Goal: Task Accomplishment & Management: Use online tool/utility

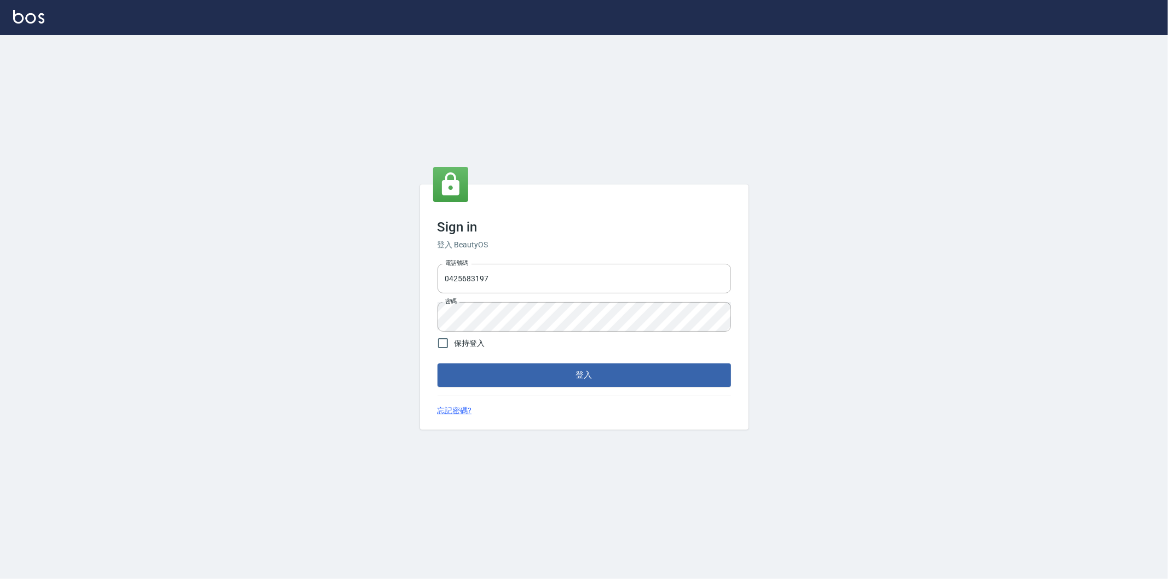
click at [597, 375] on button "登入" at bounding box center [583, 375] width 293 height 23
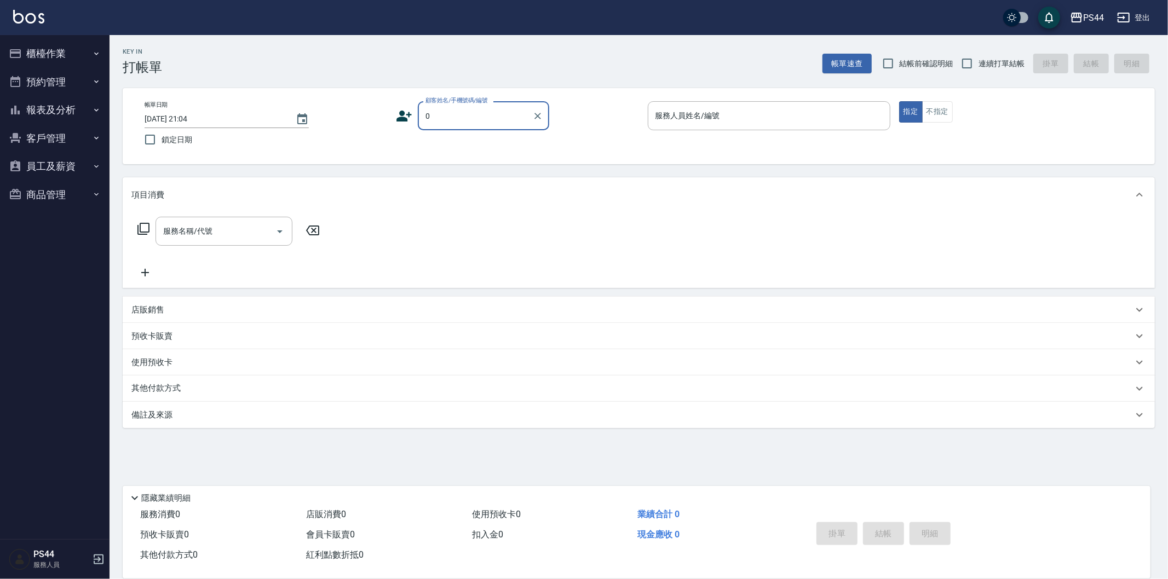
type input "新客人 姓名未設定/000/null"
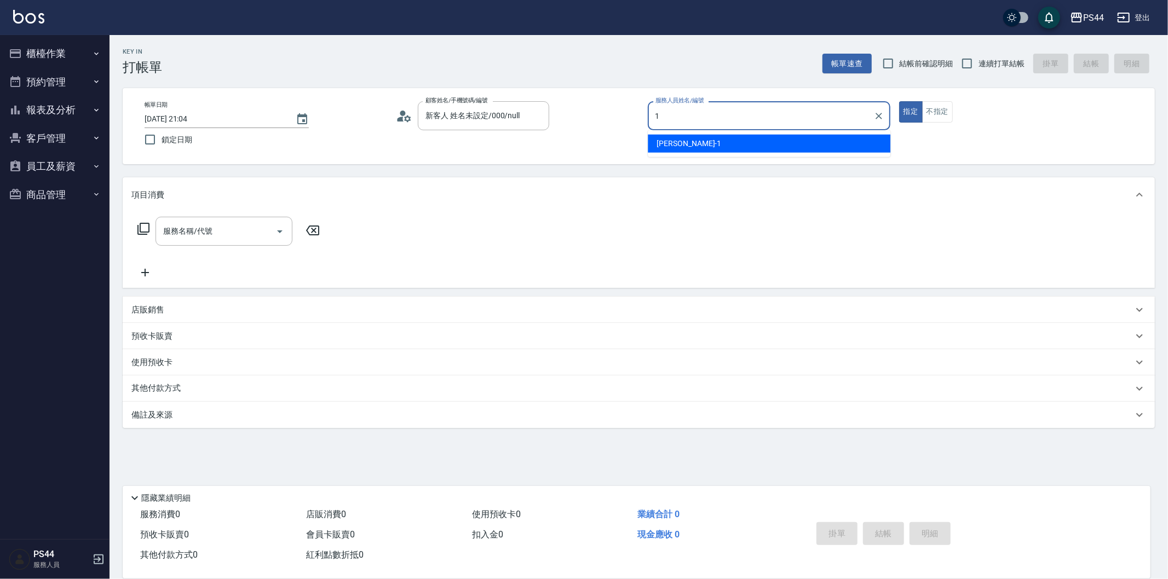
type input "[PERSON_NAME]-1"
type button "true"
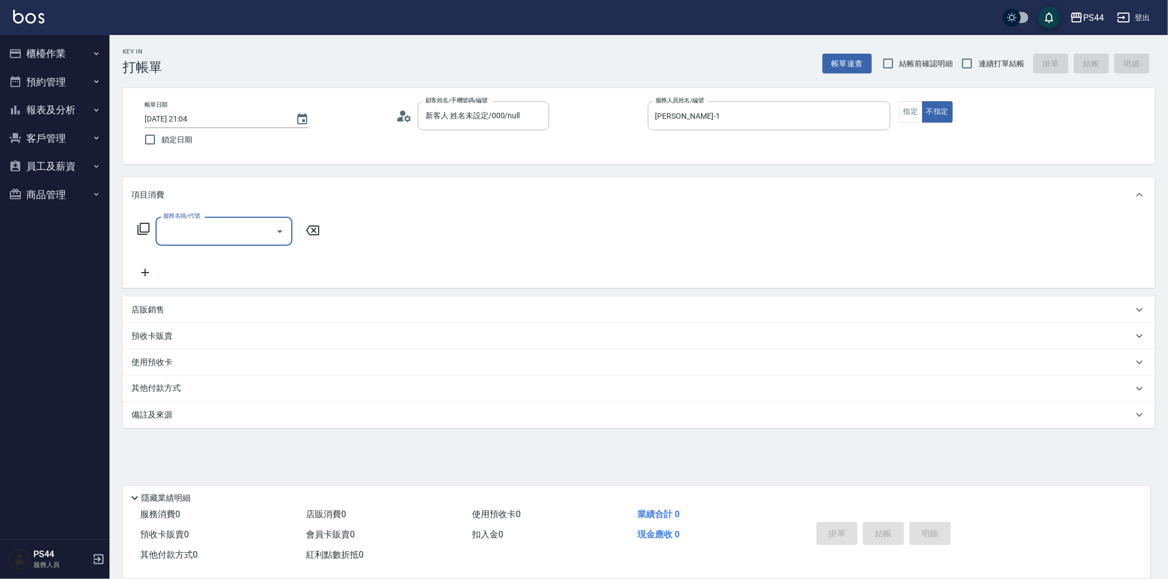
type input "新客人 姓名未設定/0/null"
type input "剪髮(306)"
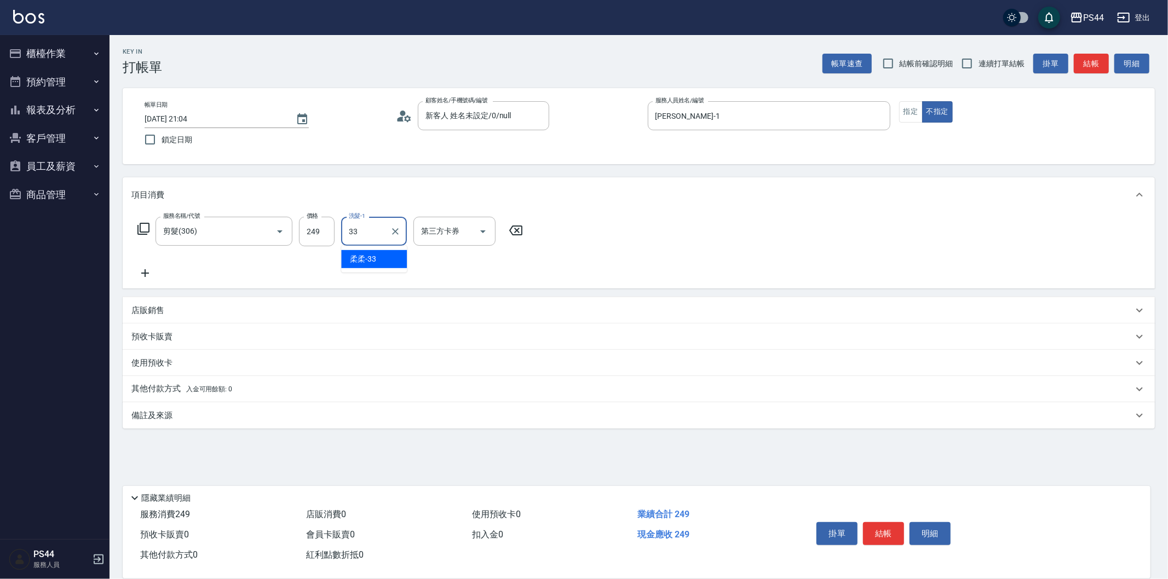
type input "柔柔-33"
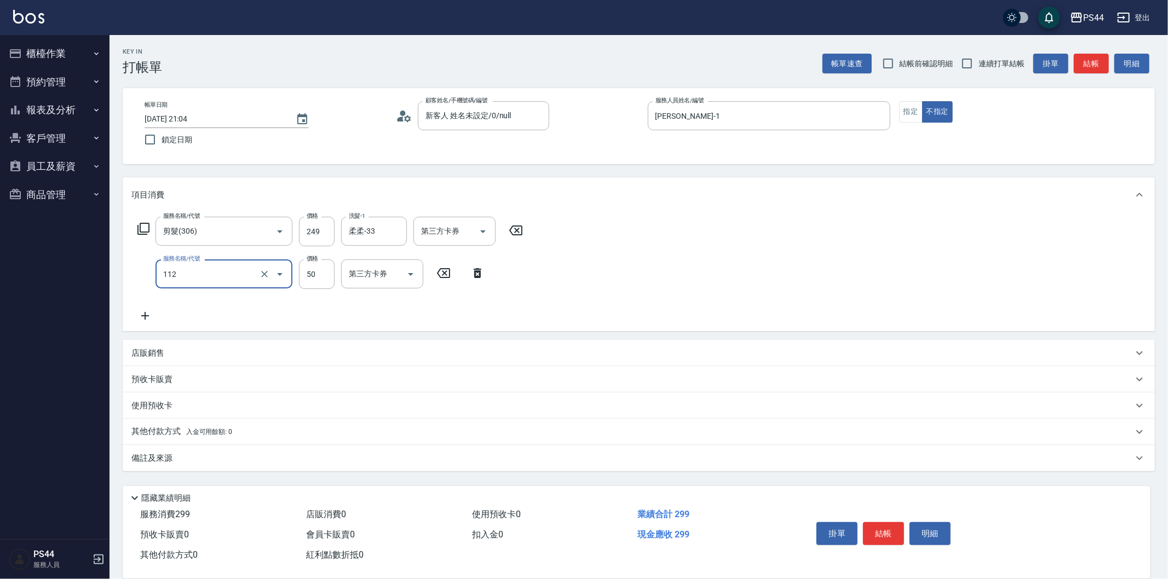
type input "精油50(112)"
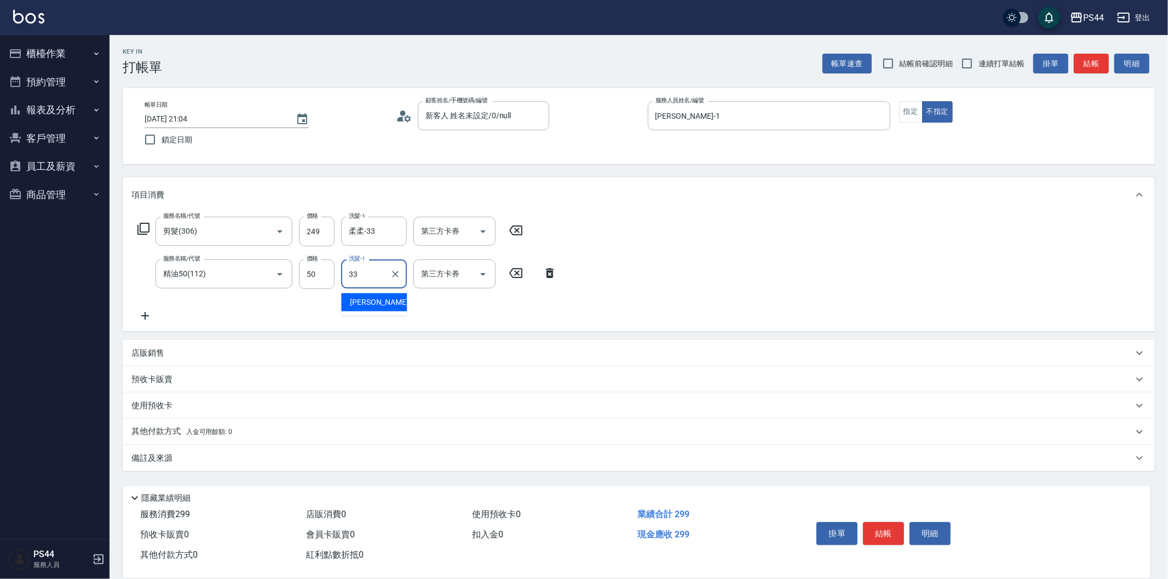
type input "柔柔-33"
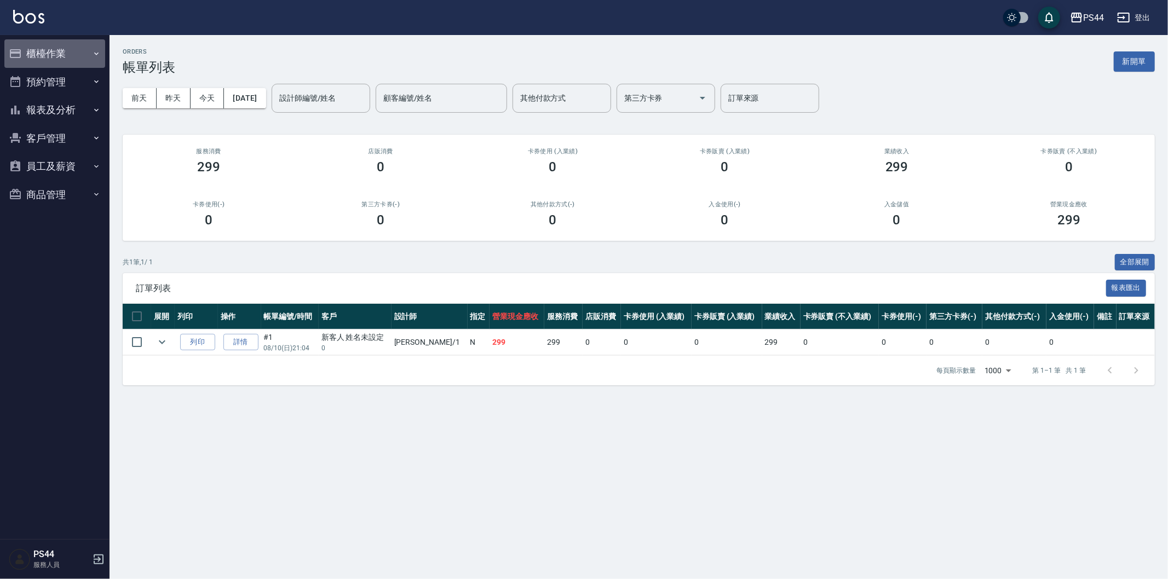
click at [61, 58] on button "櫃檯作業" at bounding box center [54, 53] width 101 height 28
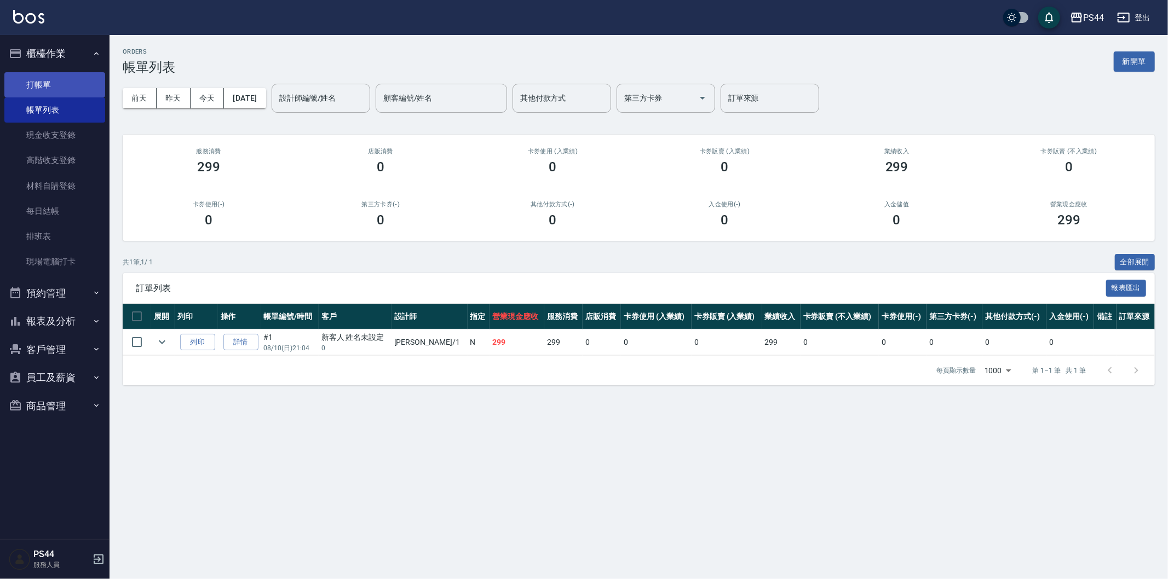
click at [61, 82] on link "打帳單" at bounding box center [54, 84] width 101 height 25
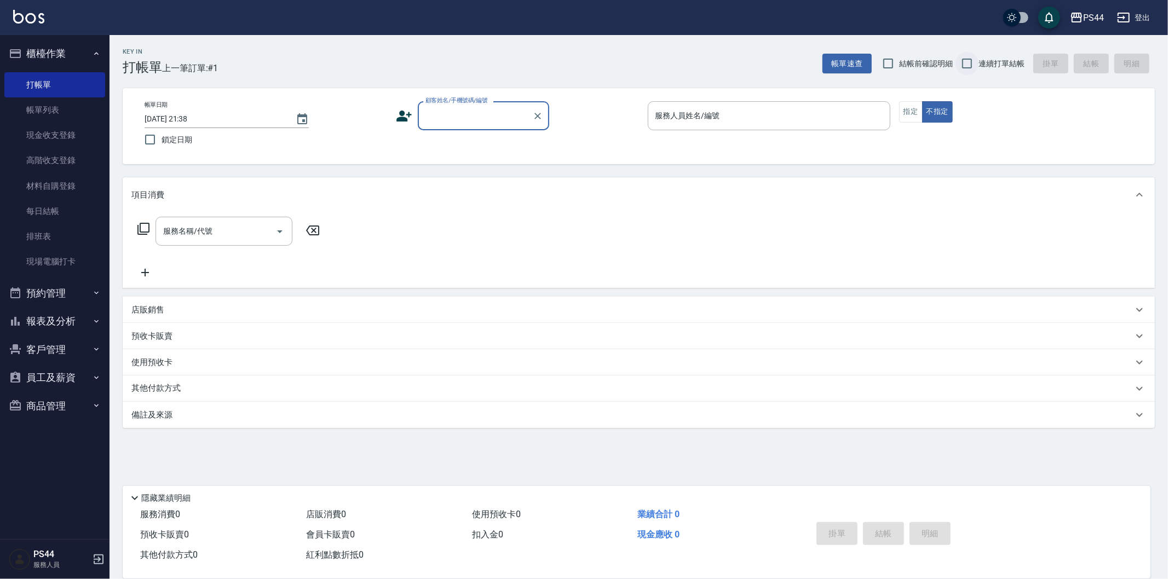
click at [966, 59] on input "連續打單結帳" at bounding box center [966, 63] width 23 height 23
checkbox input "true"
drag, startPoint x: 504, startPoint y: 127, endPoint x: 462, endPoint y: 121, distance: 42.0
click at [498, 125] on div "顧客姓名/手機號碼/編號" at bounding box center [483, 115] width 131 height 29
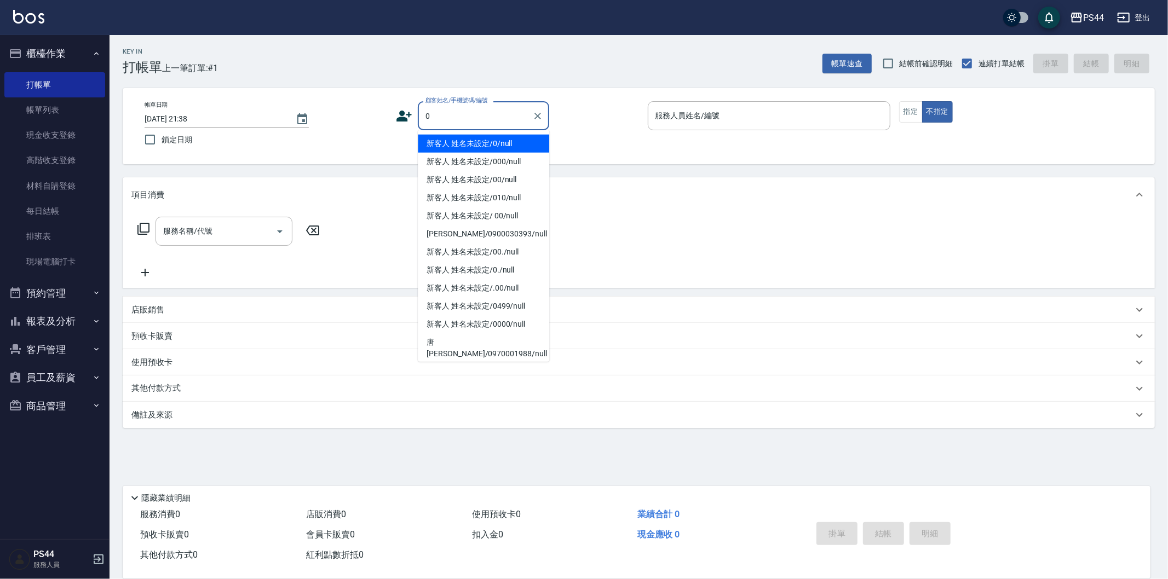
type input "新客人 姓名未設定/0/null"
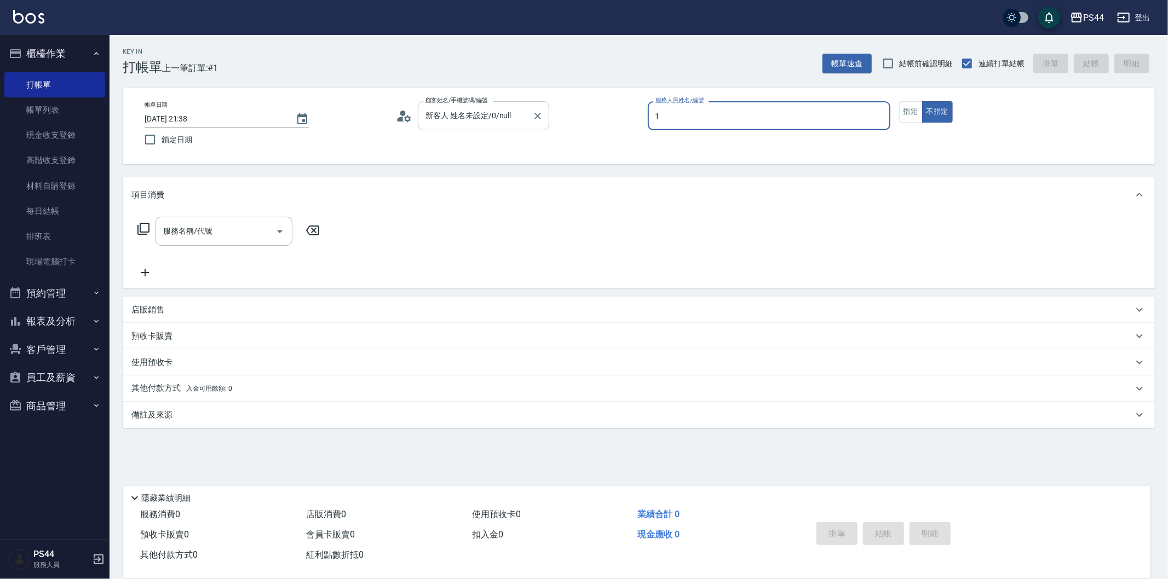
type input "[PERSON_NAME]-1"
type button "false"
click at [905, 107] on button "指定" at bounding box center [911, 111] width 24 height 21
drag, startPoint x: 243, startPoint y: 239, endPoint x: 232, endPoint y: 237, distance: 10.6
click at [239, 239] on input "服務名稱/代號" at bounding box center [215, 231] width 111 height 19
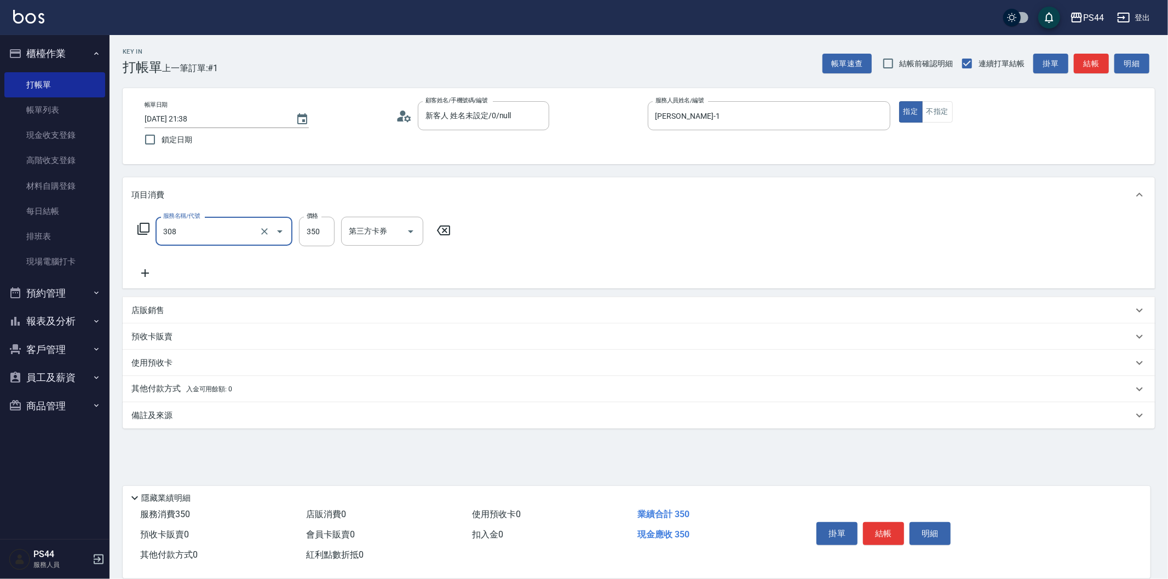
type input "洗+剪(308)"
type input "400"
type input "[PERSON_NAME]-55"
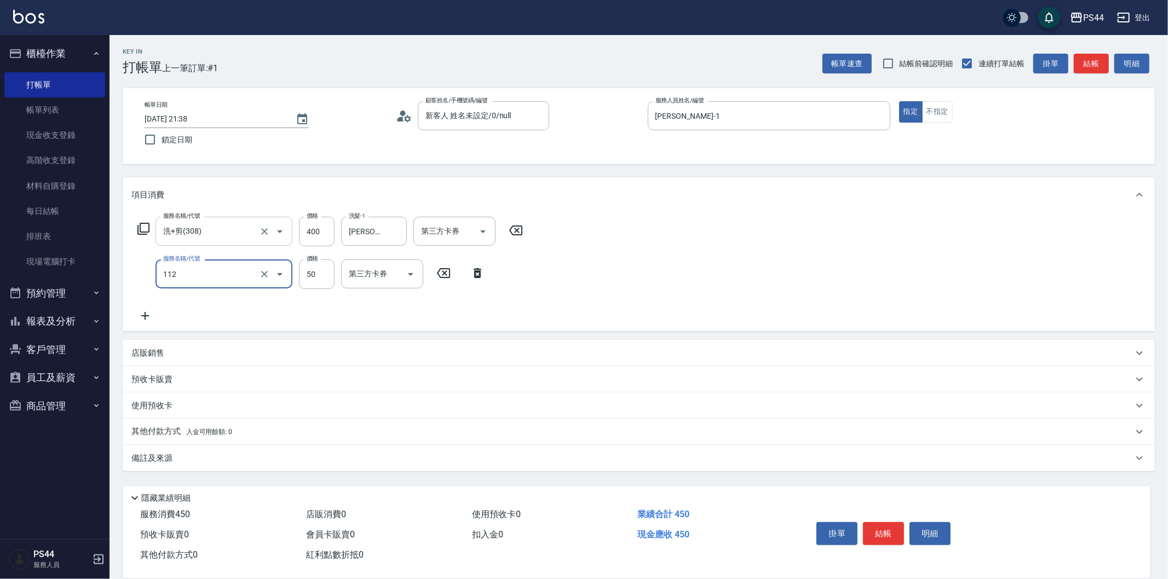
type input "精油50(112)"
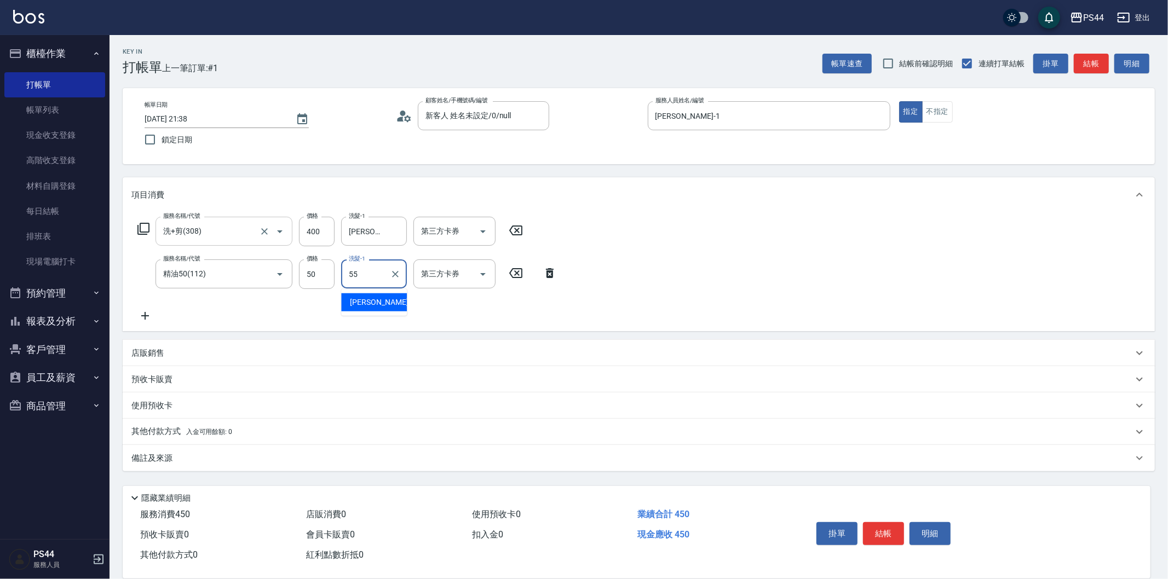
type input "[PERSON_NAME]-55"
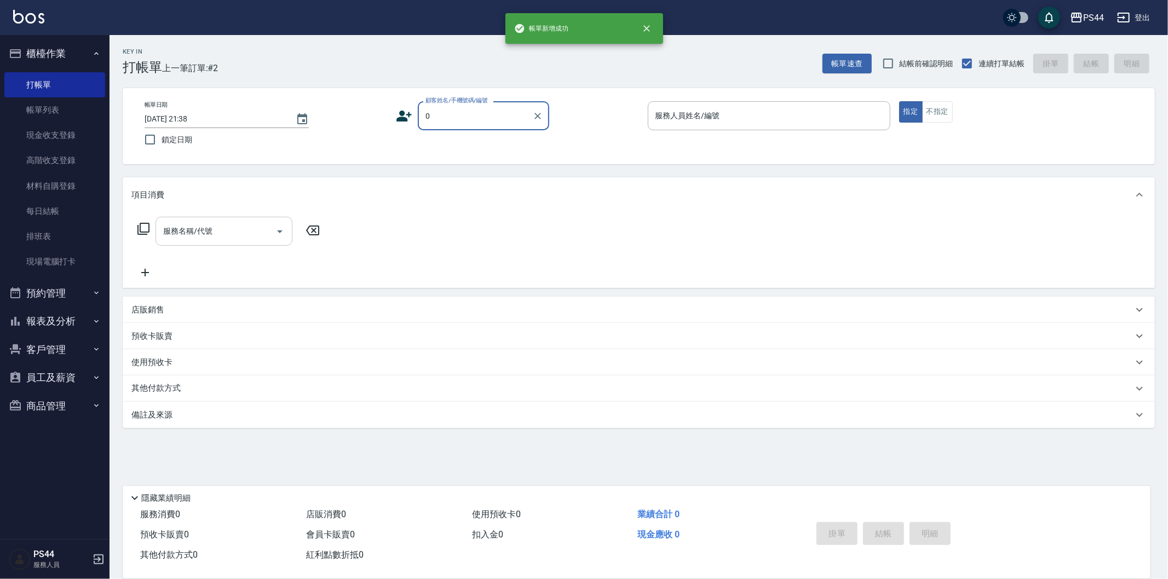
type input "新客人 姓名未設定/0/null"
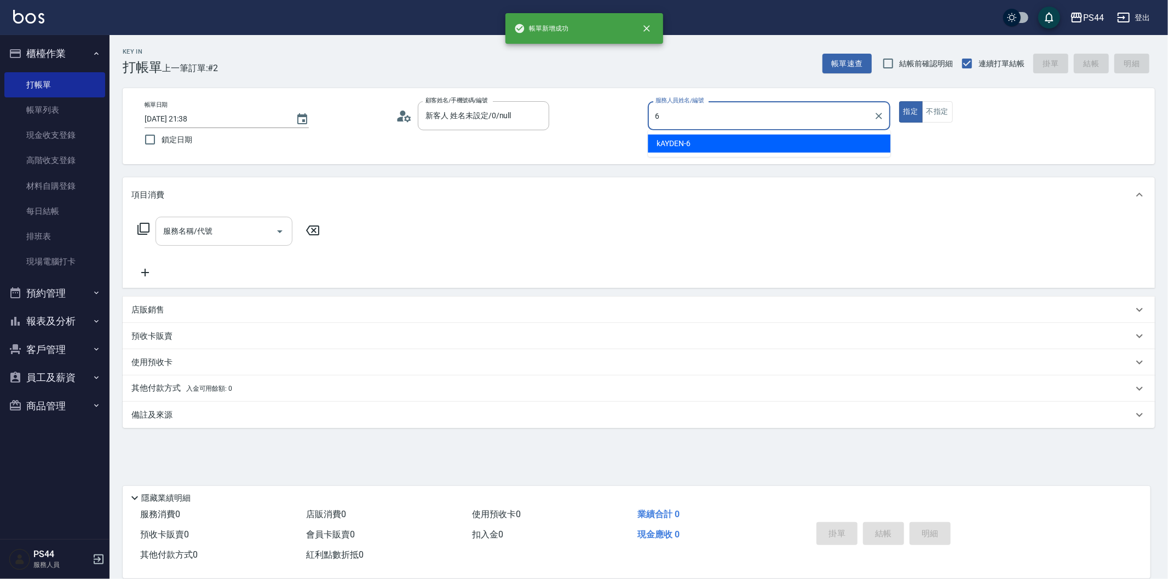
type input "kAYDEN-6"
type button "true"
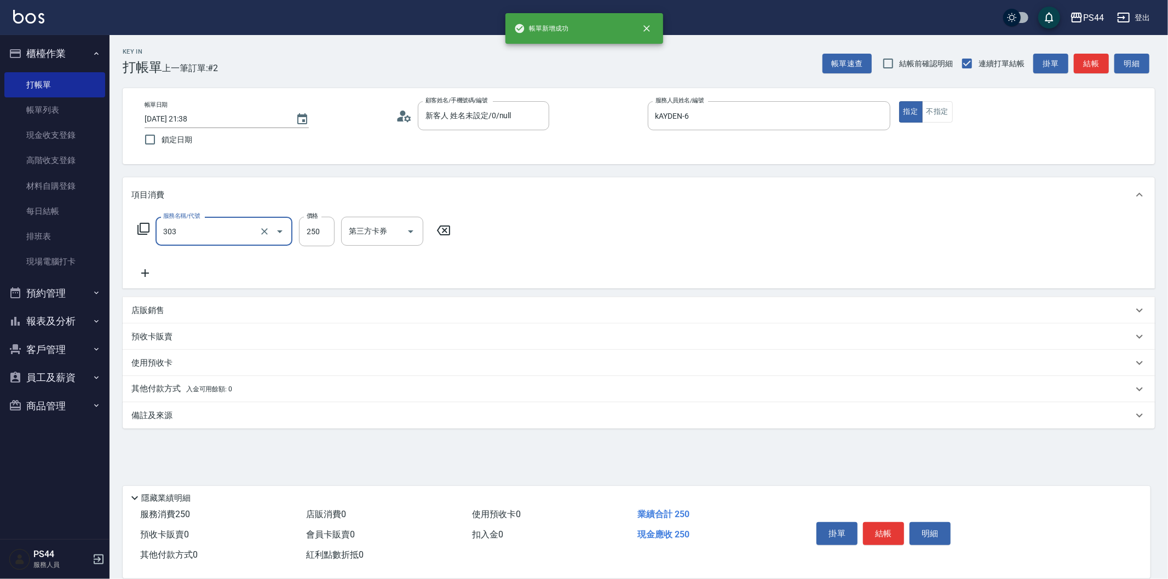
type input "剪髮(303)"
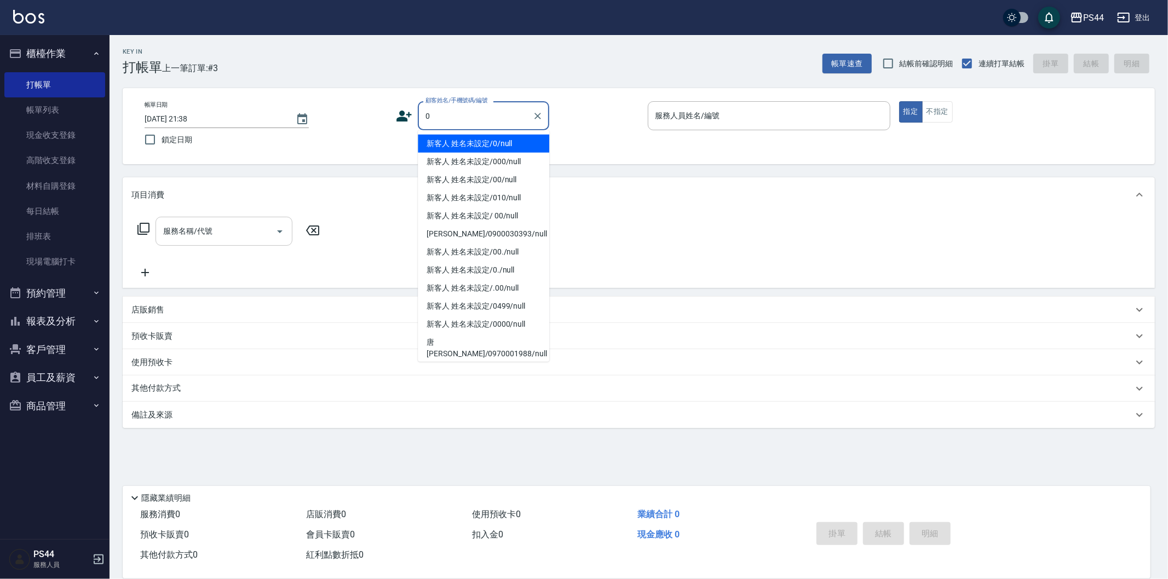
type input "新客人 姓名未設定/0/null"
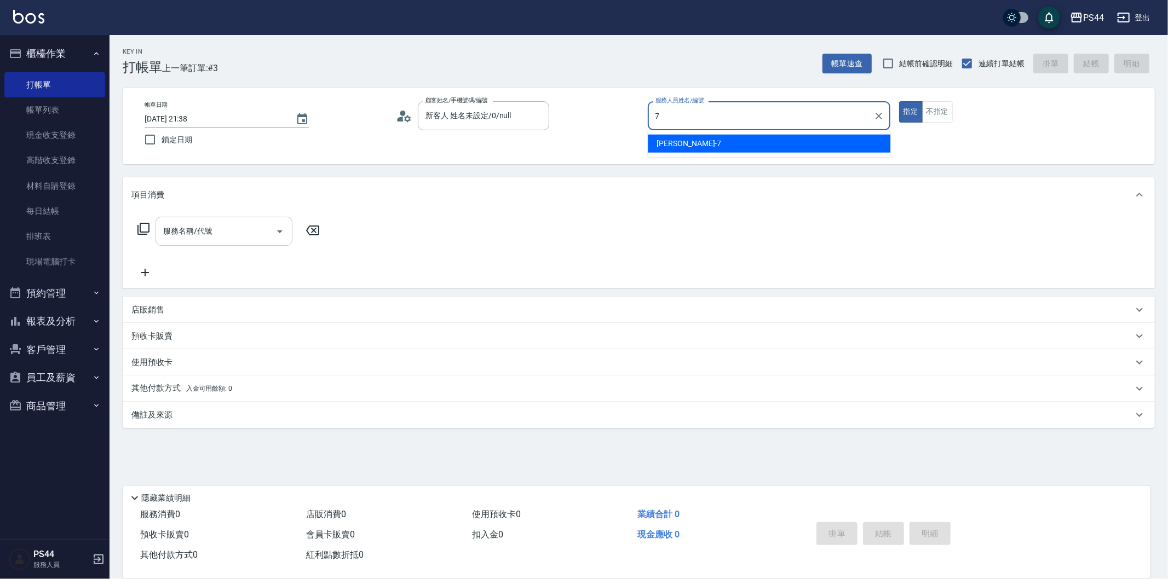
type input "[PERSON_NAME]-7"
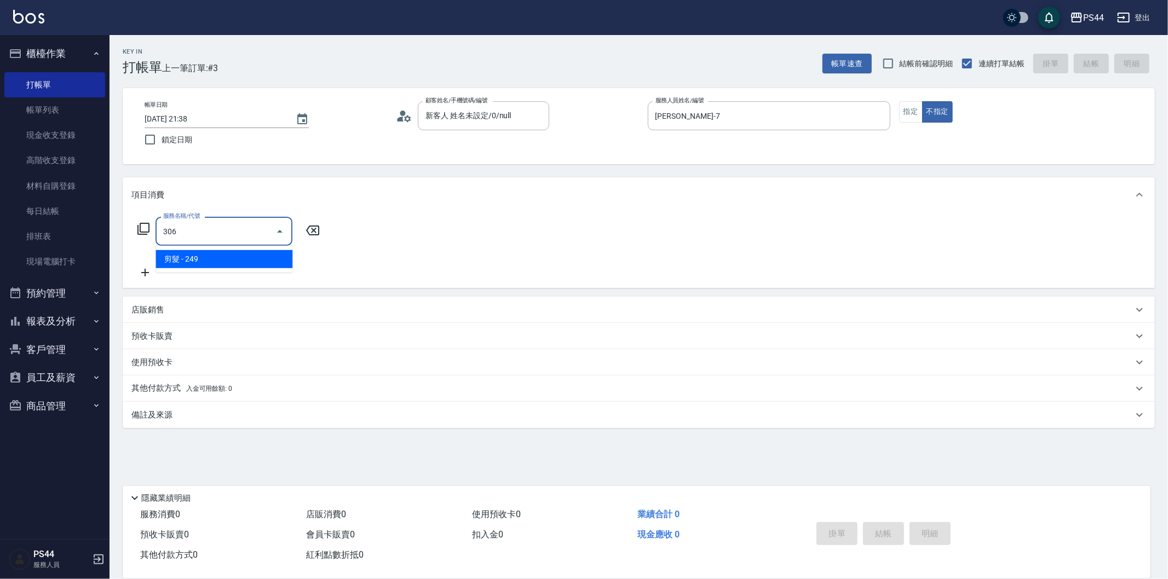
type input "剪髮(306)"
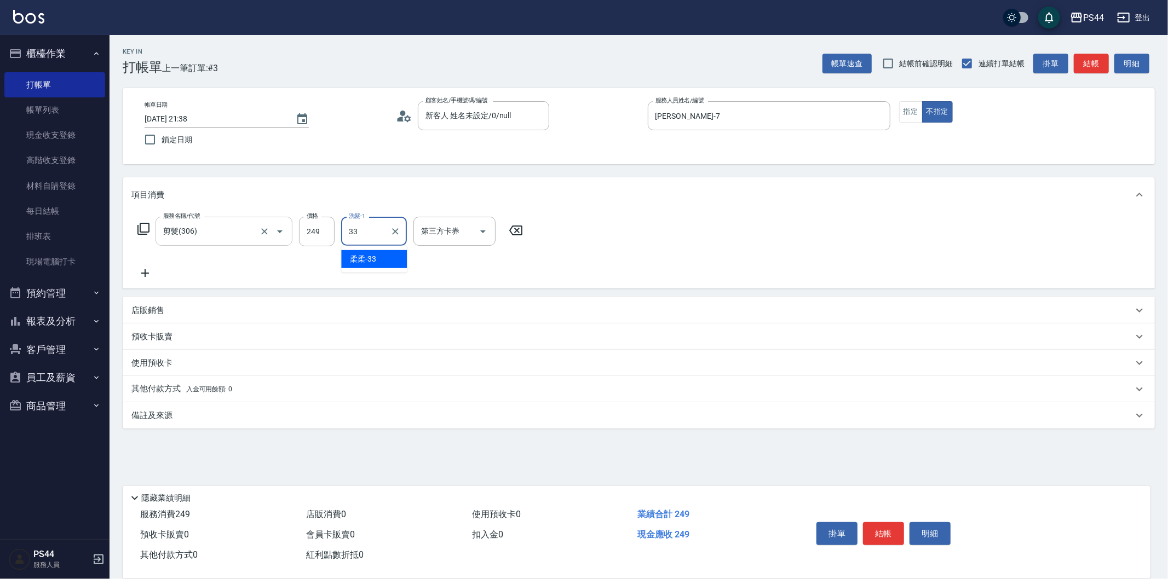
type input "柔柔-33"
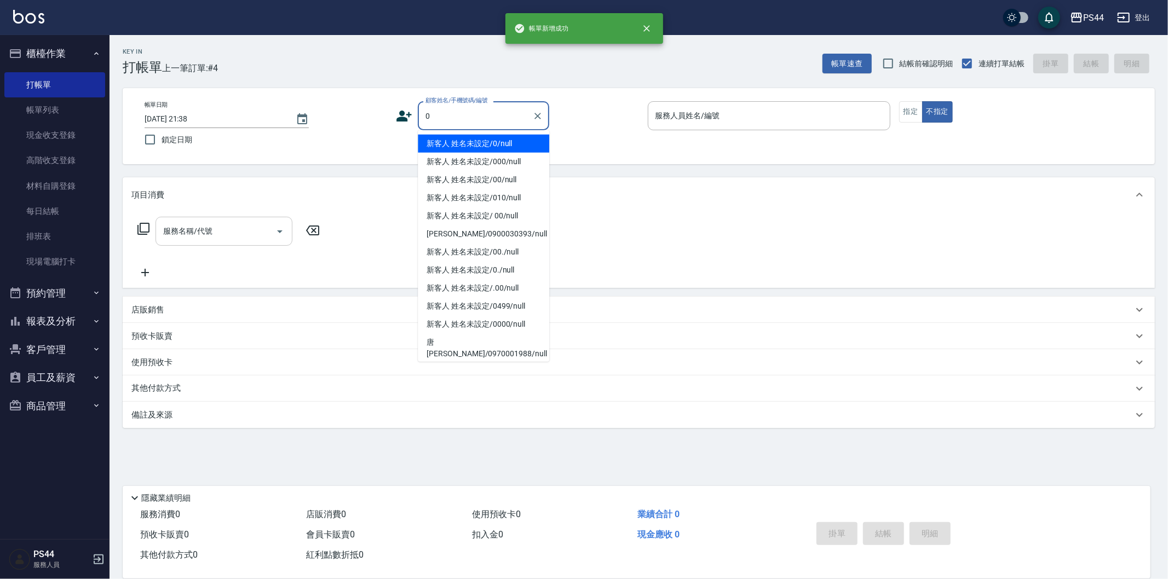
type input "新客人 姓名未設定/0/null"
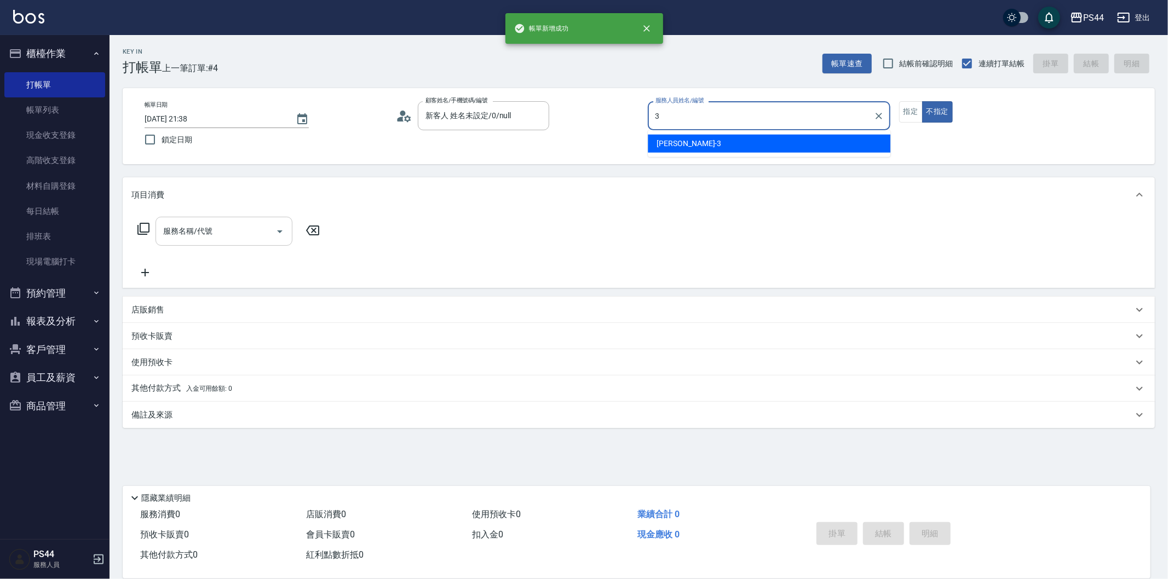
type input "[PERSON_NAME]-3"
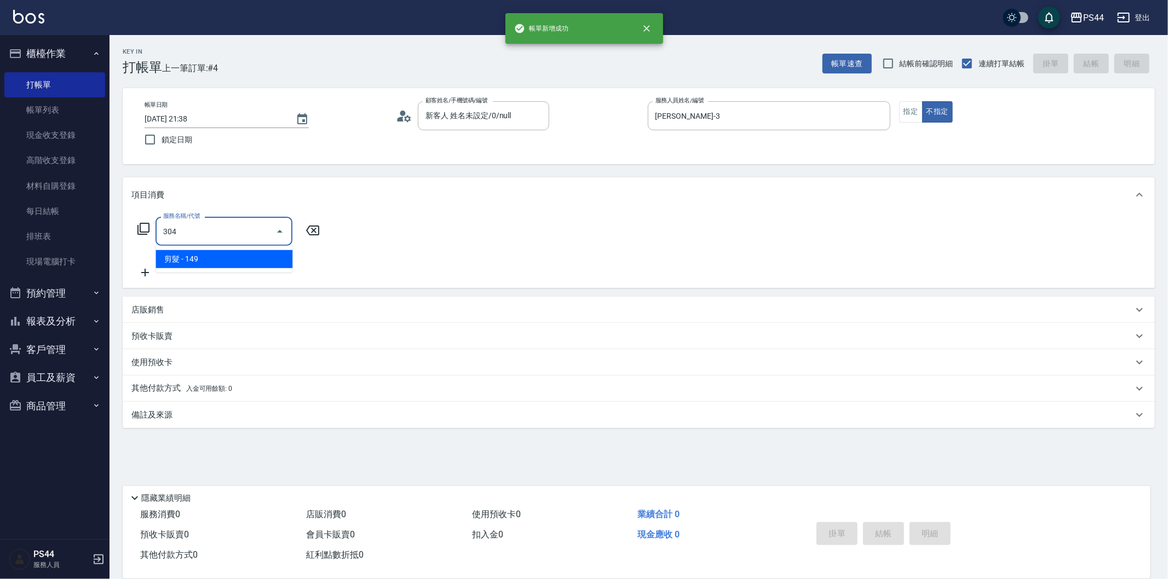
type input "剪髮(304)"
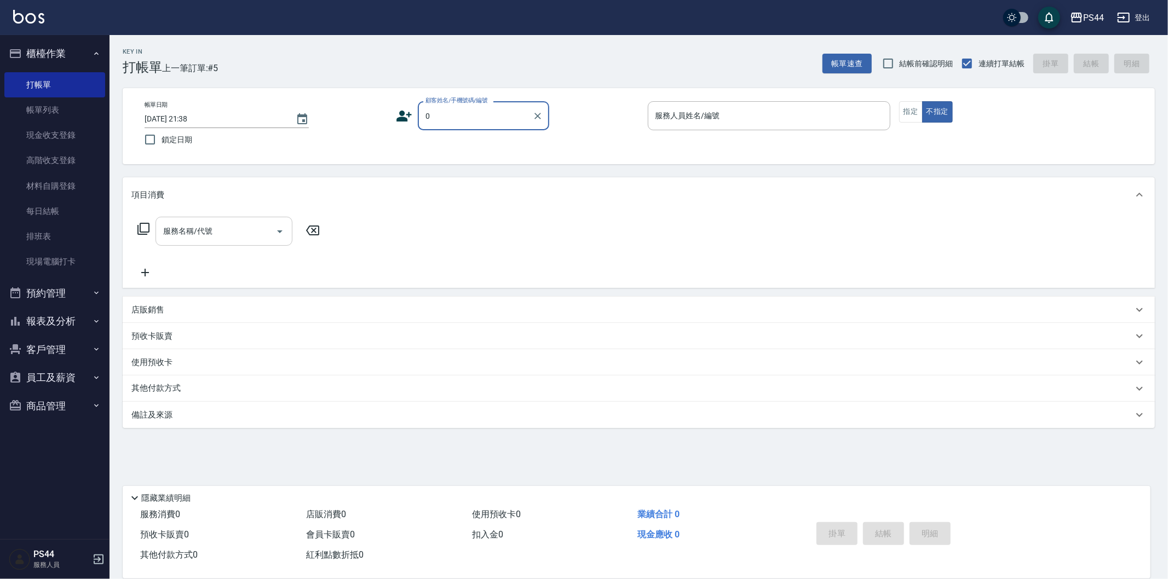
type input "新客人 姓名未設定/0/null"
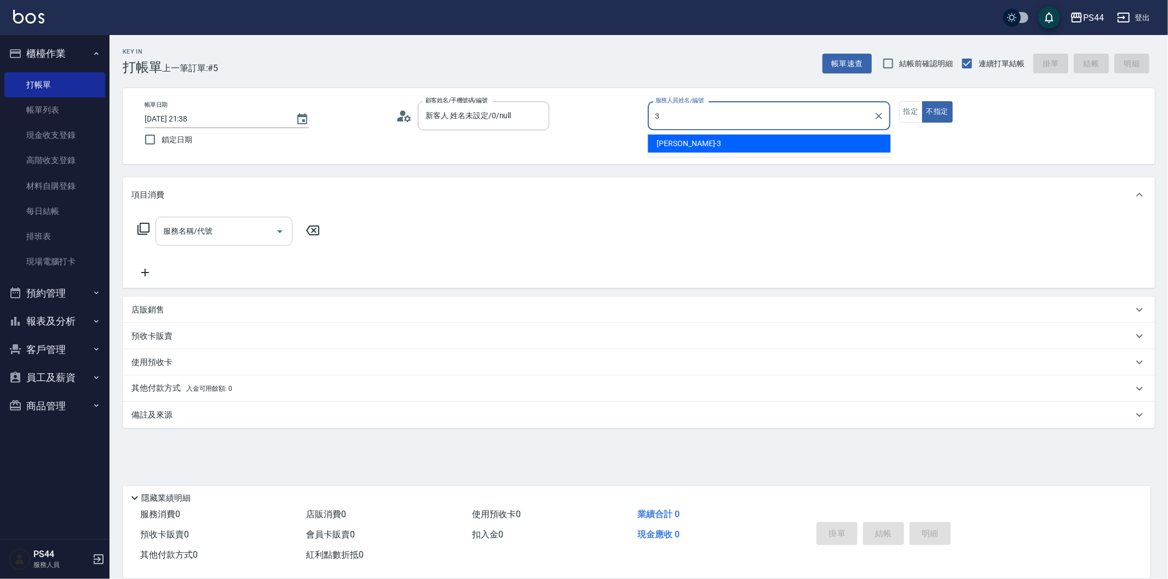
type input "[PERSON_NAME]-3"
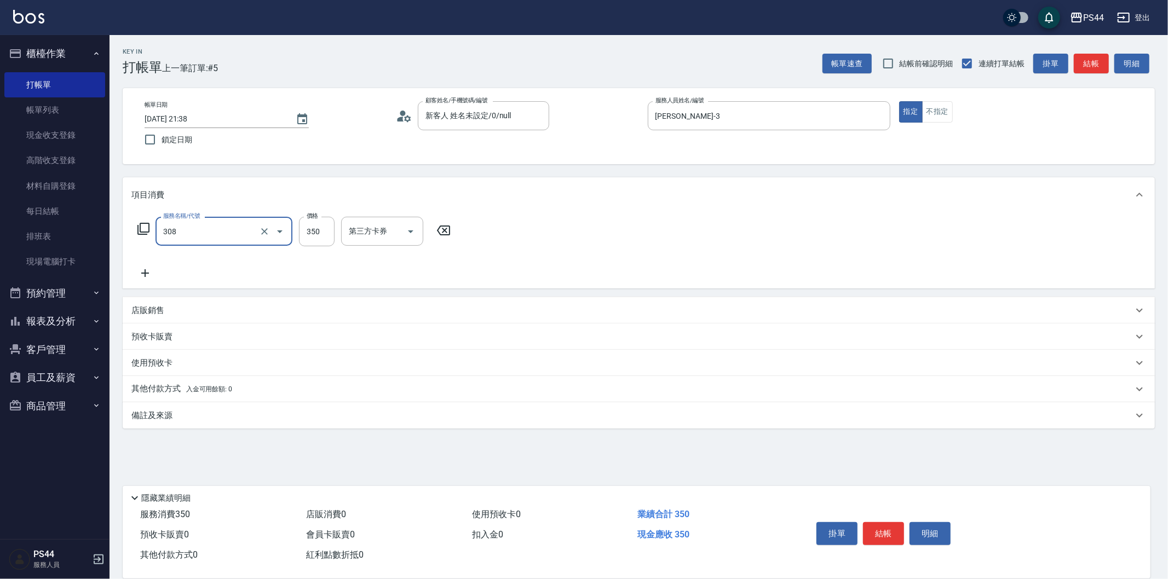
type input "洗+剪(308)"
type input "慧星-29"
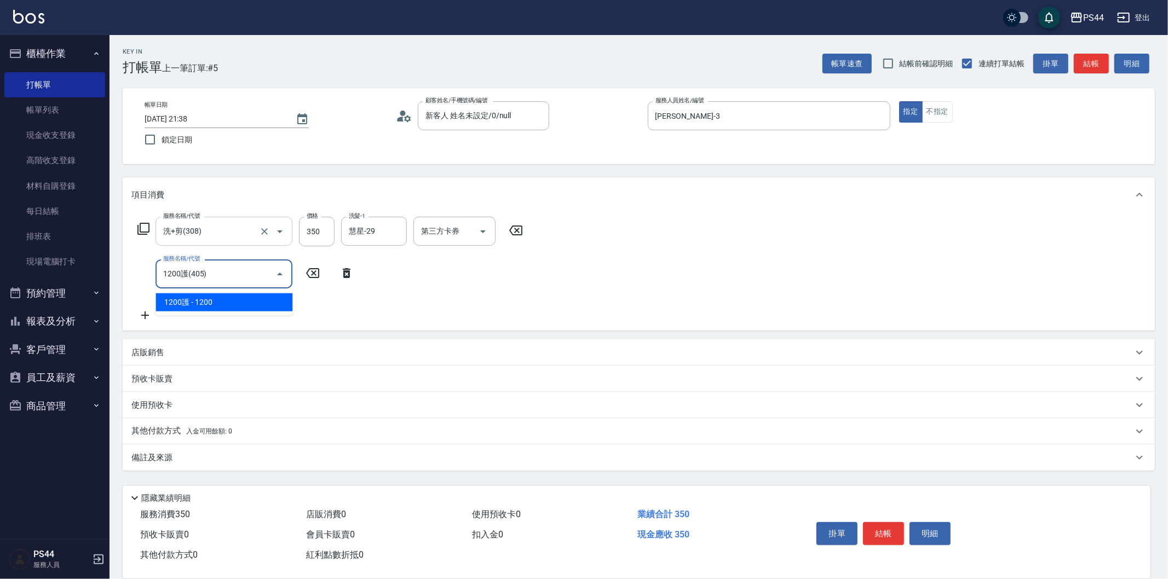
type input "1200護(405)"
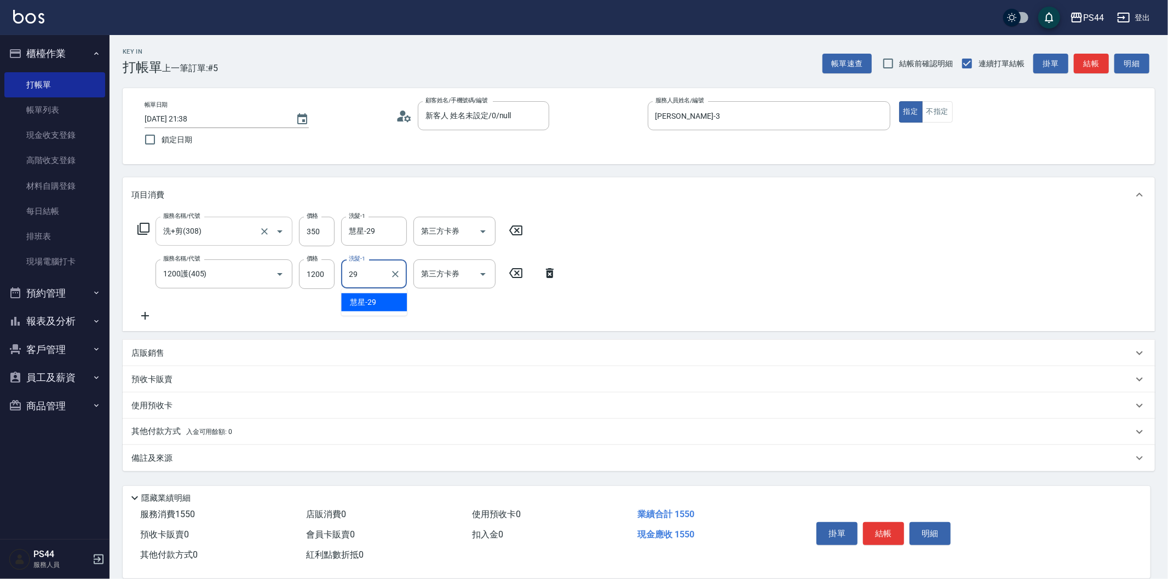
type input "慧星-29"
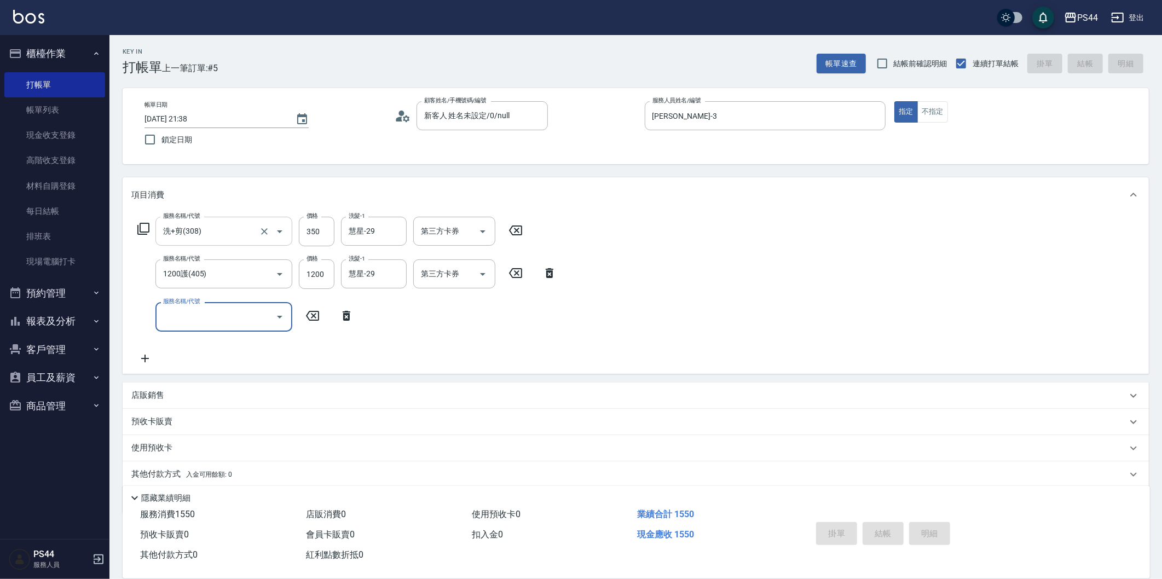
type input "[DATE] 21:39"
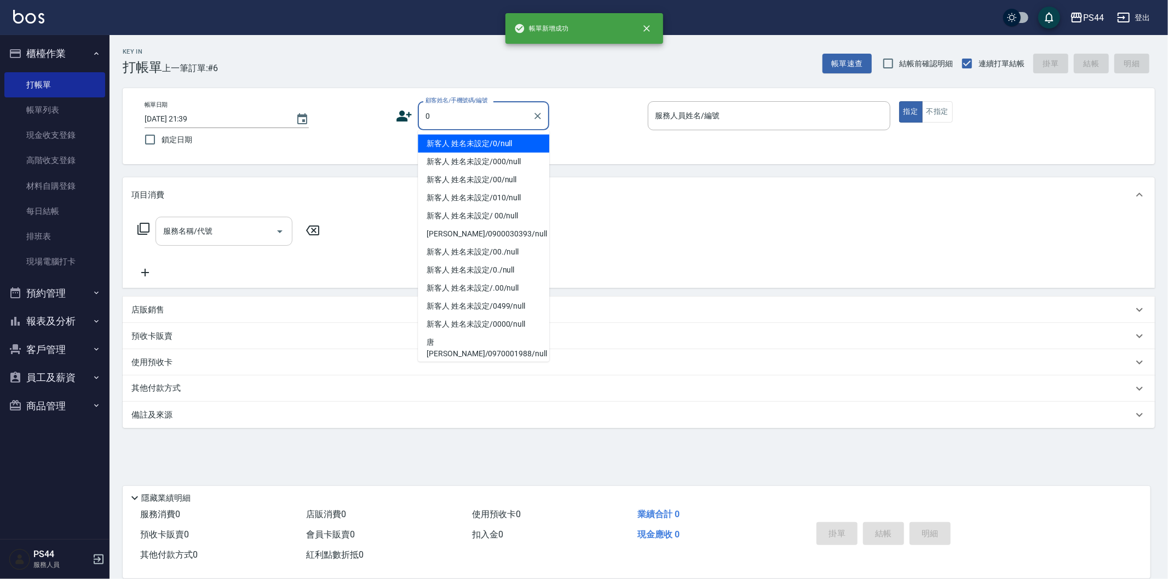
type input "新客人 姓名未設定/0/null"
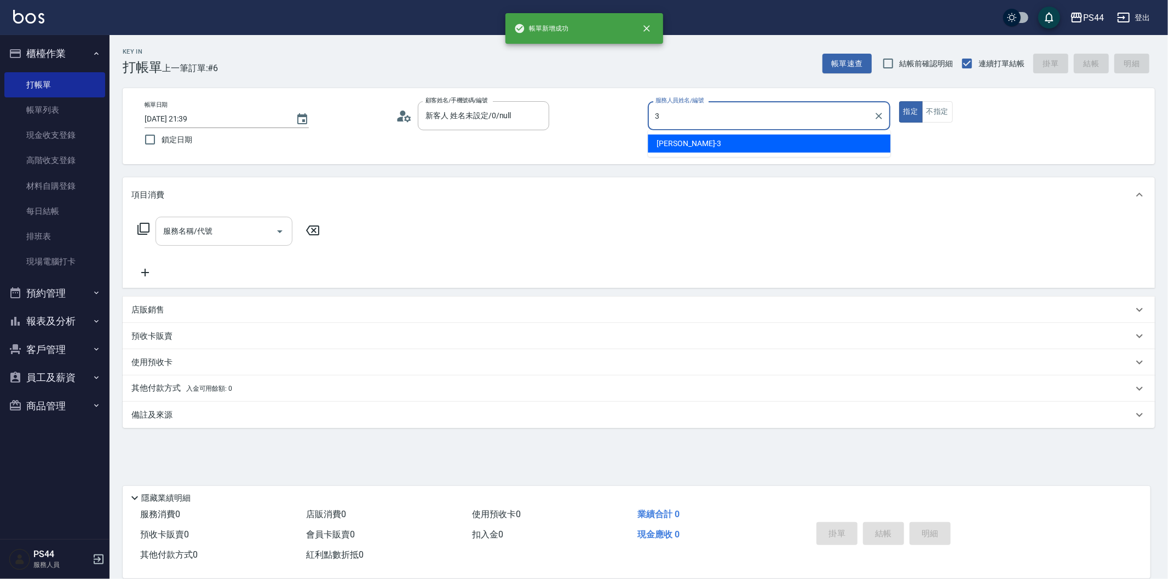
type input "[PERSON_NAME]-3"
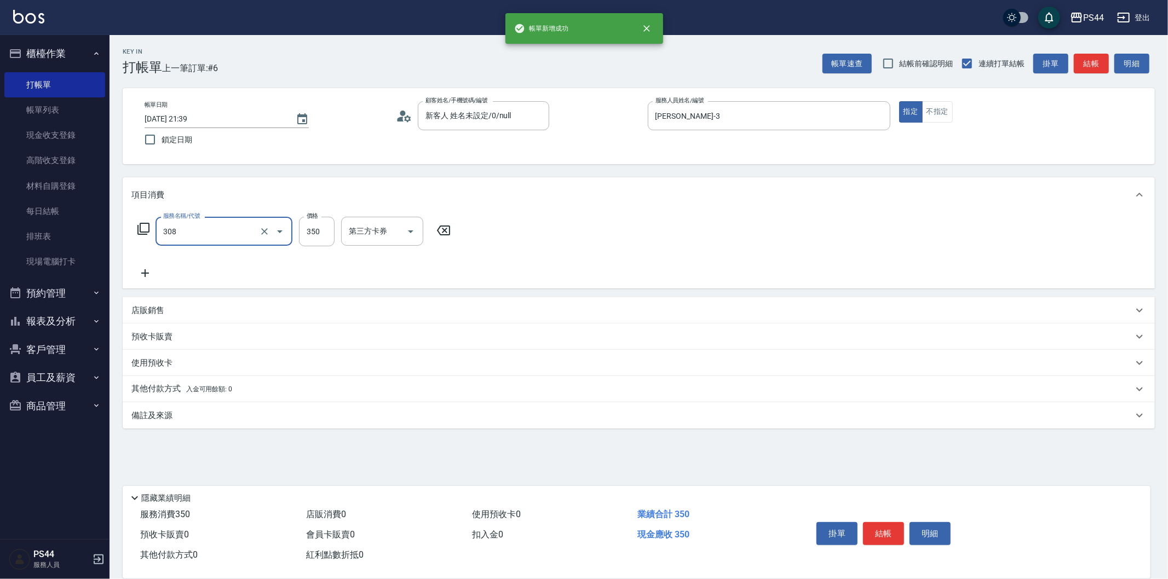
type input "洗+剪(308)"
type input "王姵眙-37"
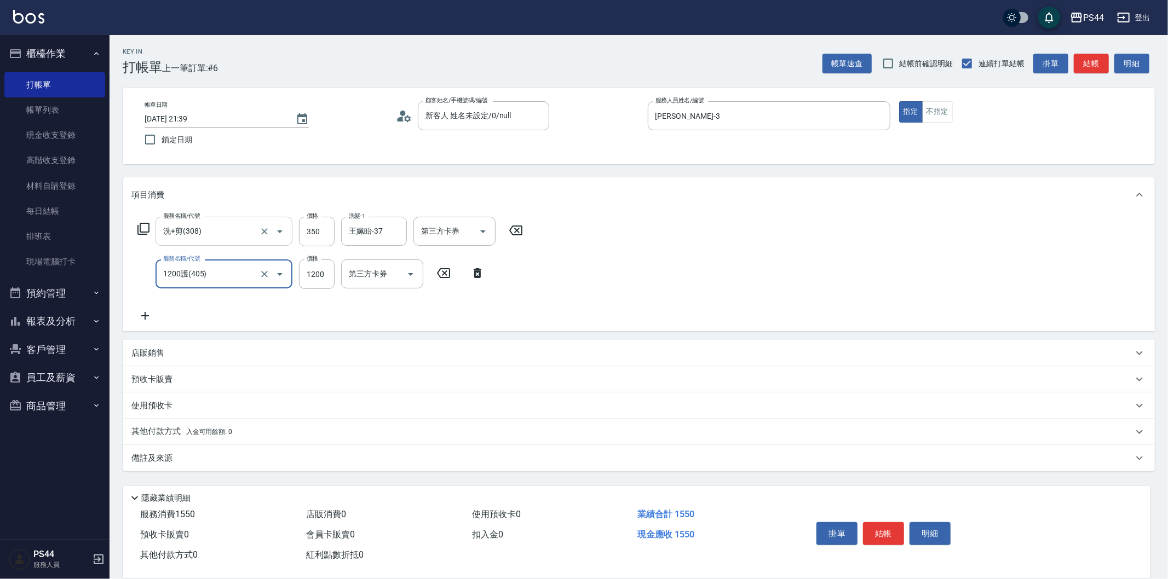
type input "1200護(405)"
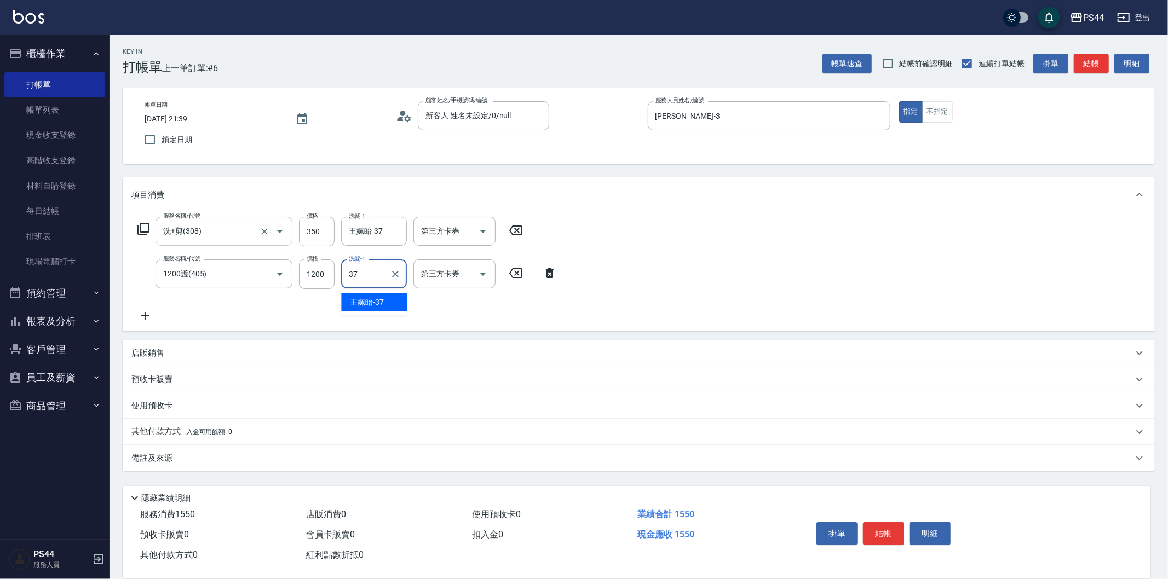
type input "王姵眙-37"
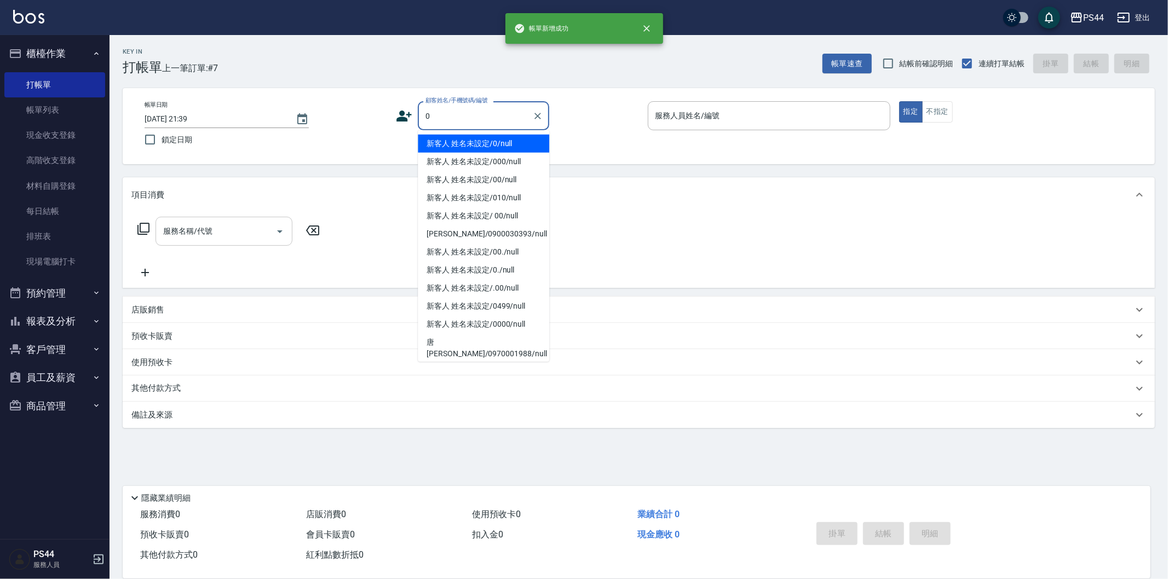
type input "新客人 姓名未設定/0/null"
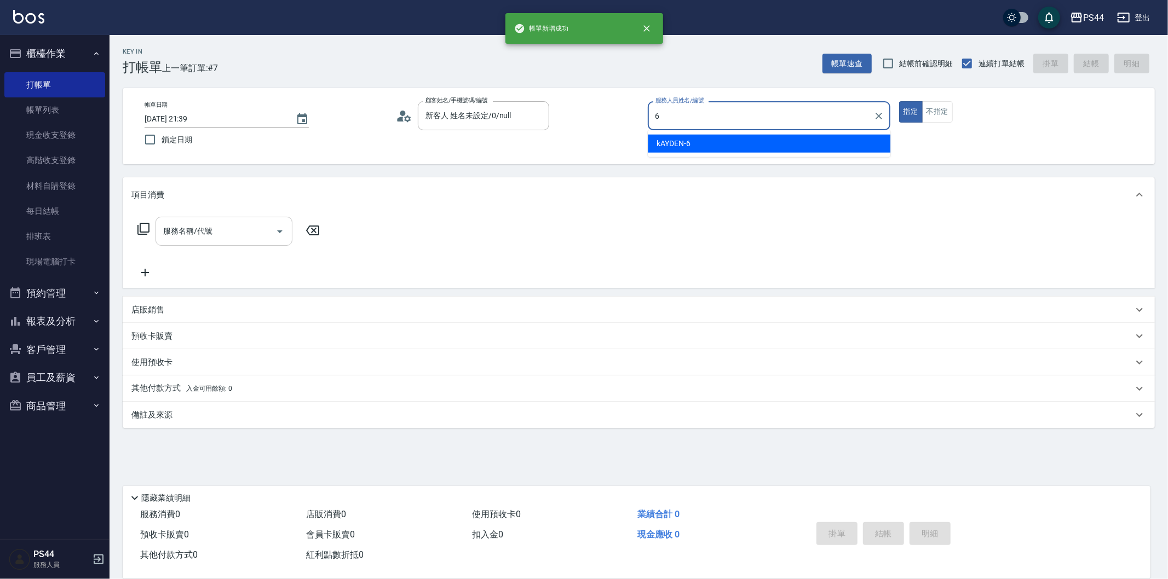
type input "kAYDEN-6"
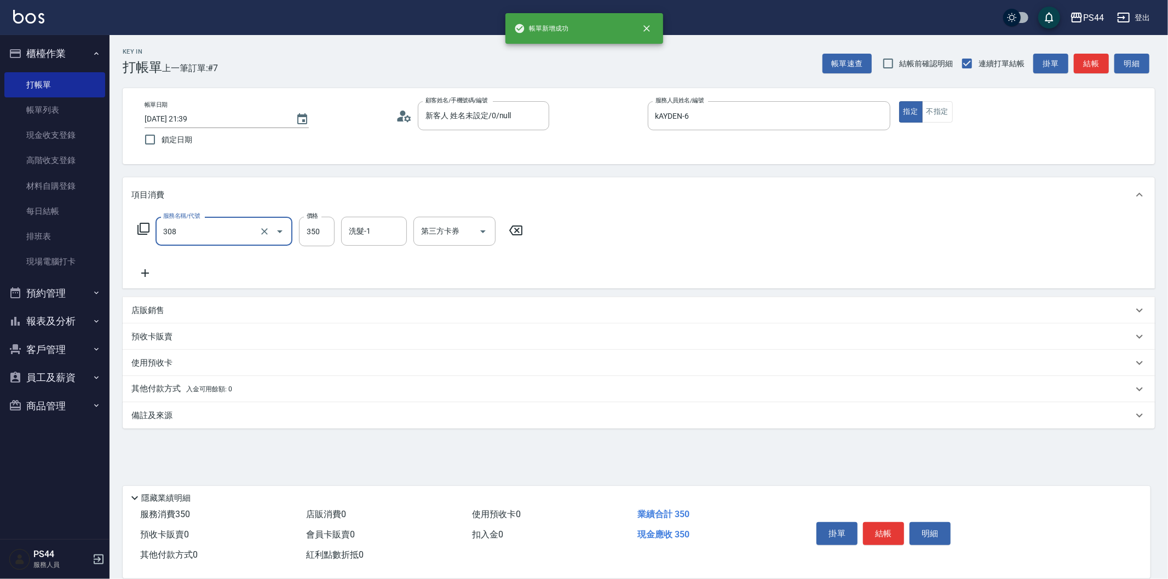
type input "洗+剪(308)"
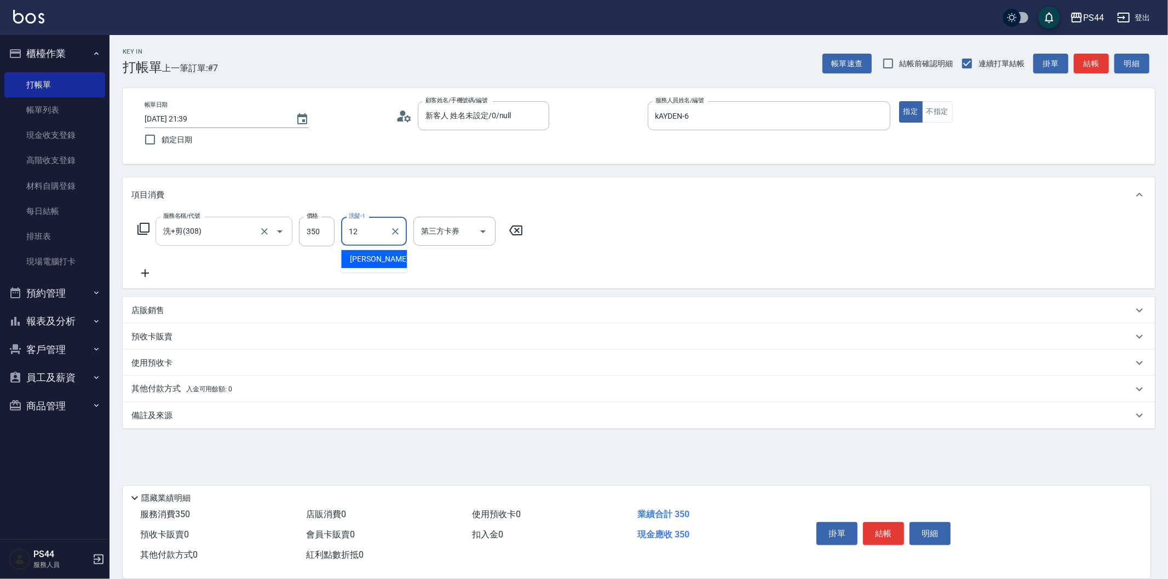
type input "[PERSON_NAME]-12"
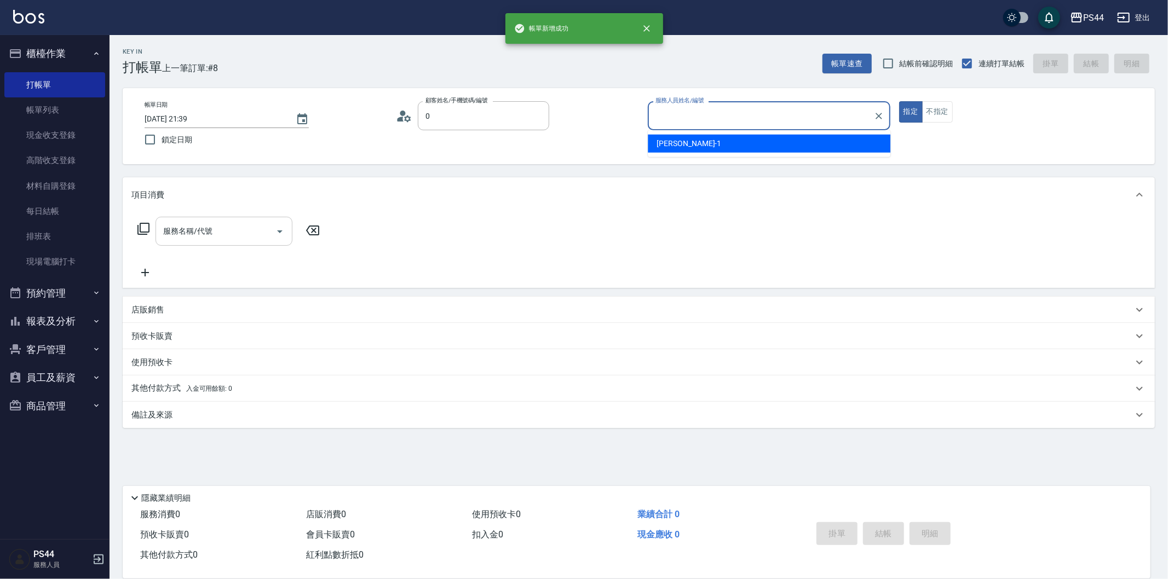
type input "新客人 姓名未設定/0/null"
type input "[PERSON_NAME]-1"
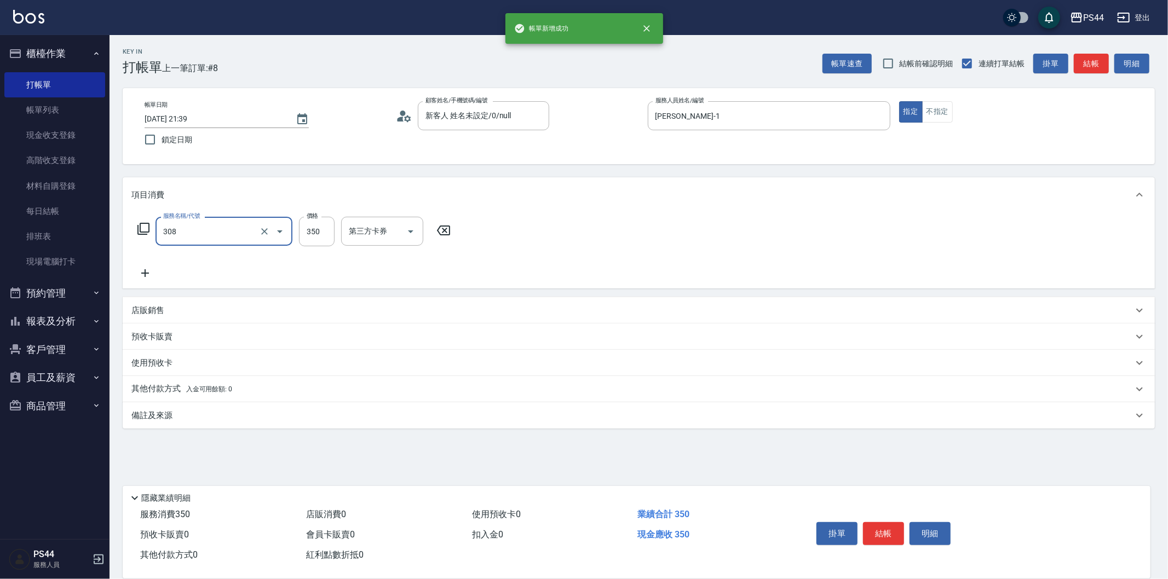
type input "洗+剪(308)"
type input "400"
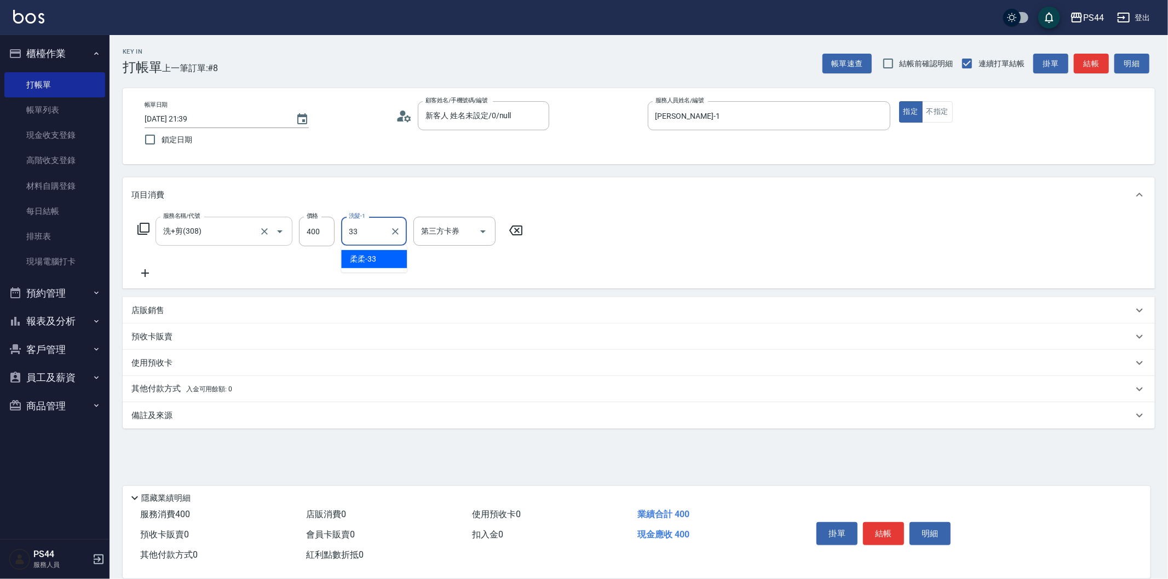
type input "柔柔-33"
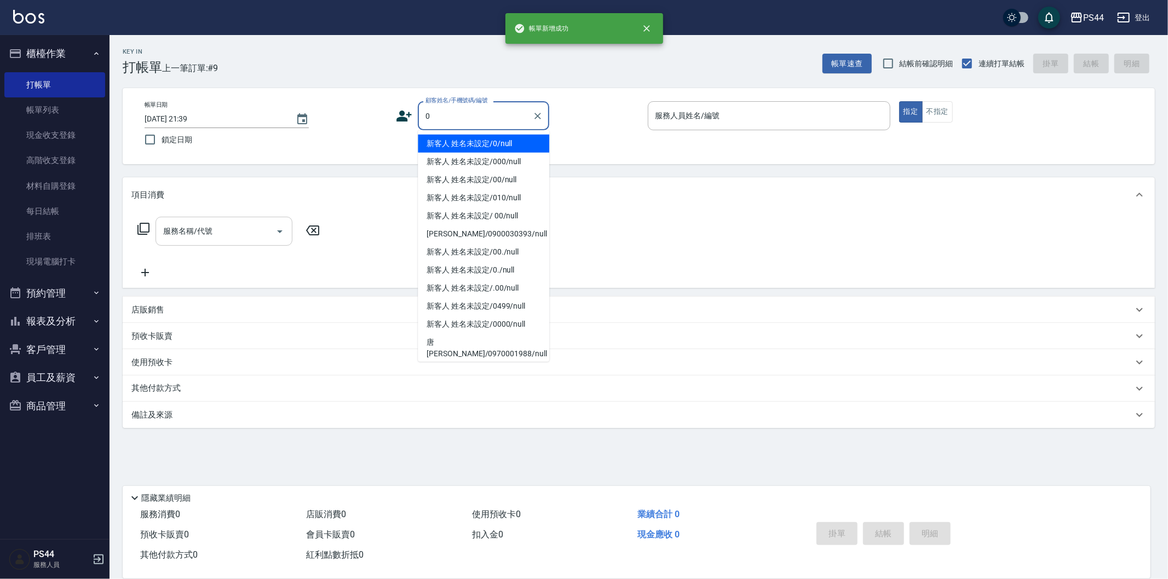
type input "新客人 姓名未設定/0/null"
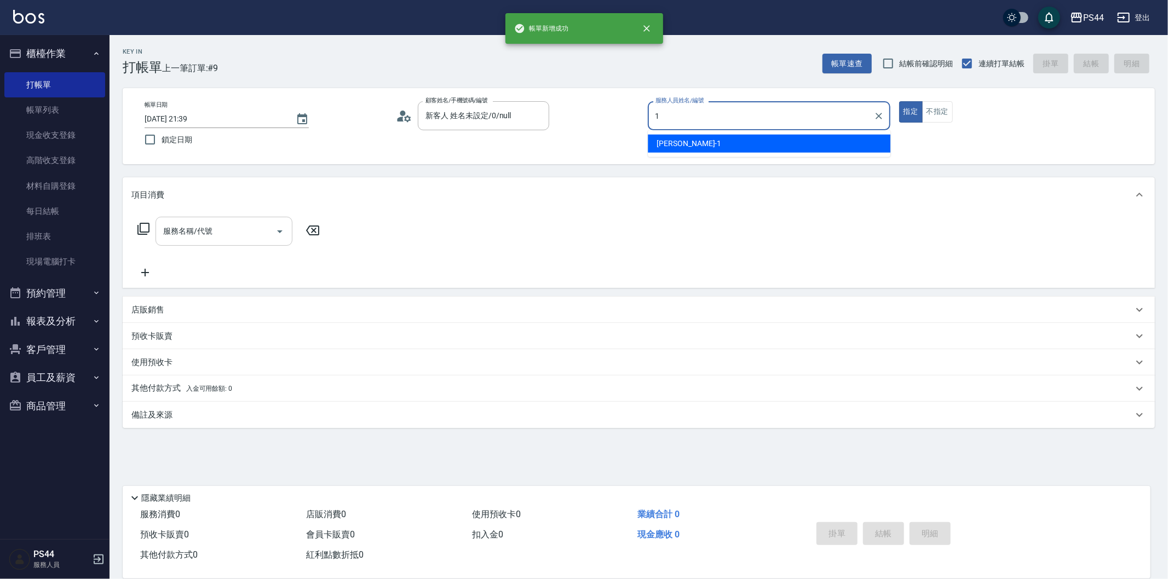
type input "[PERSON_NAME]-1"
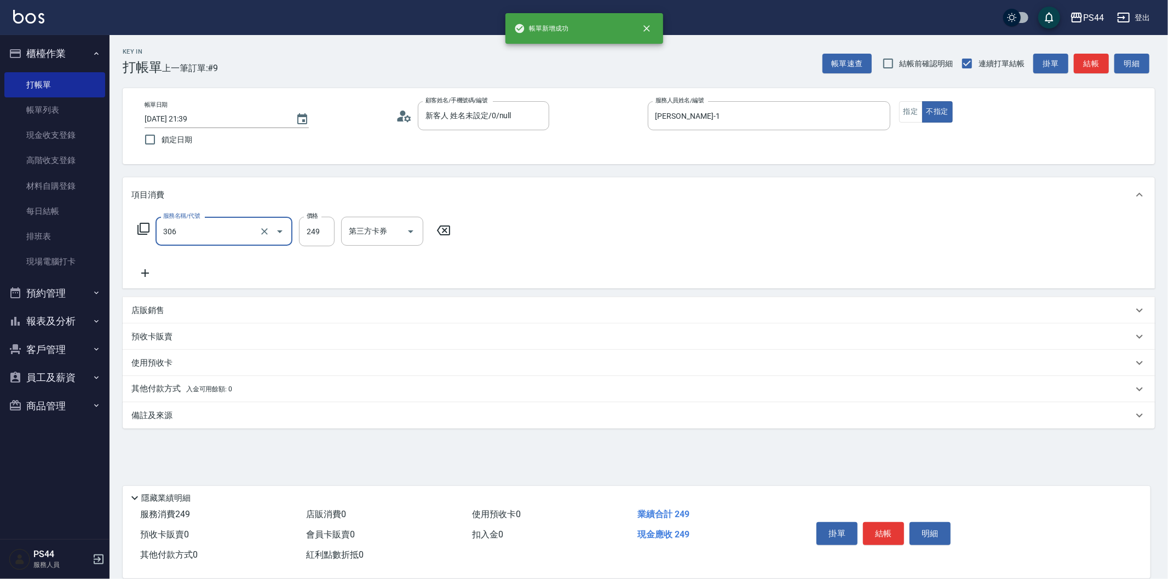
type input "剪髮(306)"
type input "[PERSON_NAME]-12"
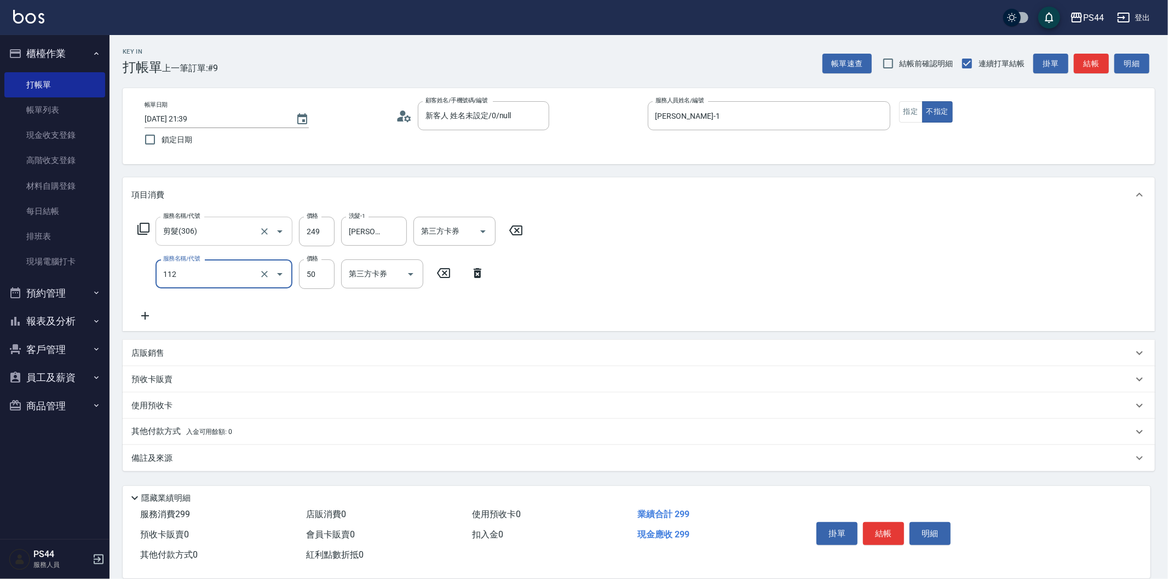
type input "精油50(112)"
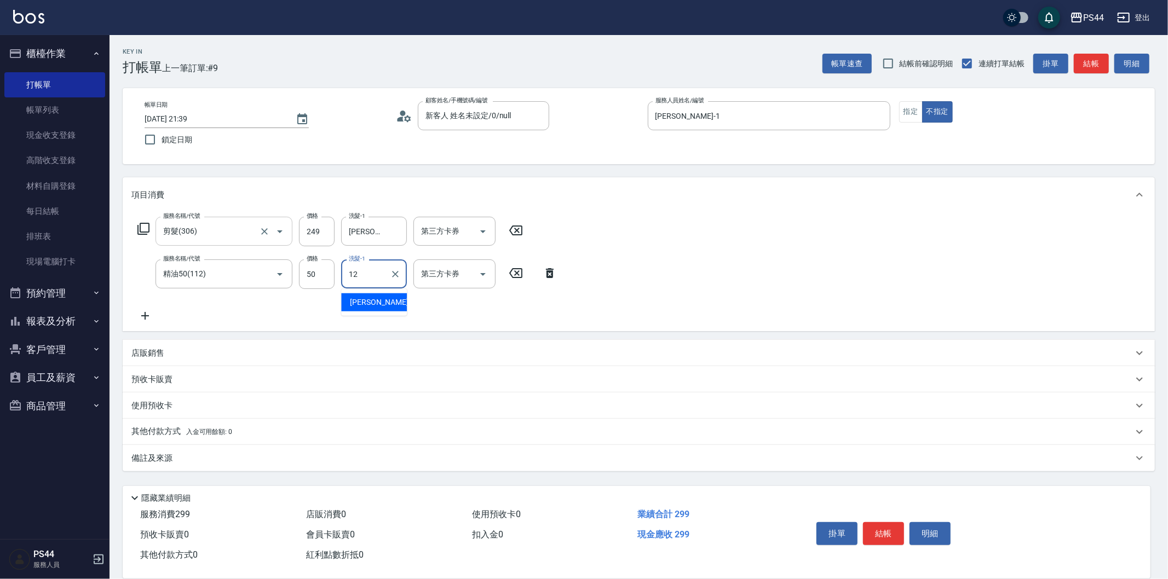
type input "[PERSON_NAME]-12"
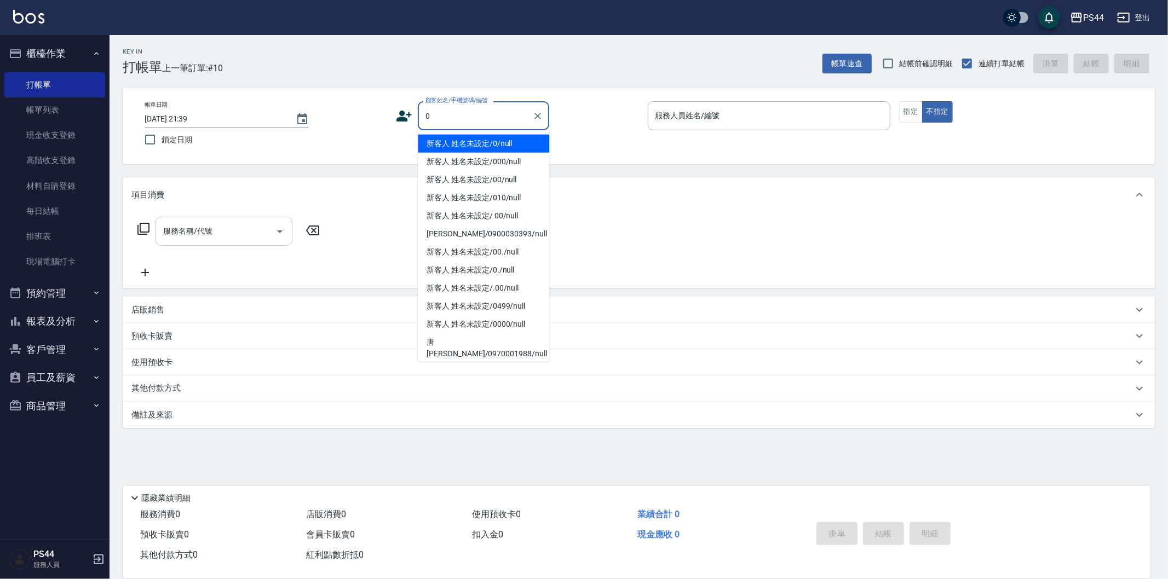
type input "新客人 姓名未設定/0/null"
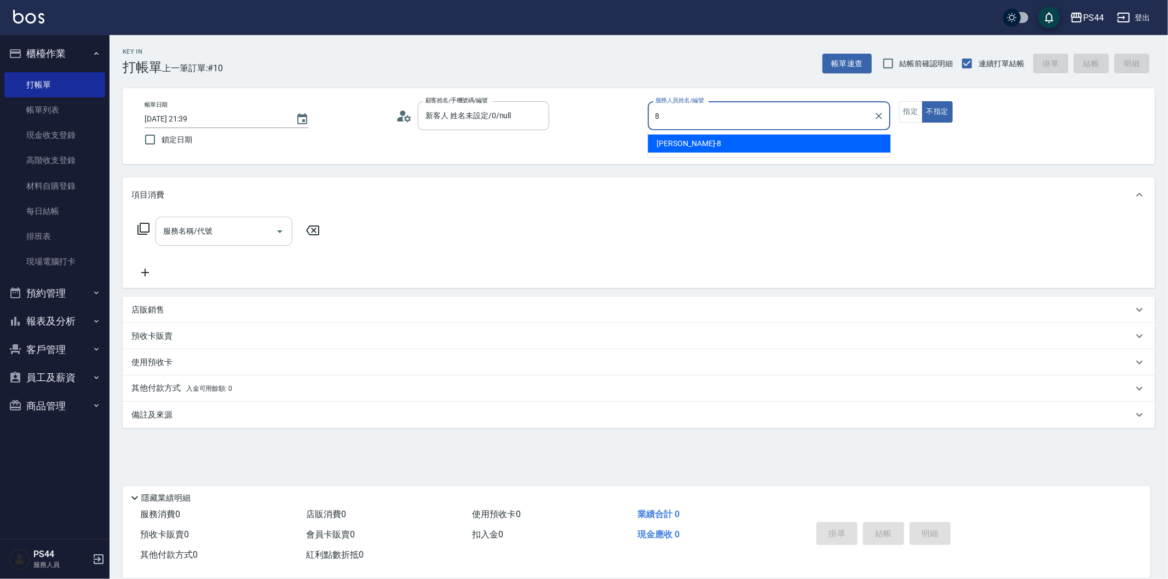
type input "[PERSON_NAME]-8"
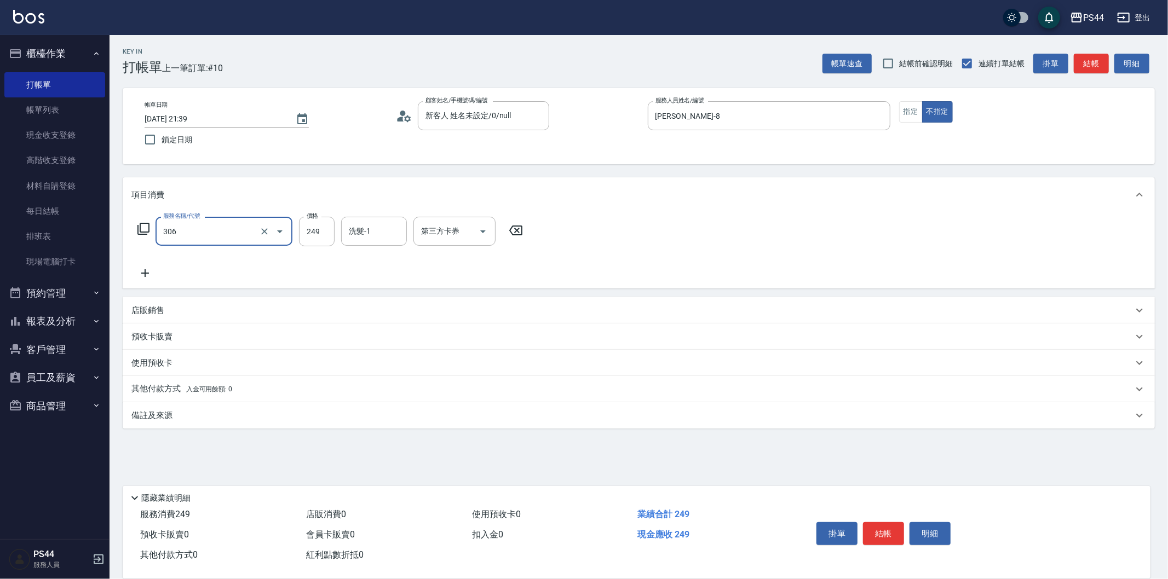
type input "剪髮(306)"
type input "慧星-29"
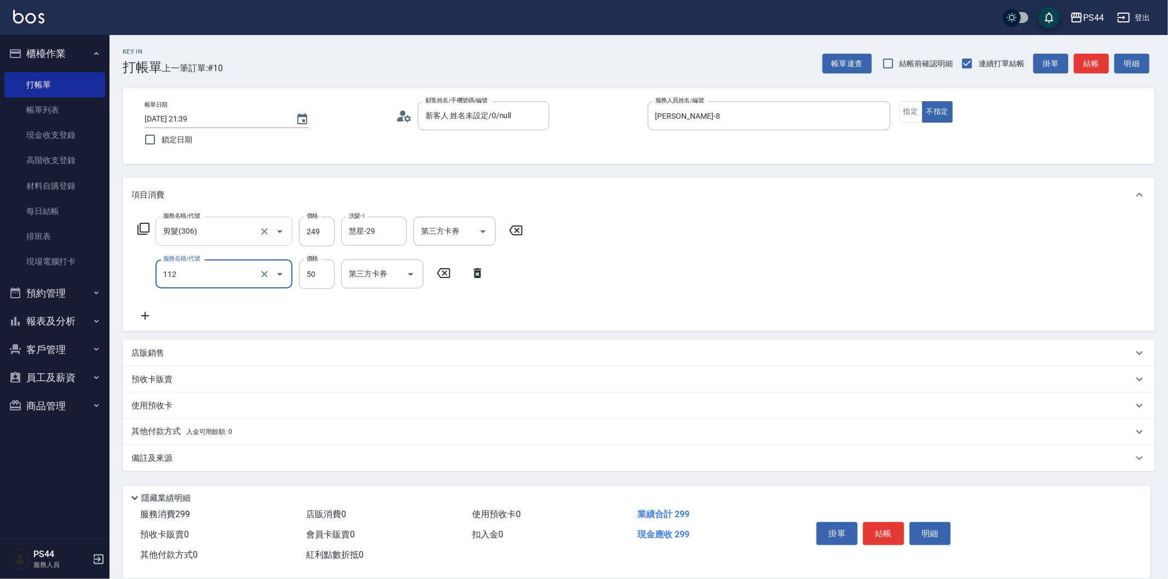
type input "精油50(112)"
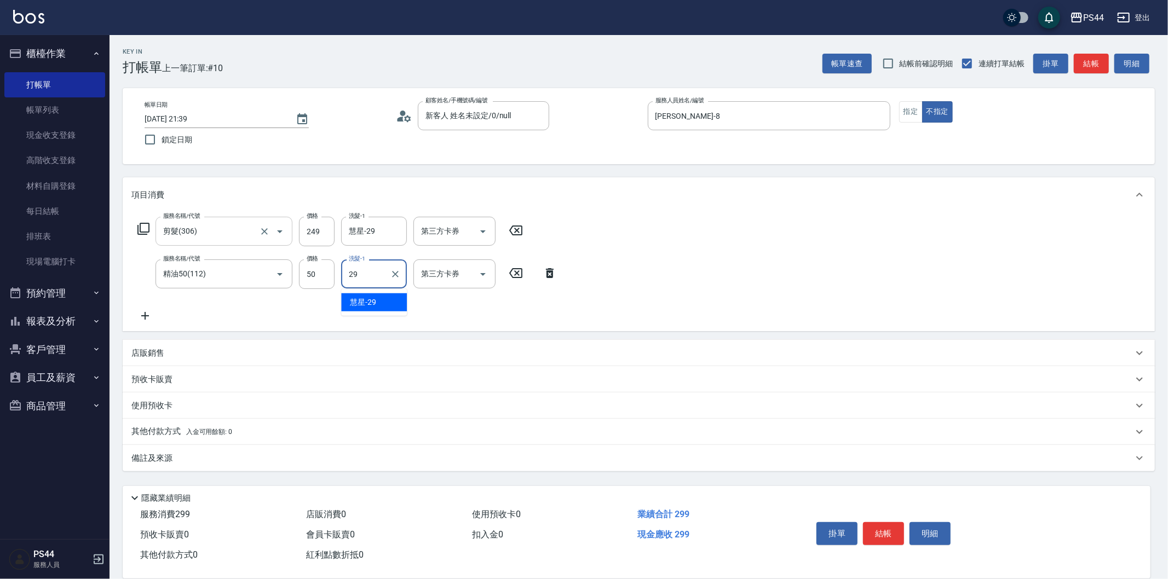
type input "慧星-29"
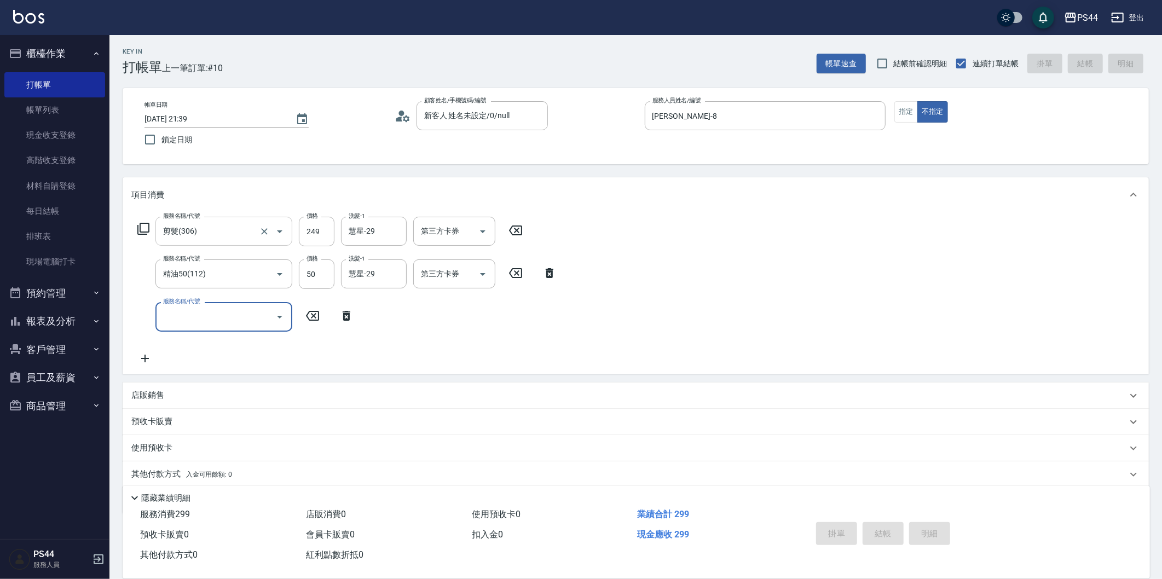
type input "[DATE] 21:40"
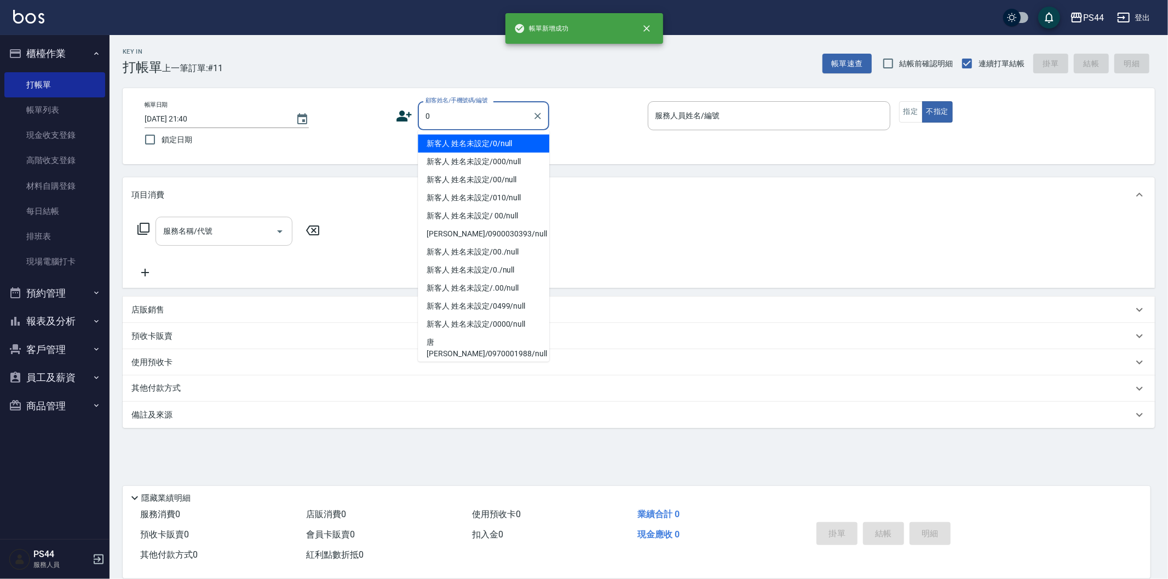
type input "新客人 姓名未設定/0/null"
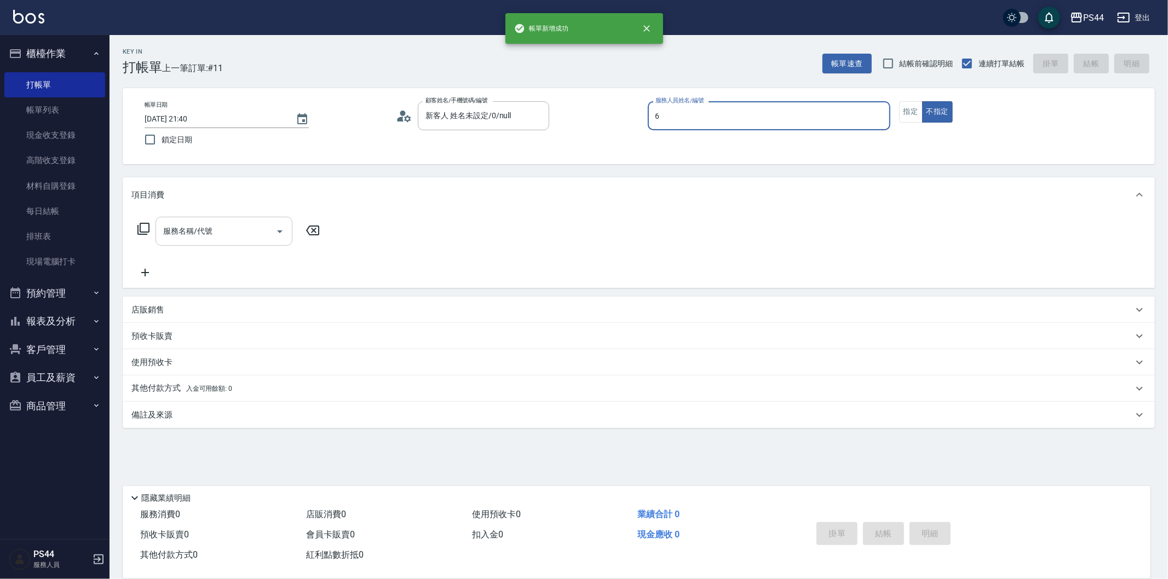
type input "kAYDEN-6"
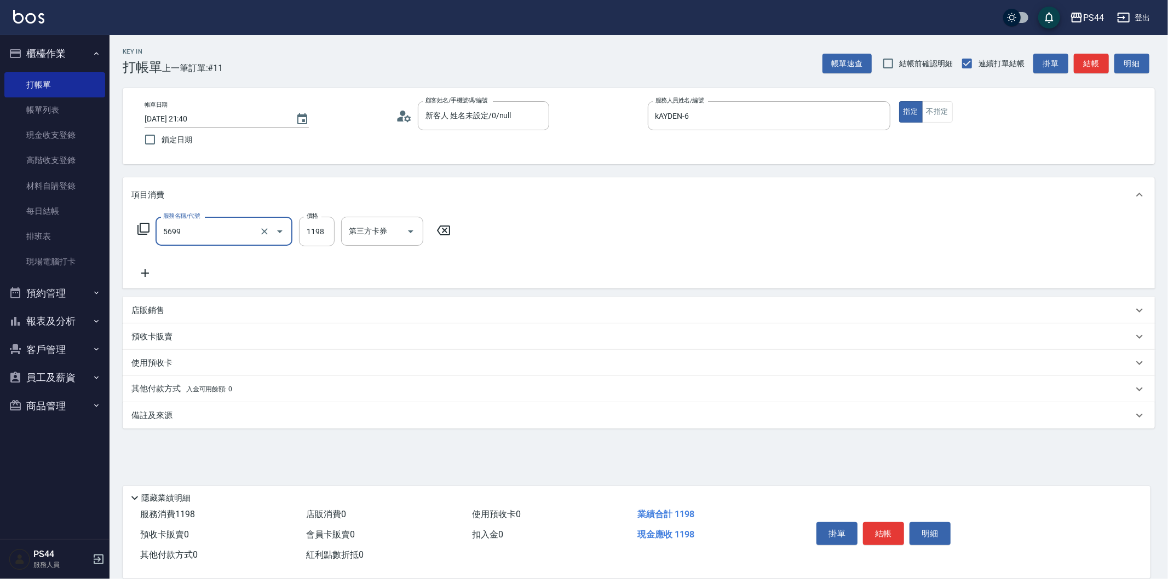
type input "水沁涼套餐(5699)"
type input "王姵眙-37"
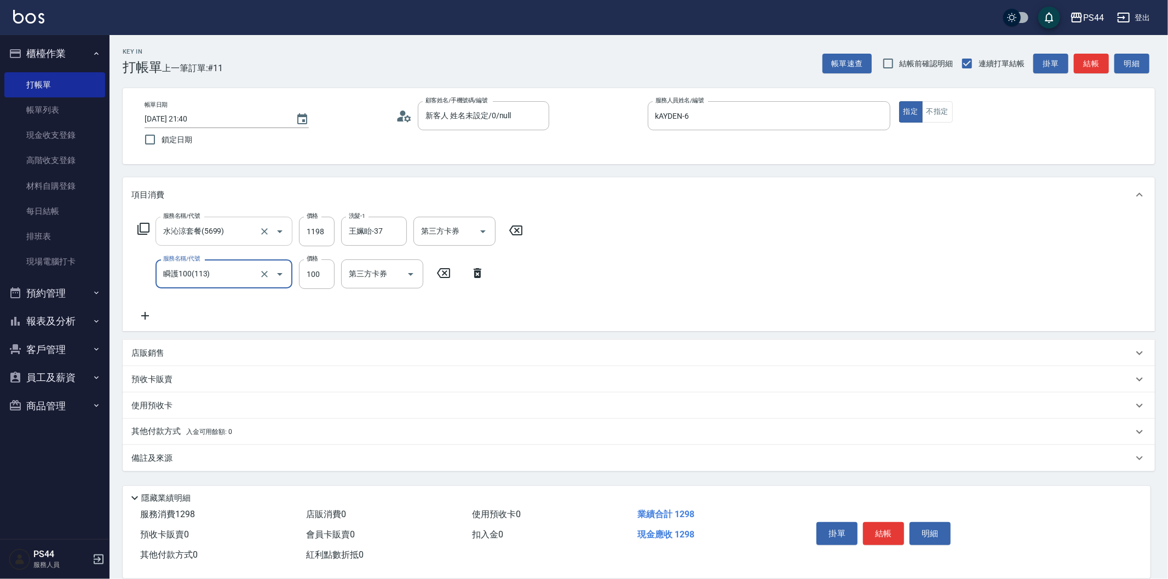
type input "瞬護100(113)"
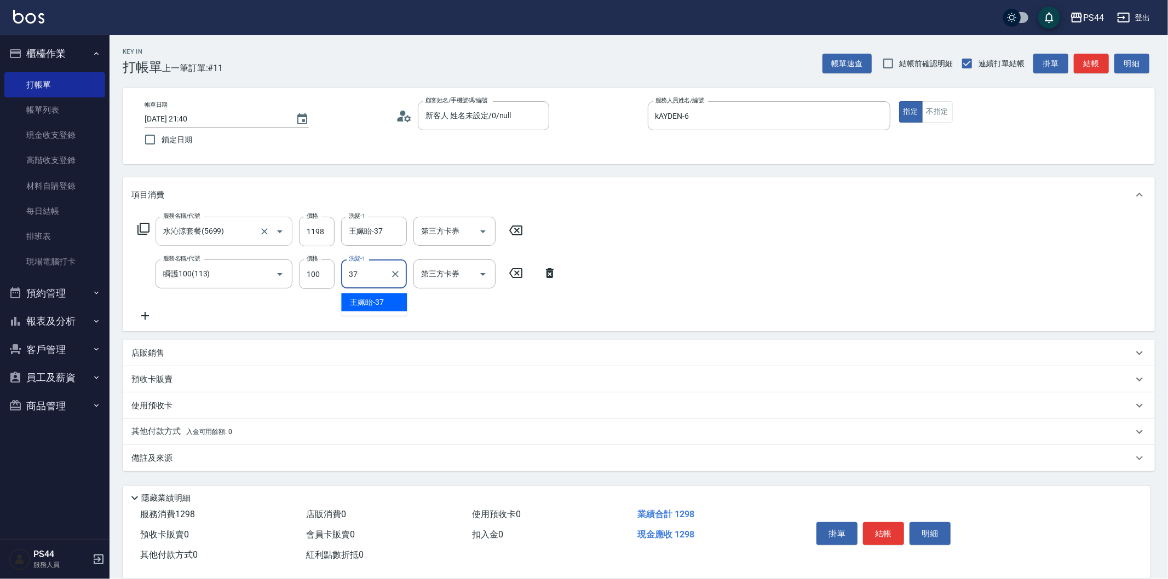
type input "王姵眙-37"
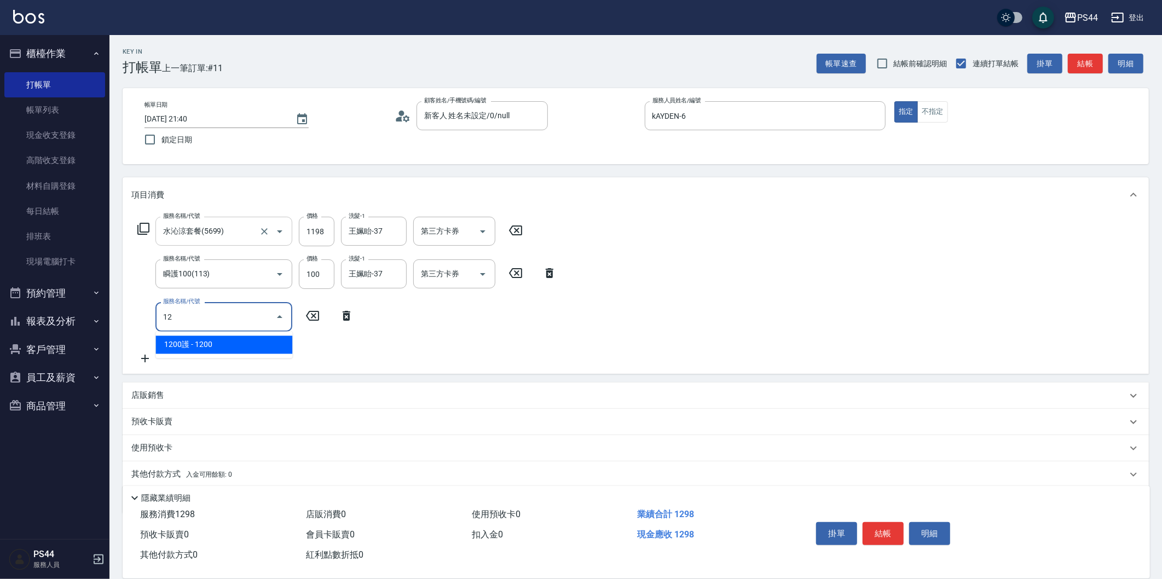
type input "1"
type input "染髮(501)"
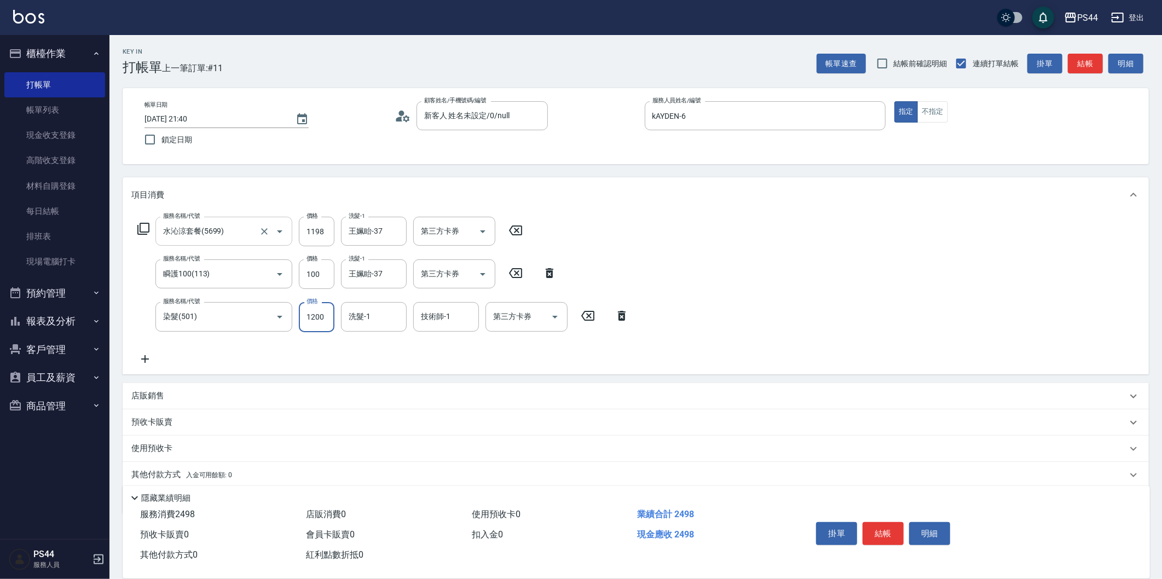
type input "1200"
type input "王姵眙-37"
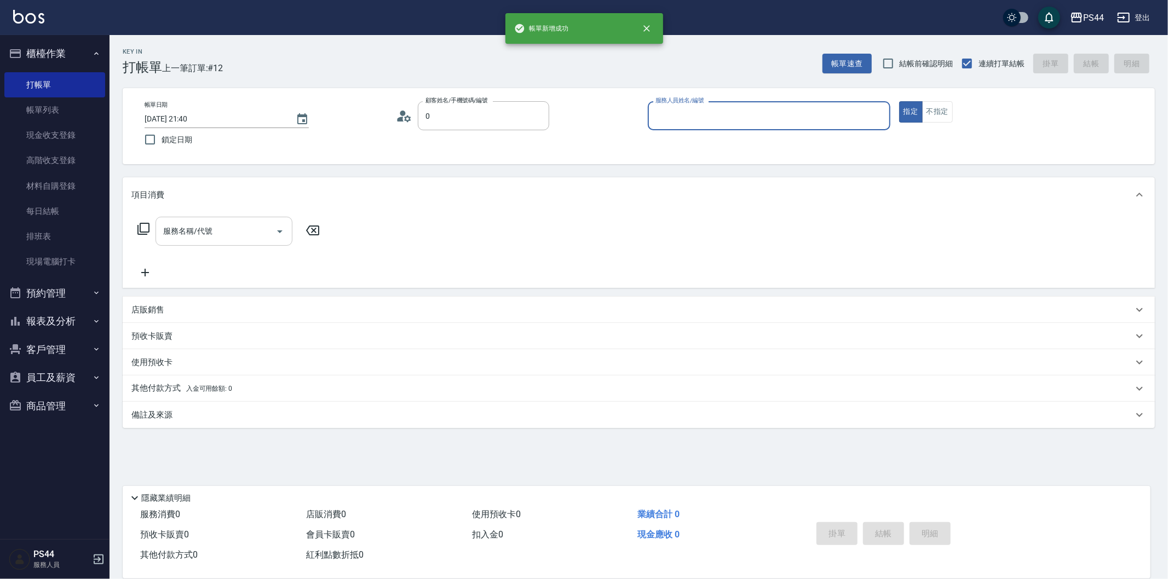
type input "新客人 姓名未設定/0/null"
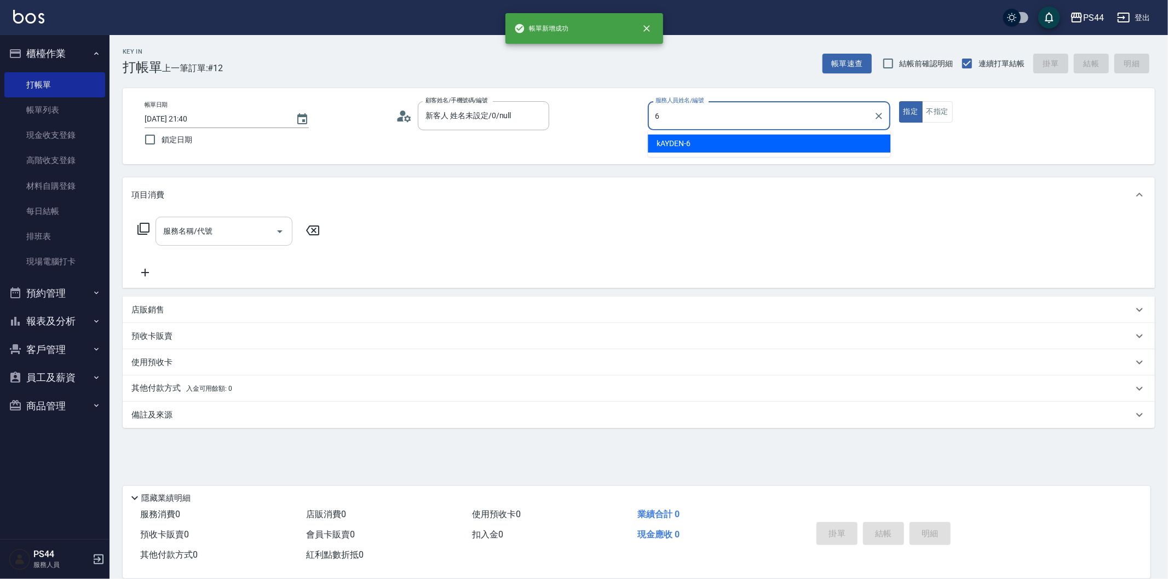
type input "kAYDEN-6"
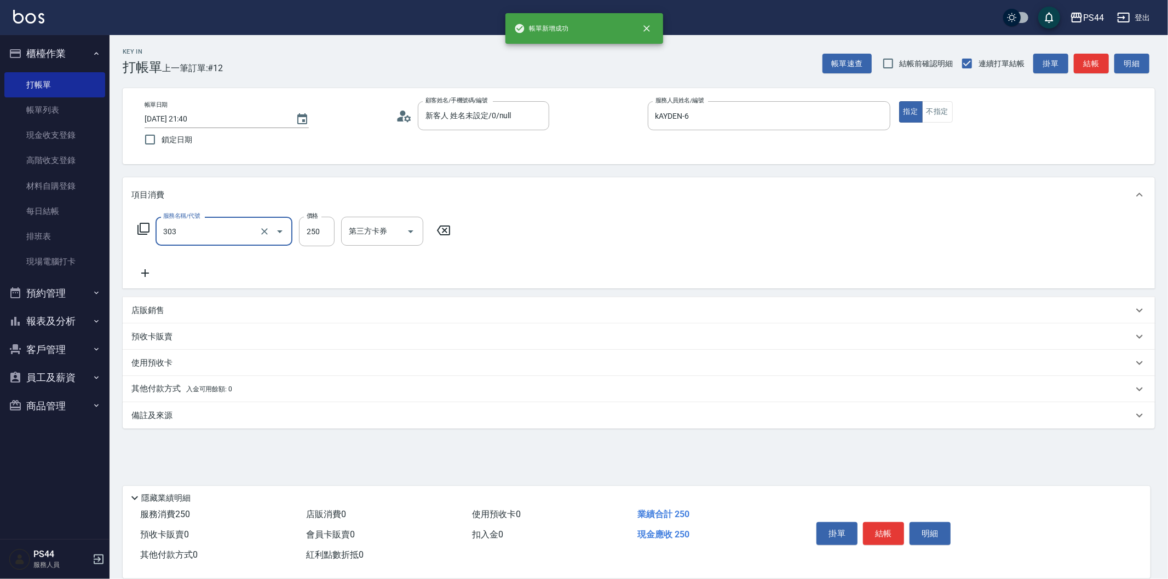
type input "剪髮(303)"
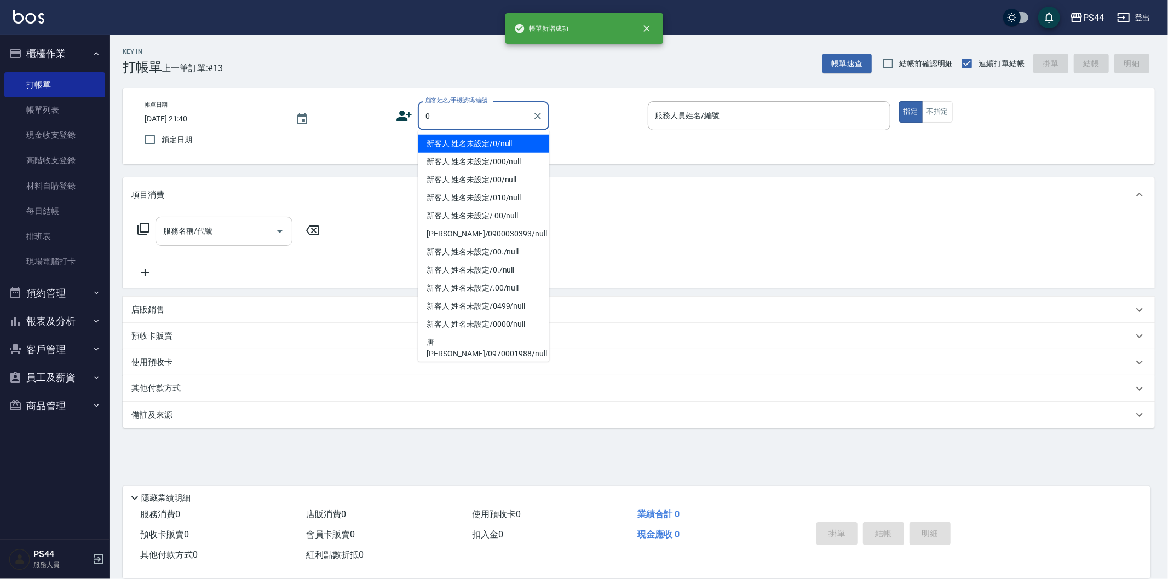
type input "新客人 姓名未設定/0/null"
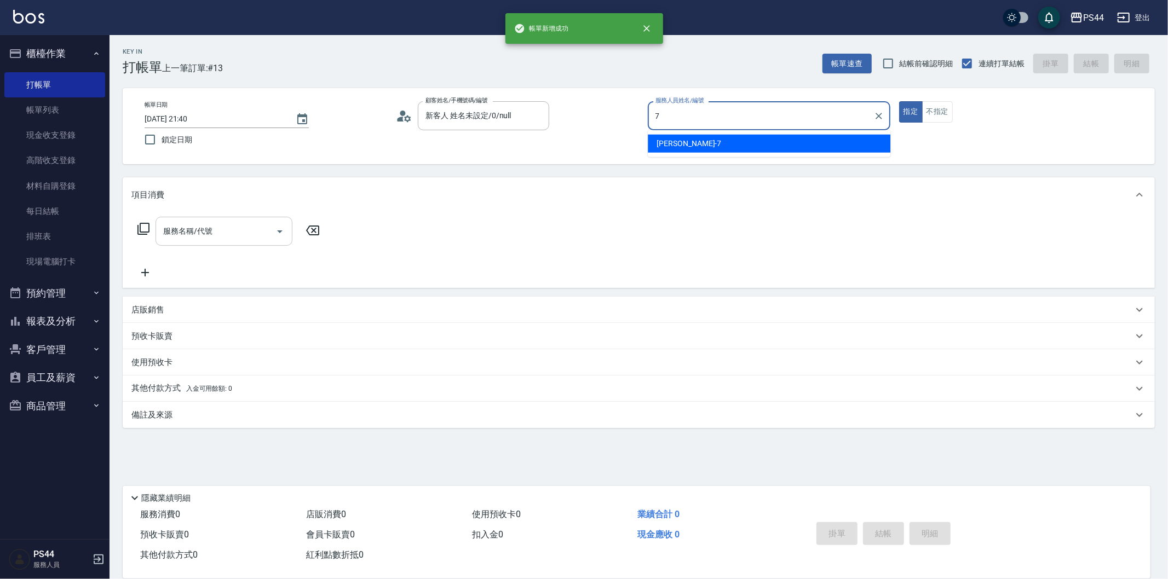
type input "[PERSON_NAME]-7"
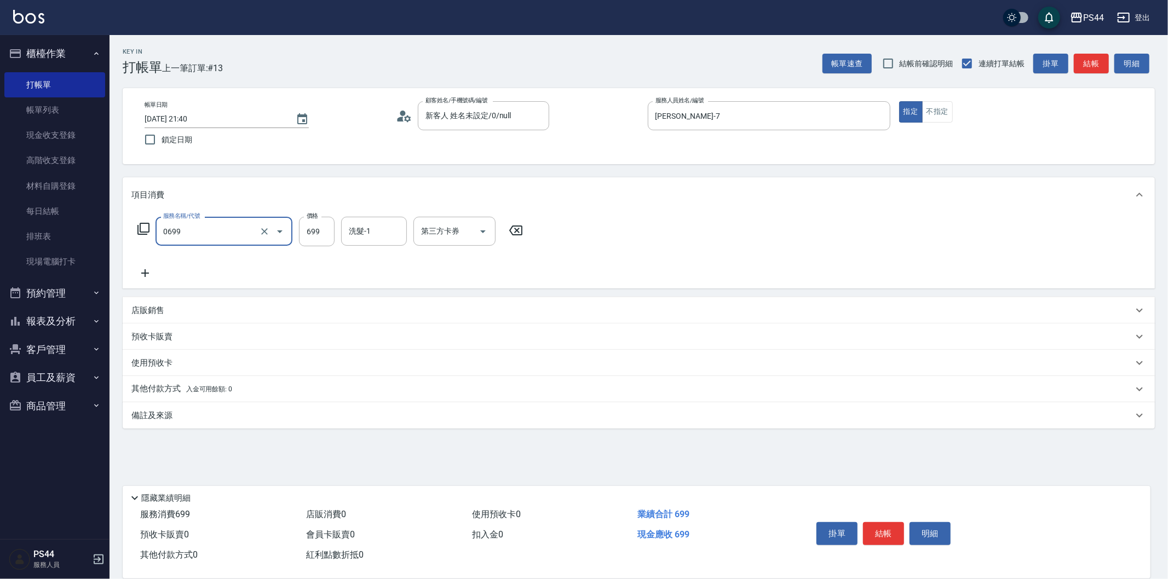
type input "精油SPA(0699)"
type input "[PERSON_NAME]-55"
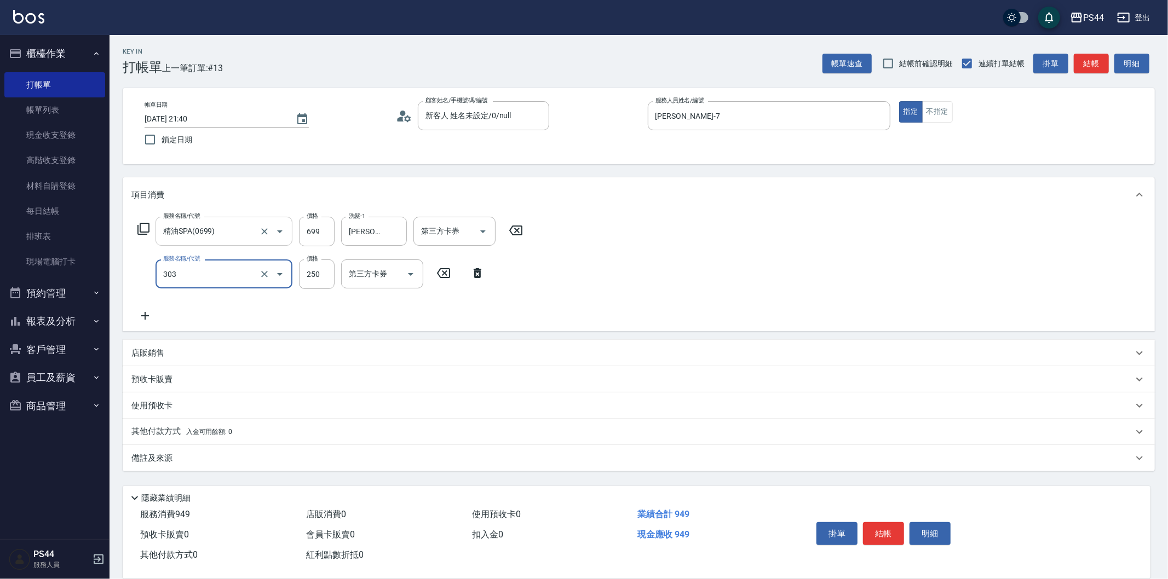
type input "剪髮(303)"
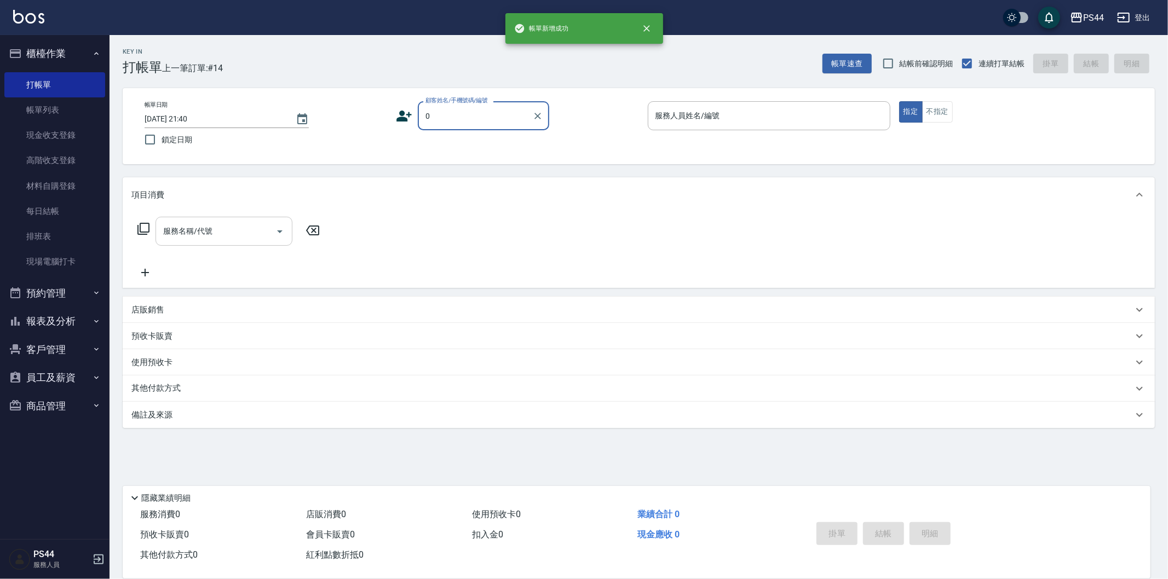
type input "新客人 姓名未設定/0/null"
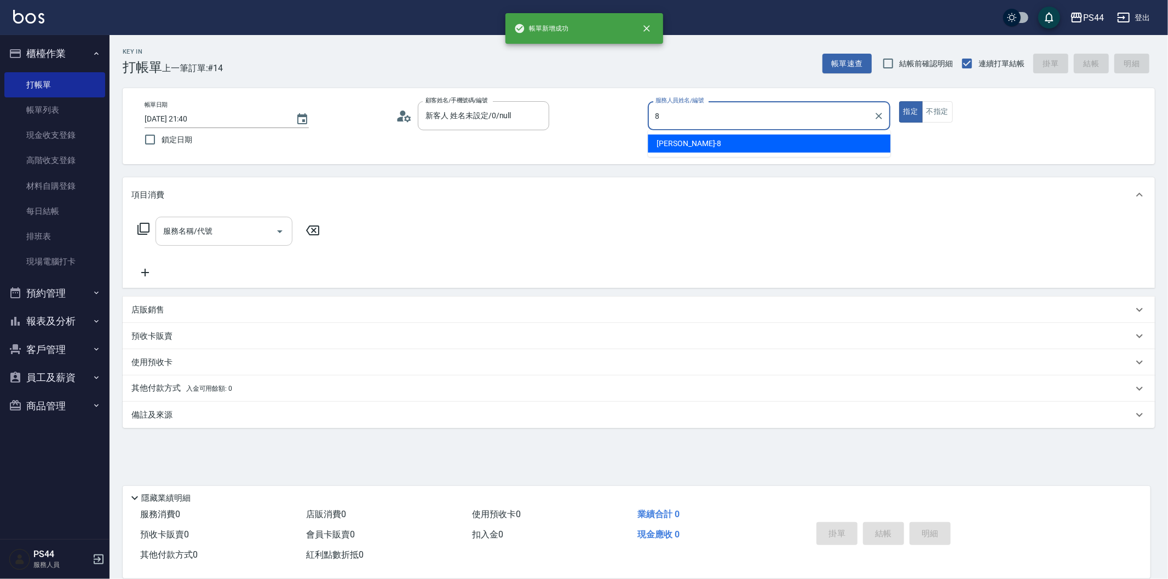
type input "[PERSON_NAME]-8"
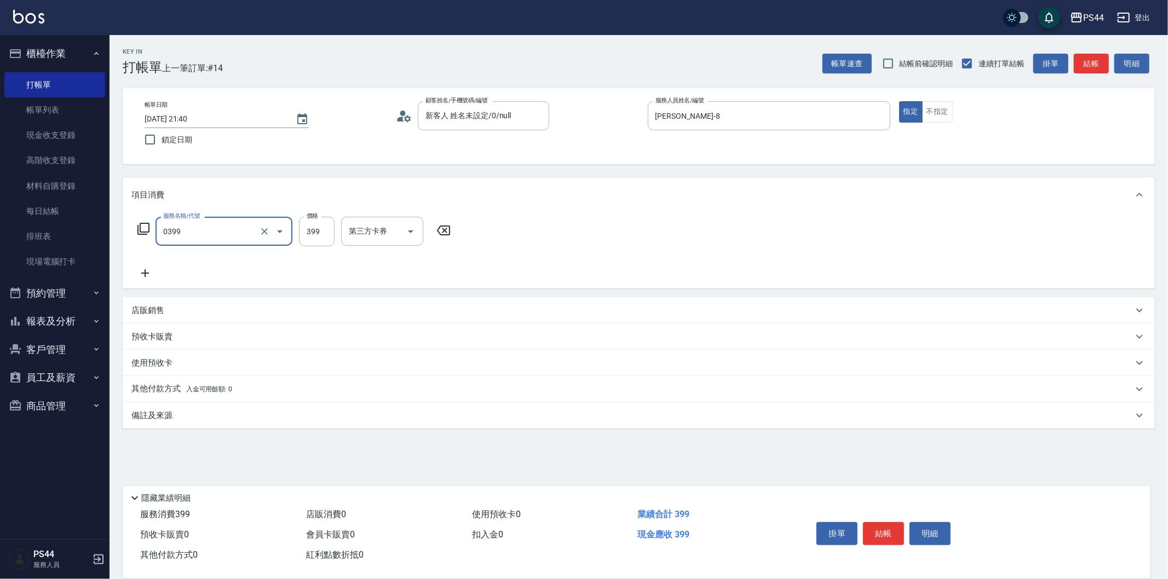
type input "海鹽399(0399)"
type input "[PERSON_NAME]-55"
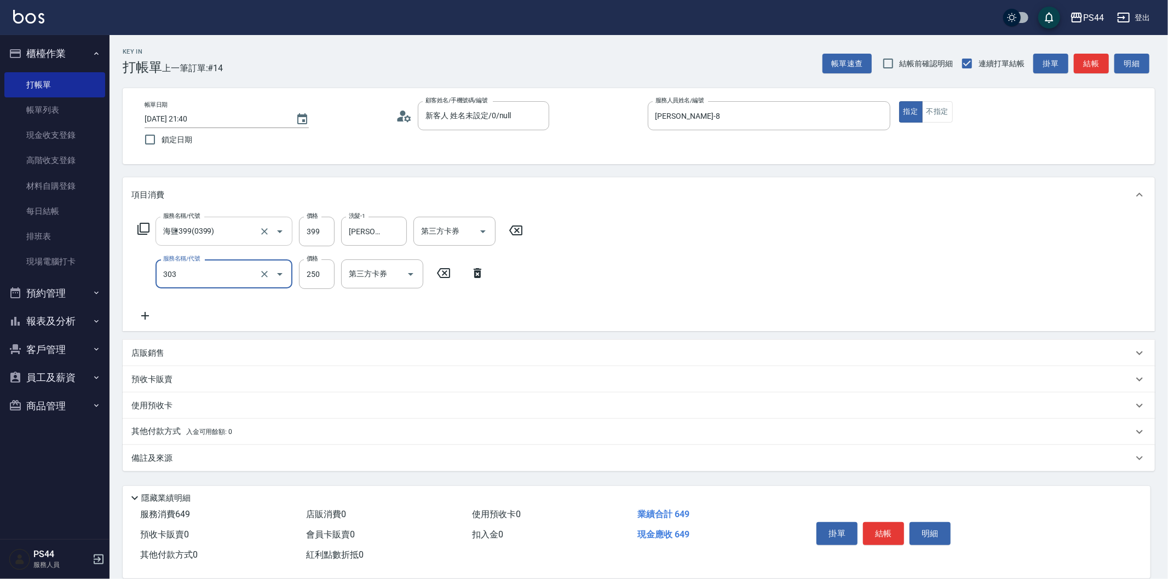
type input "剪髮(303)"
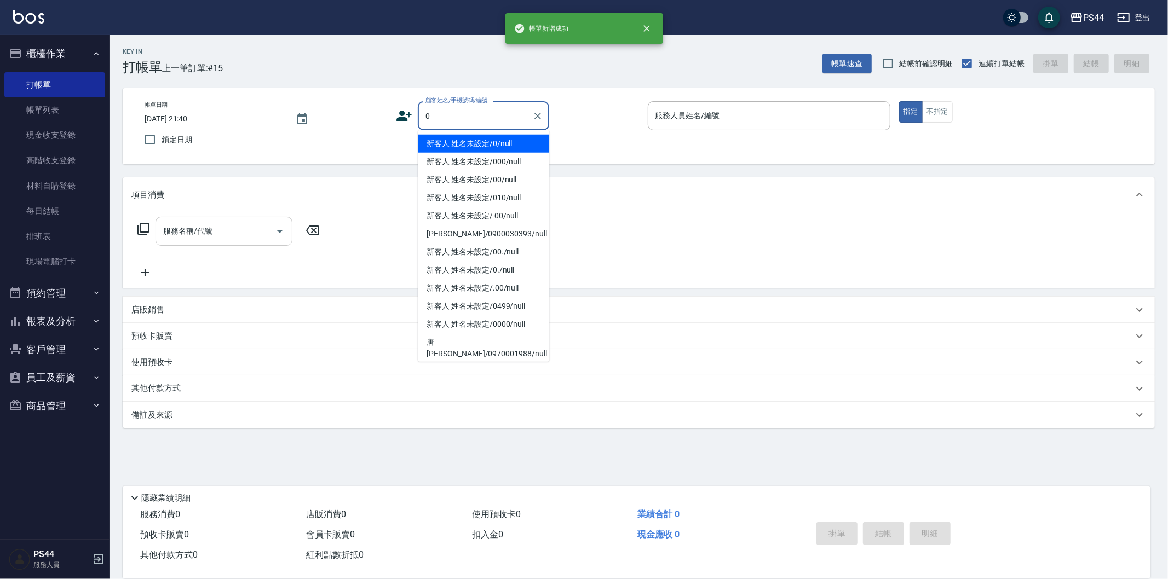
type input "新客人 姓名未設定/0/null"
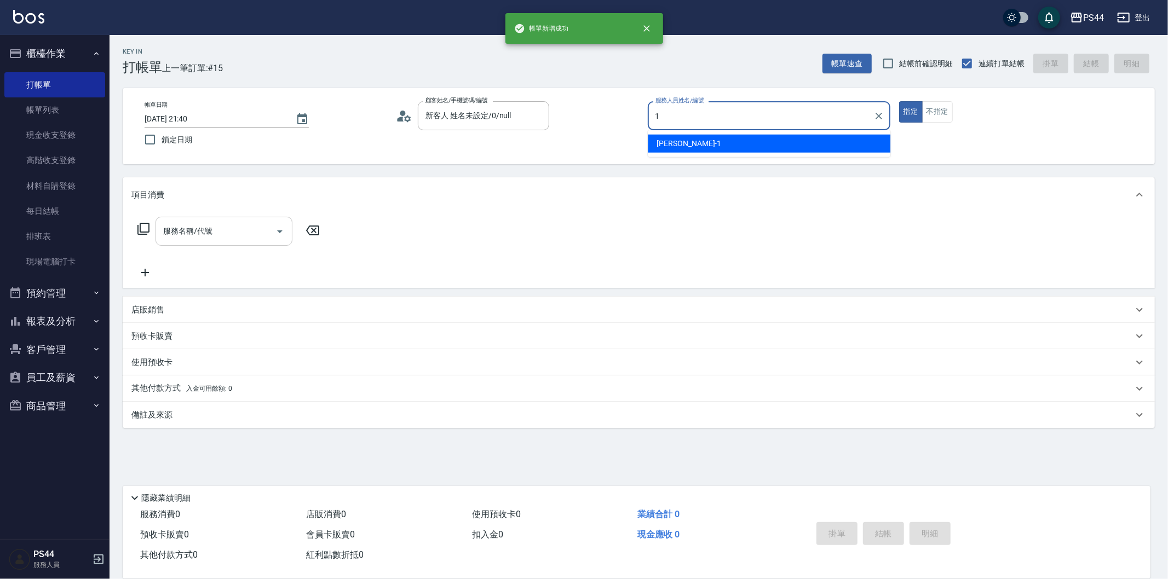
type input "[PERSON_NAME]-1"
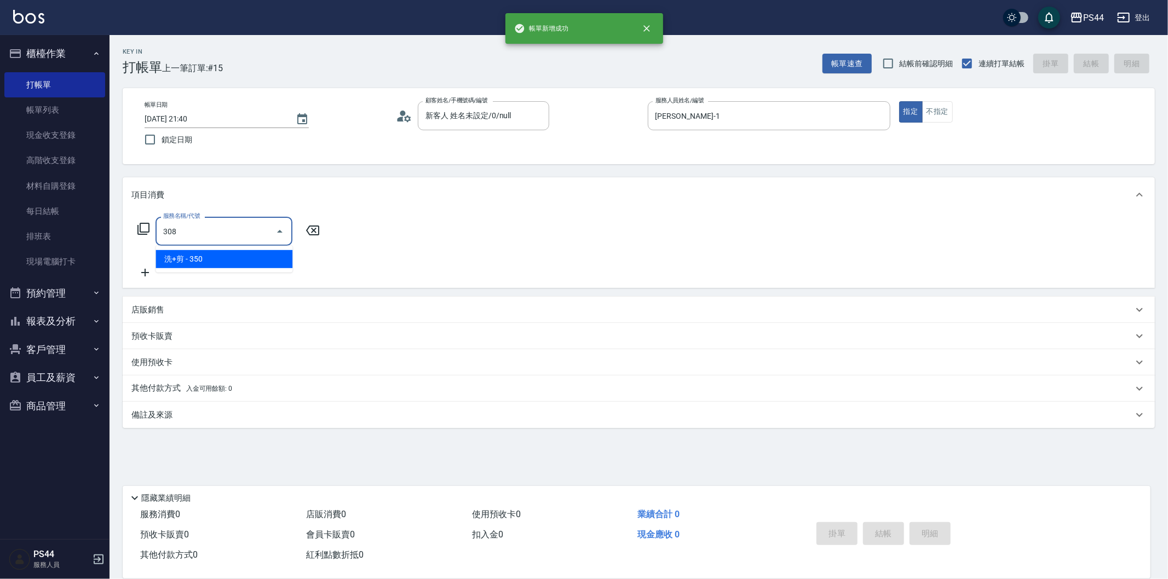
type input "洗+剪(308)"
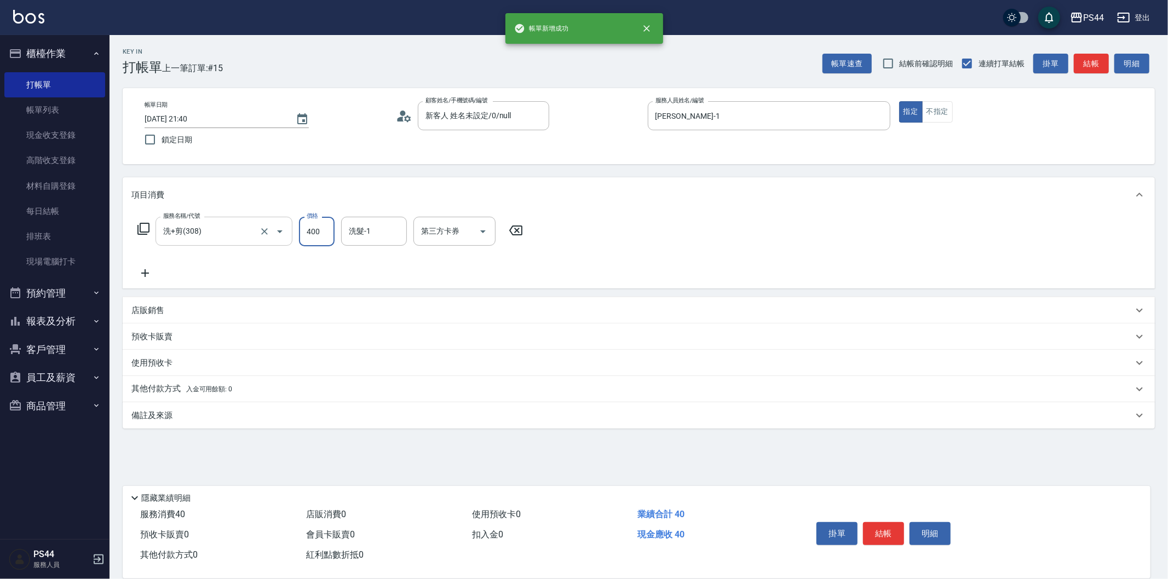
type input "400"
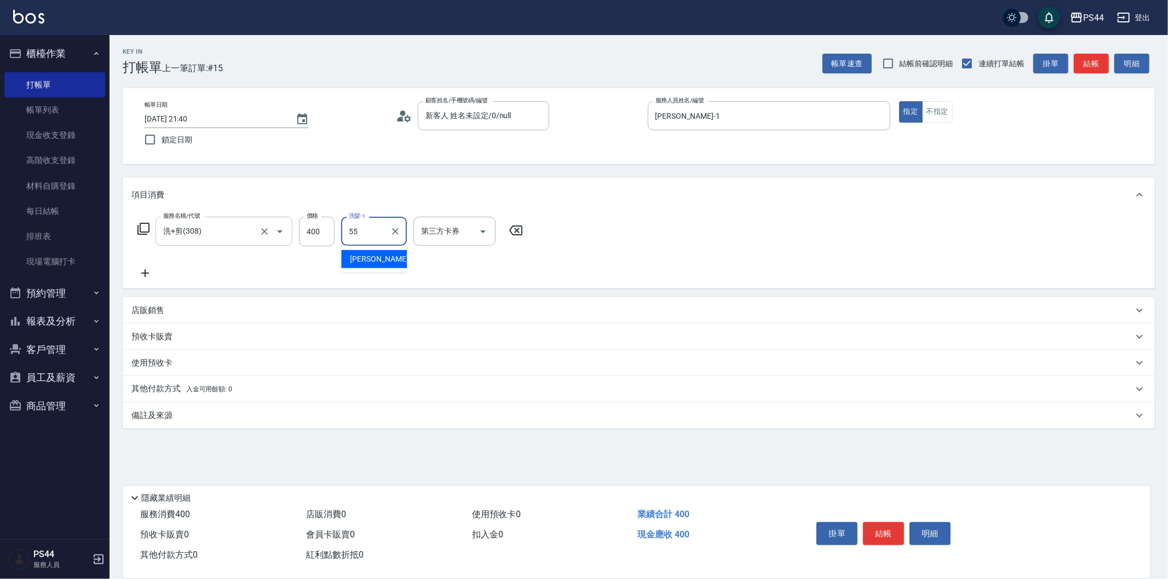
type input "[PERSON_NAME]-55"
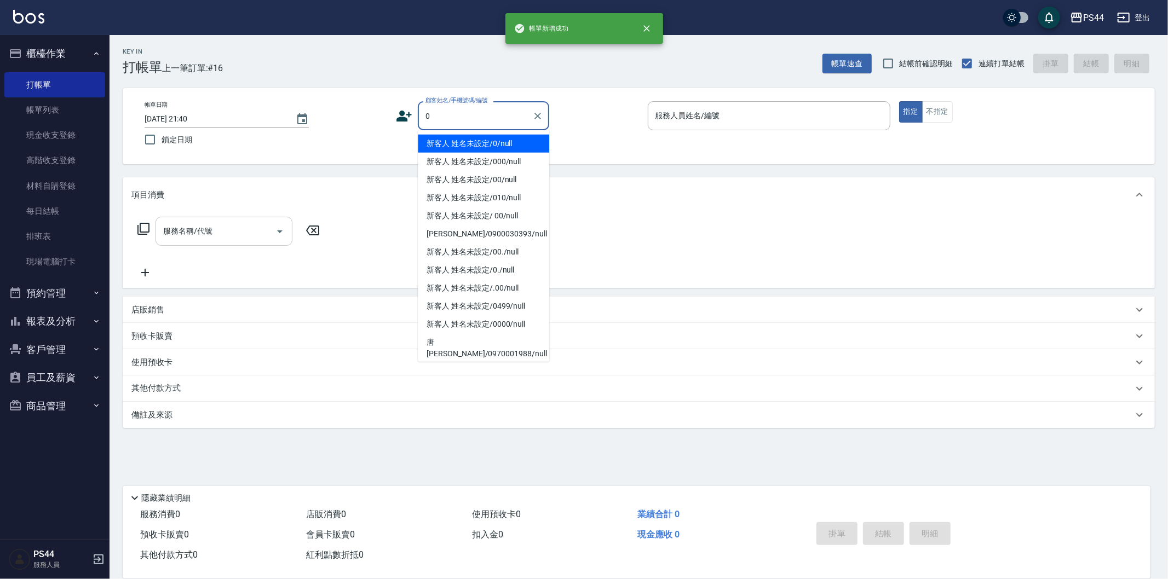
type input "新客人 姓名未設定/0/null"
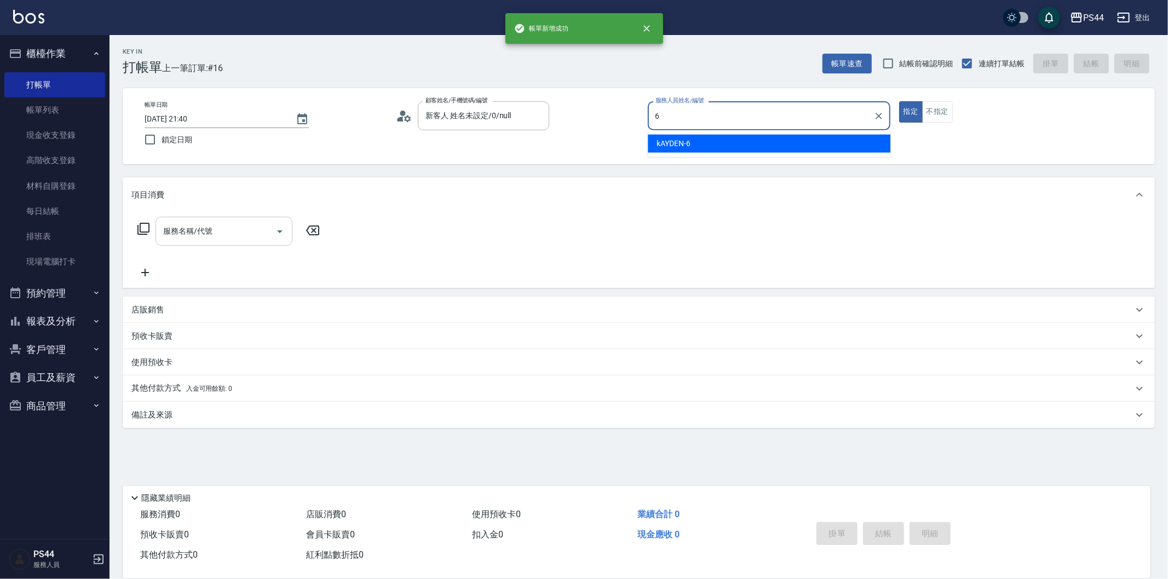
type input "kAYDEN-6"
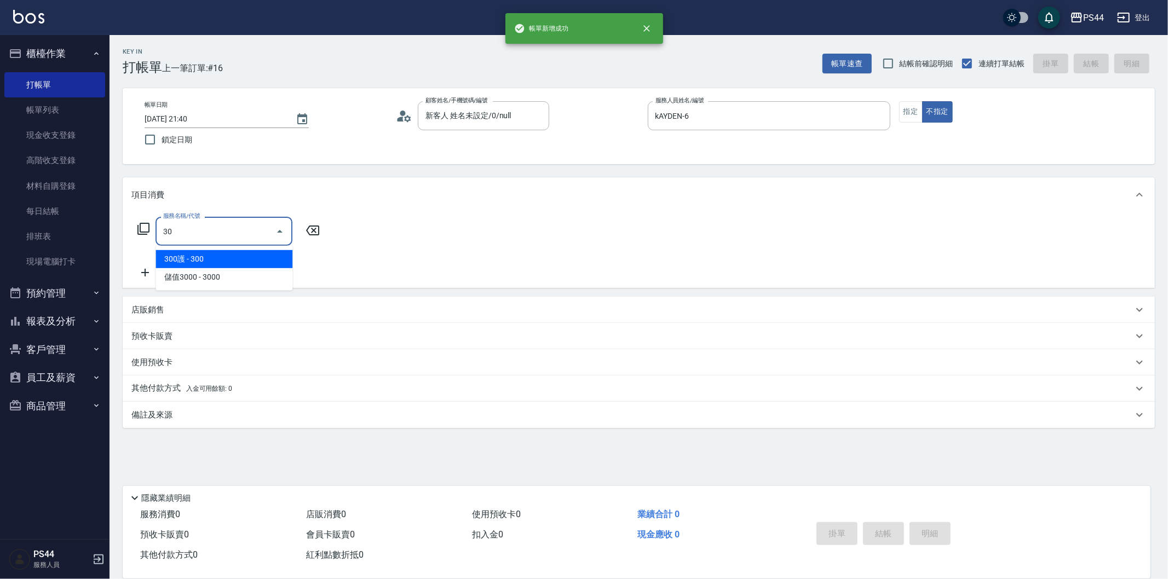
type input "306"
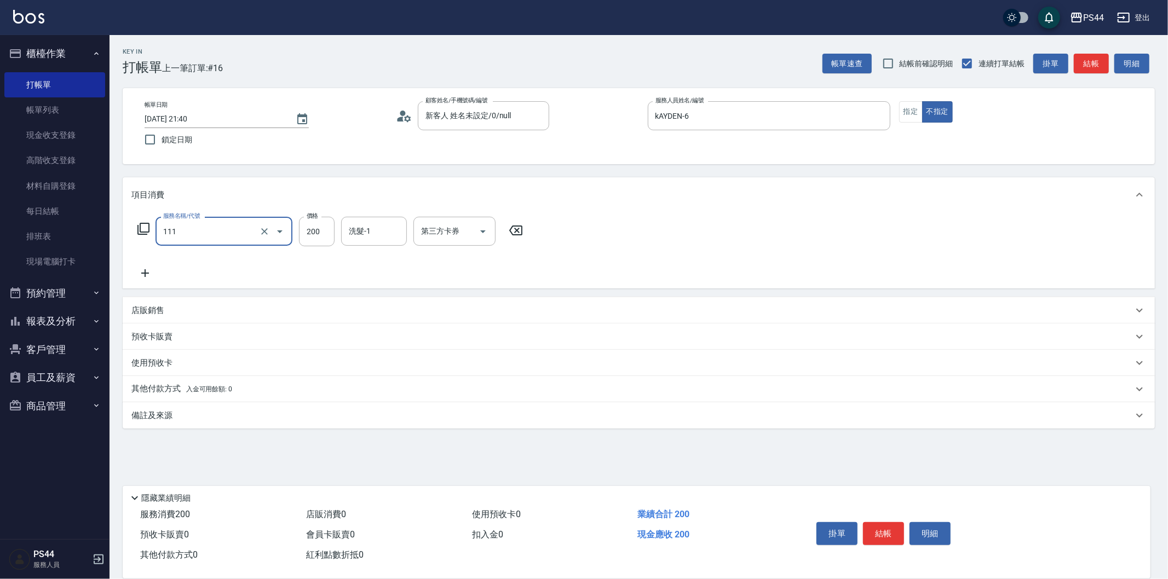
type input "200(111)"
type input "柔柔-33"
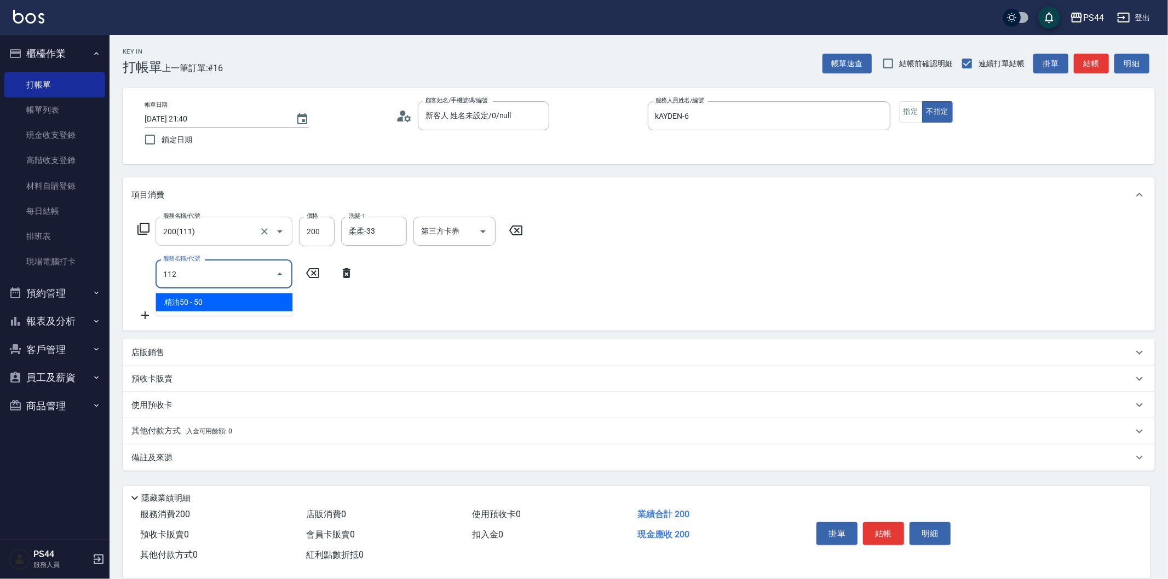
type input "精油50(112)"
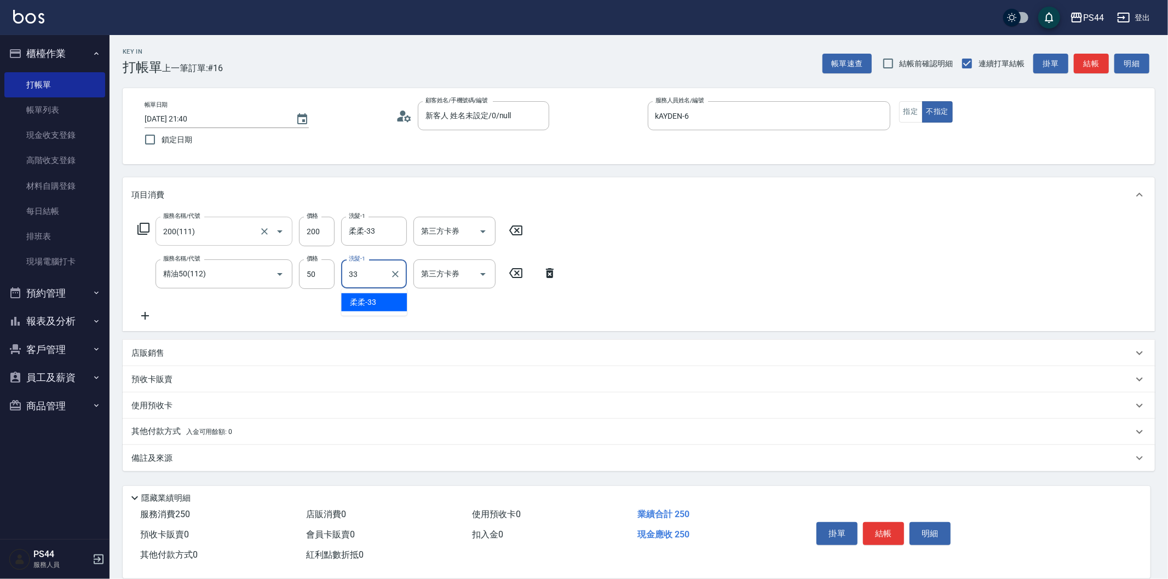
type input "柔柔-33"
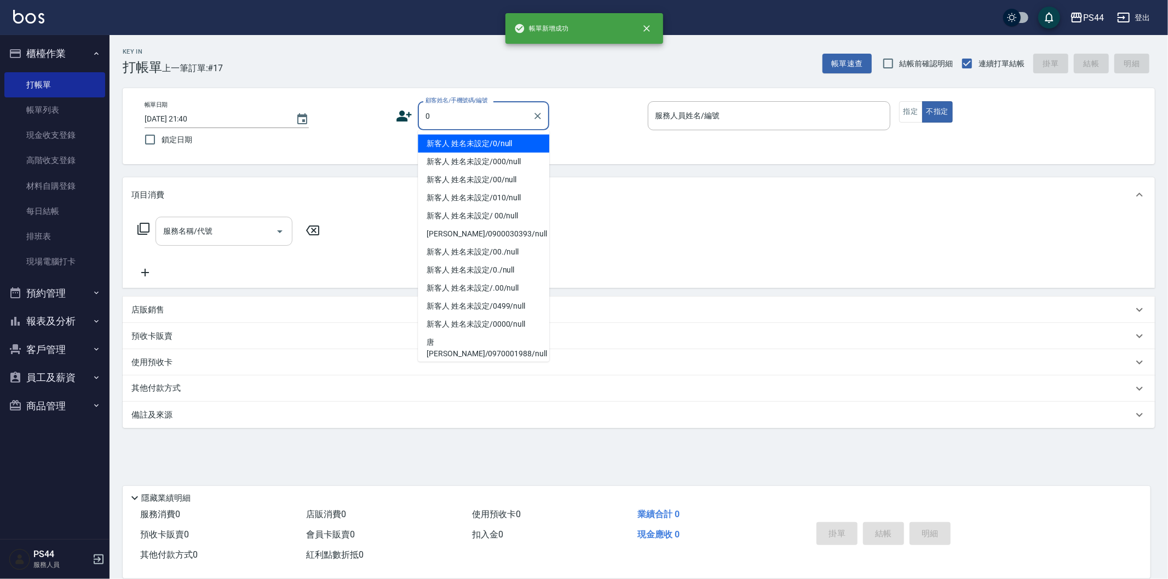
type input "新客人 姓名未設定/0/null"
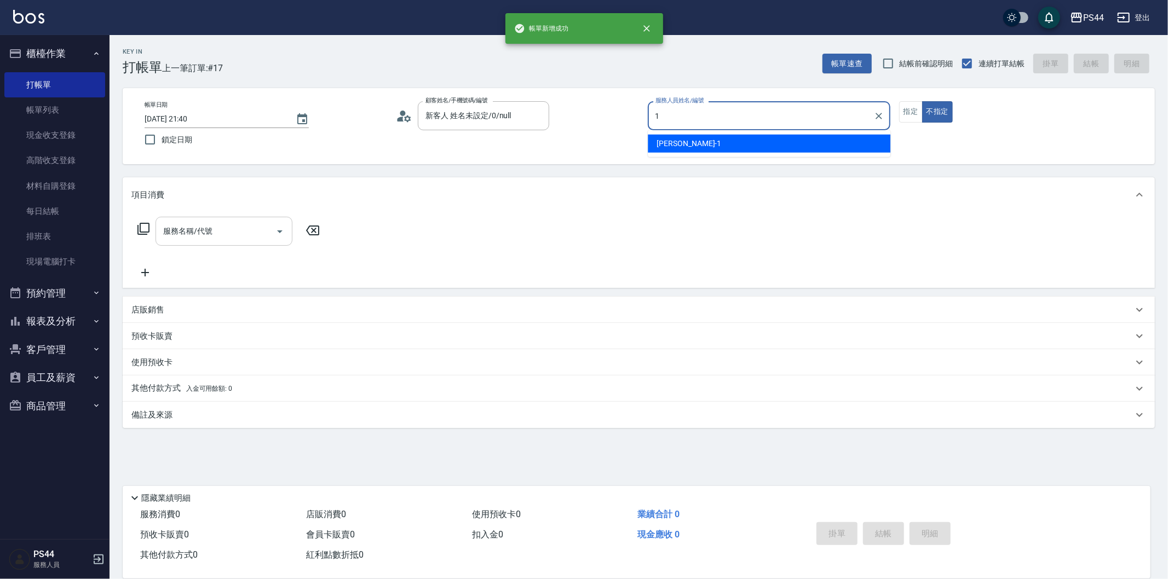
type input "[PERSON_NAME]-1"
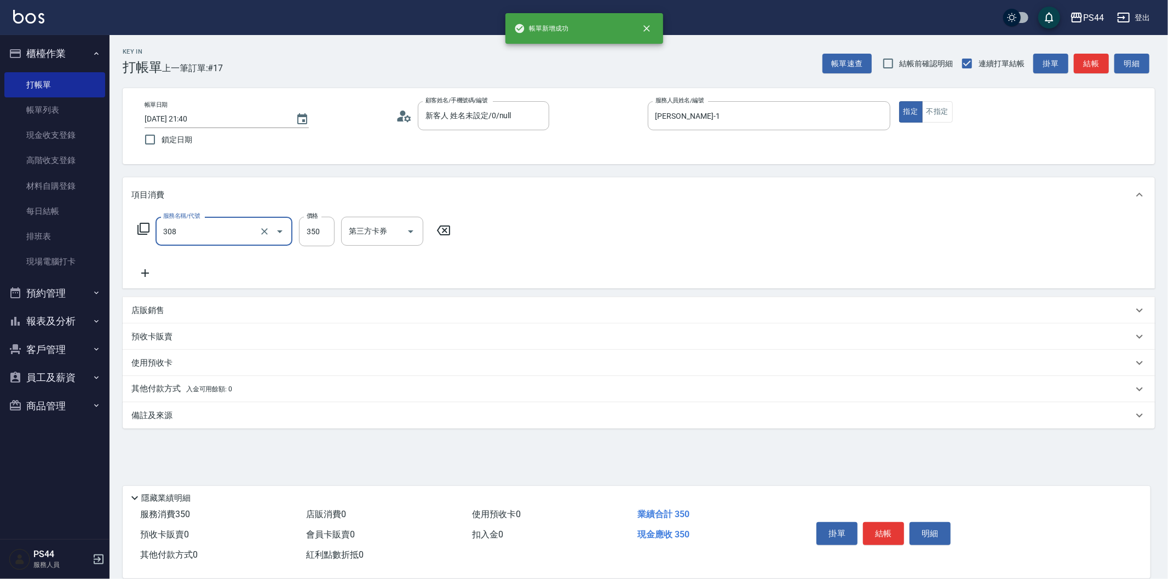
type input "洗+剪(308)"
type input "400"
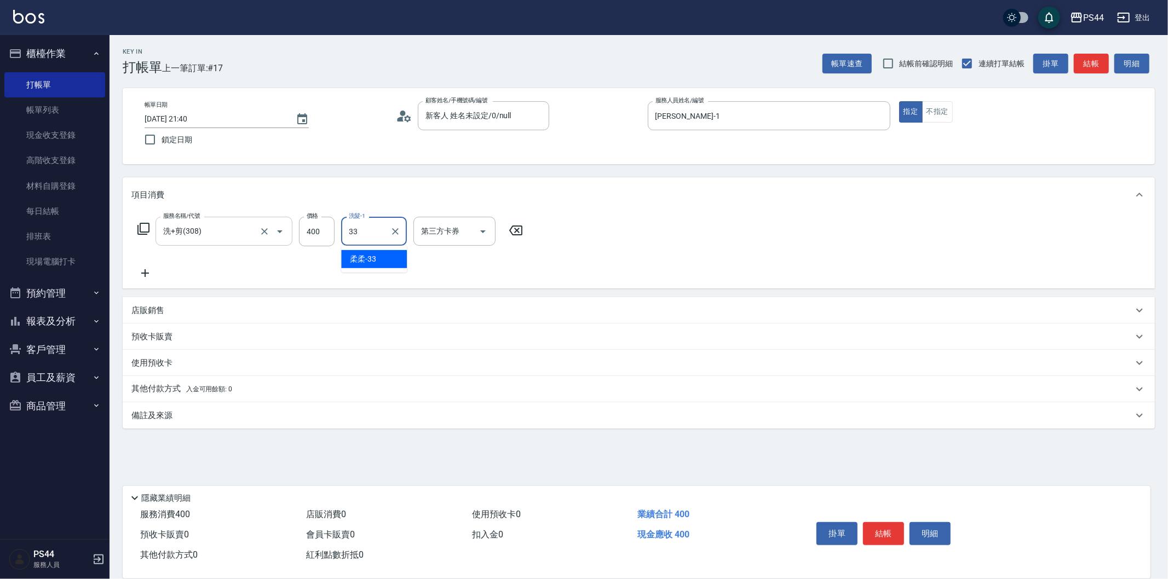
type input "柔柔-33"
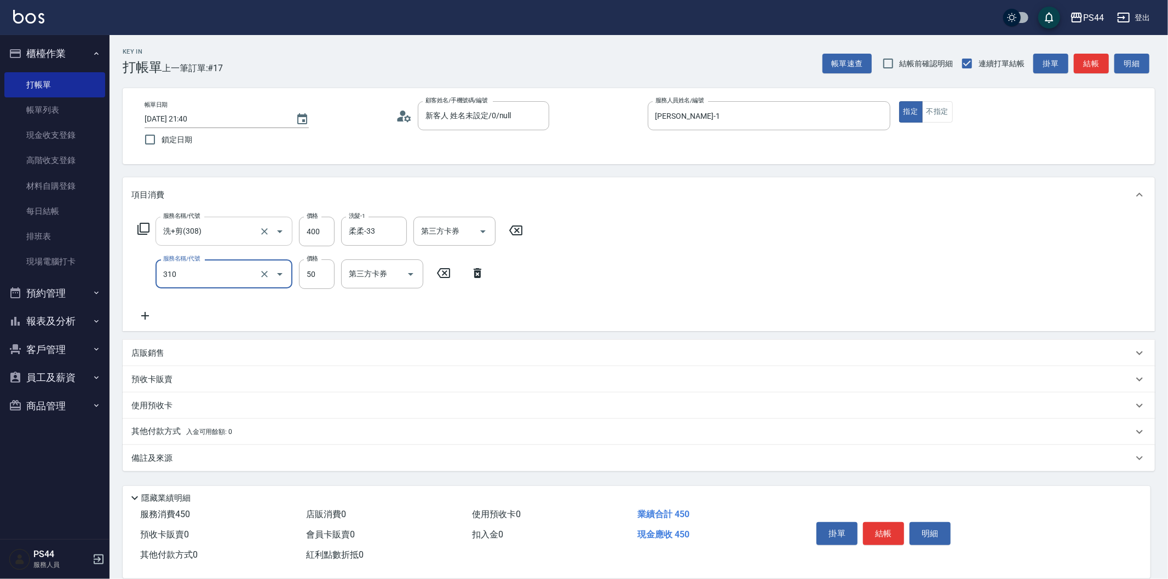
type input "剪瀏海(310)"
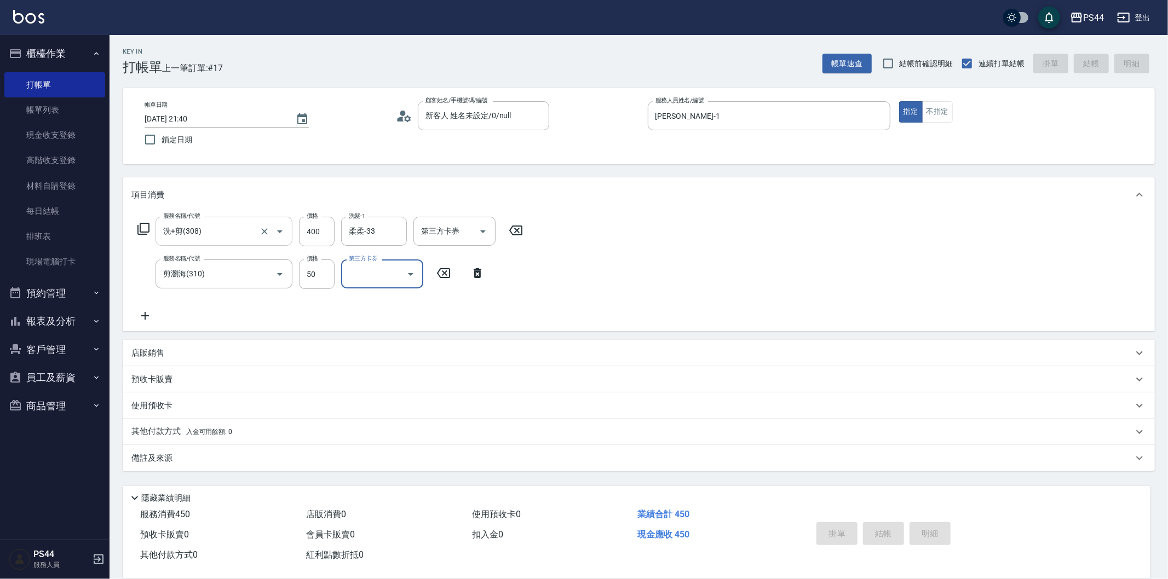
type input "[DATE] 21:41"
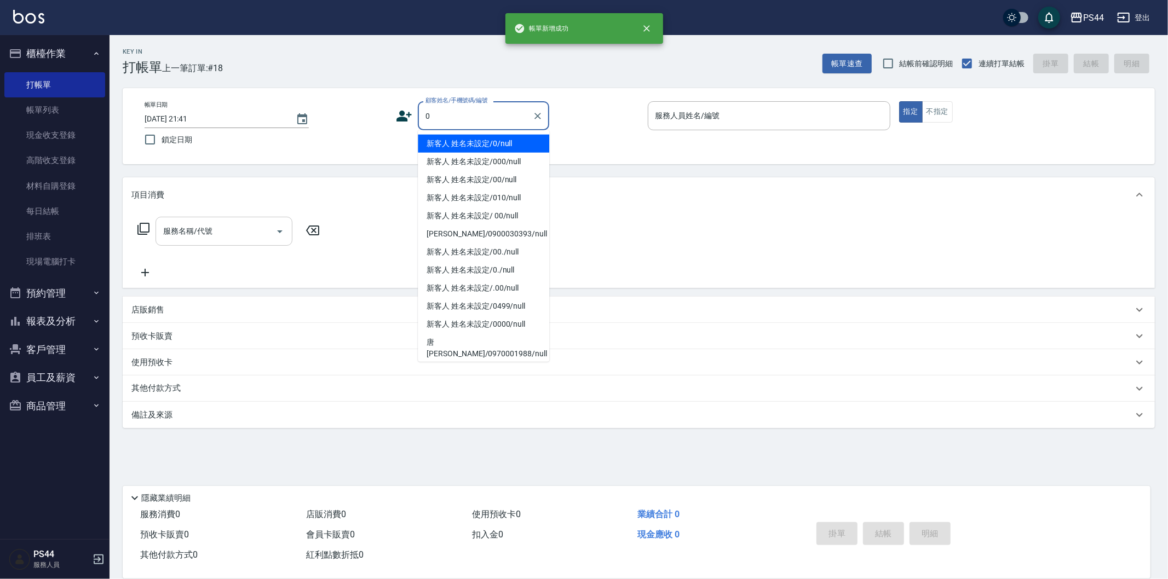
type input "新客人 姓名未設定/0/null"
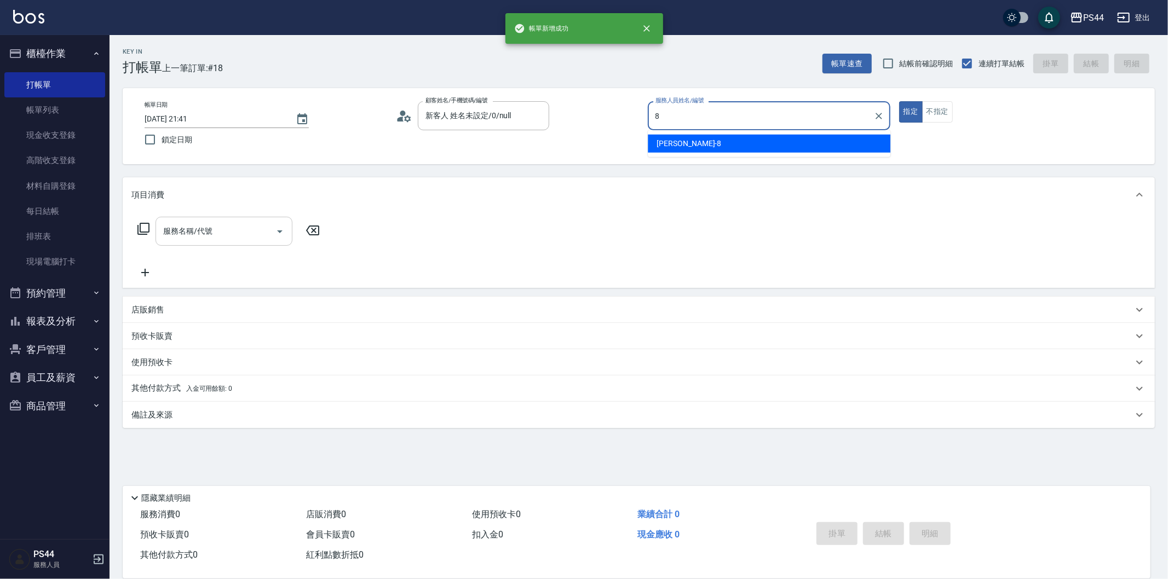
type input "[PERSON_NAME]-8"
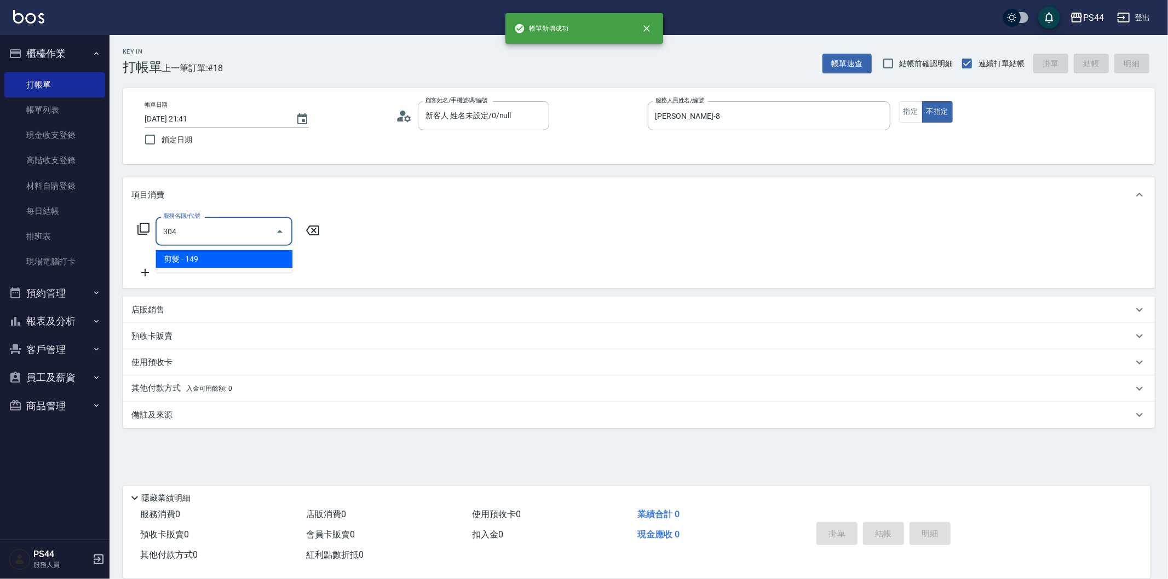
type input "剪髮(304)"
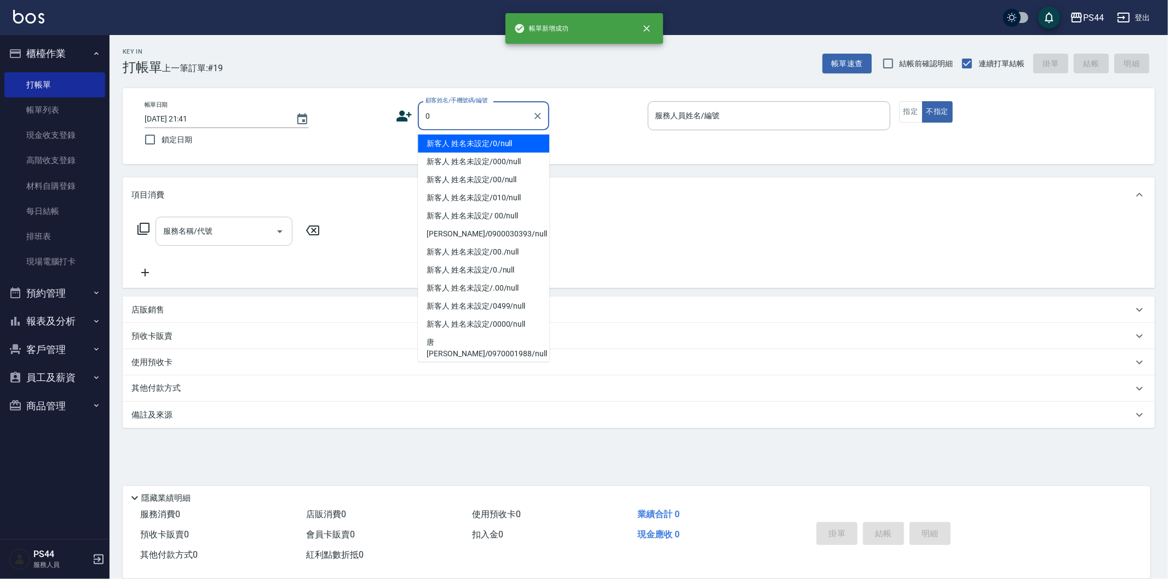
type input "新客人 姓名未設定/0/null"
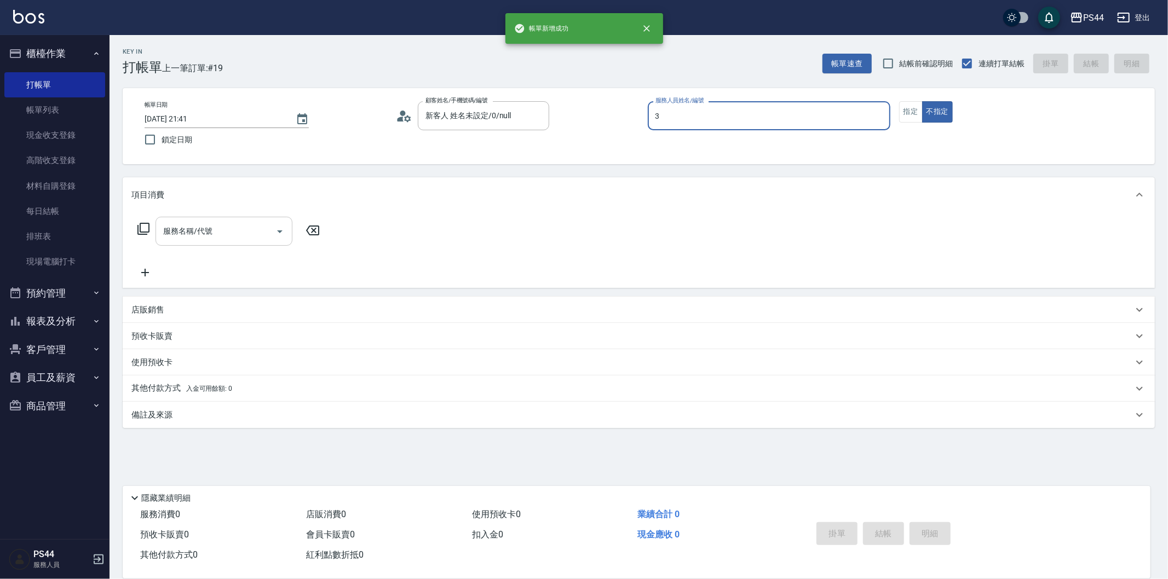
type input "[PERSON_NAME]-3"
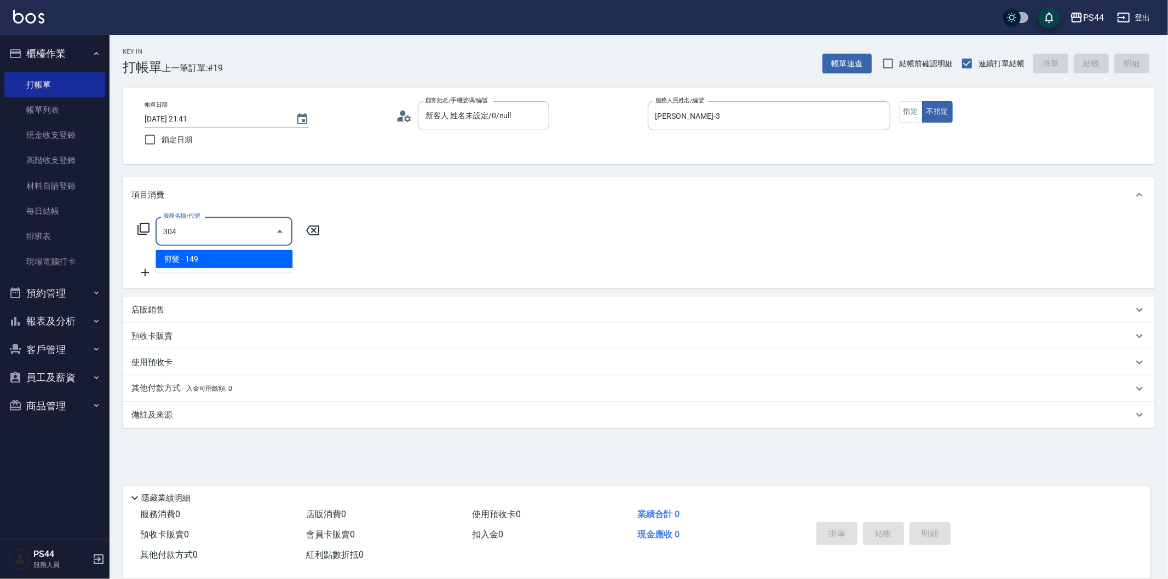
type input "剪髮(304)"
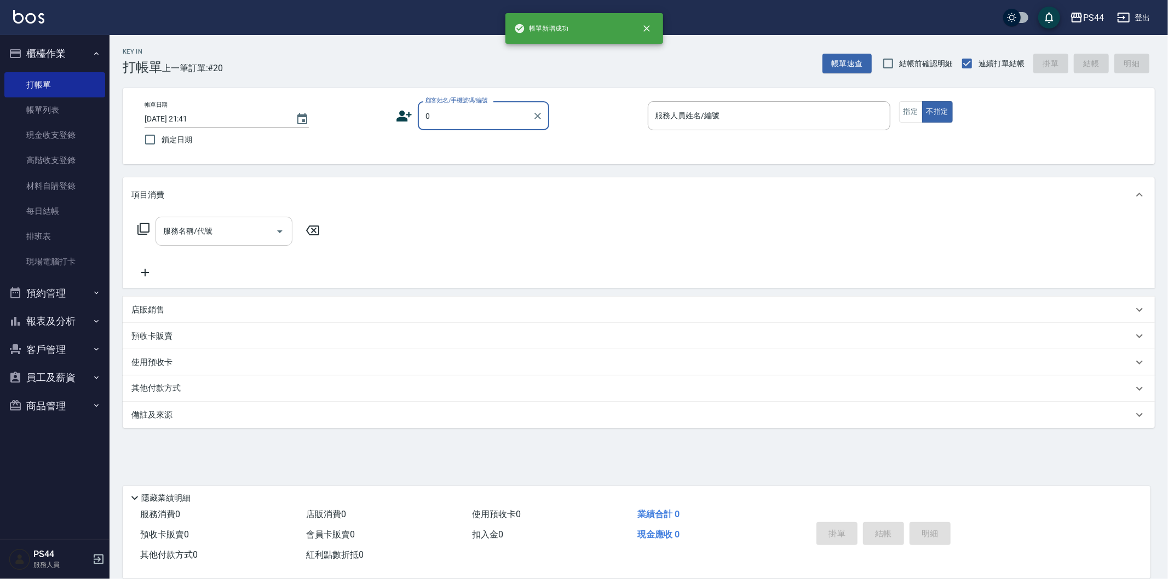
type input "新客人 姓名未設定/0/null"
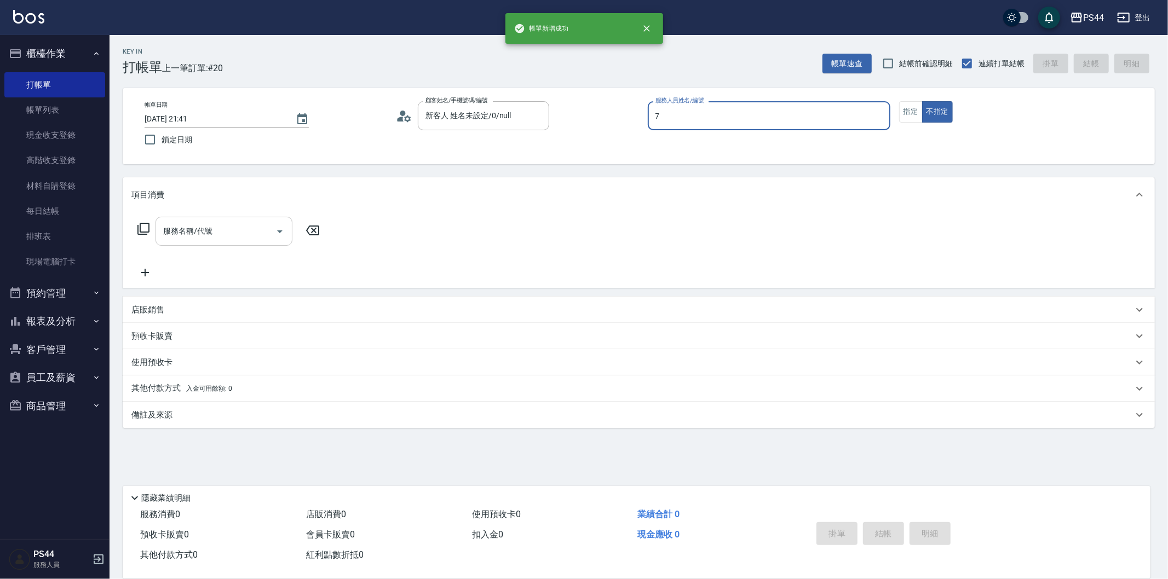
type input "[PERSON_NAME]-7"
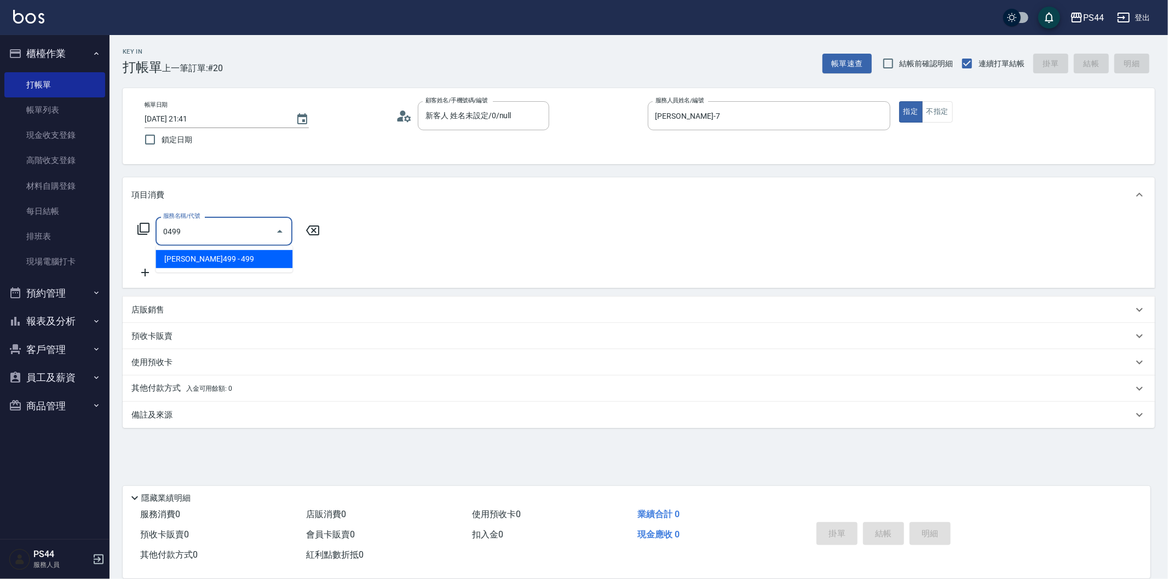
type input "[PERSON_NAME]499(0499)"
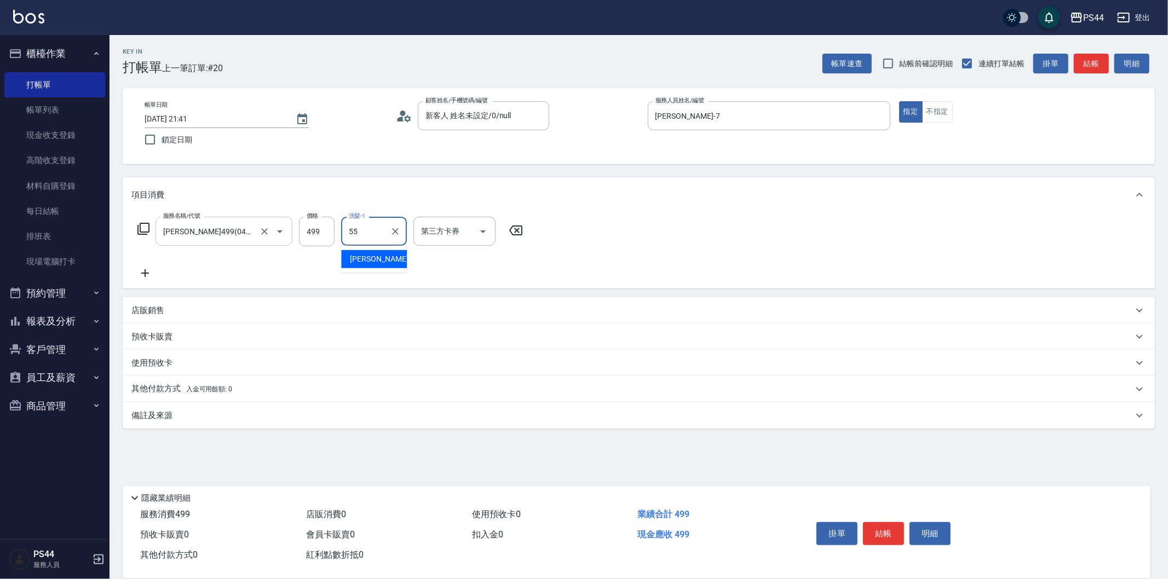
type input "[PERSON_NAME]-55"
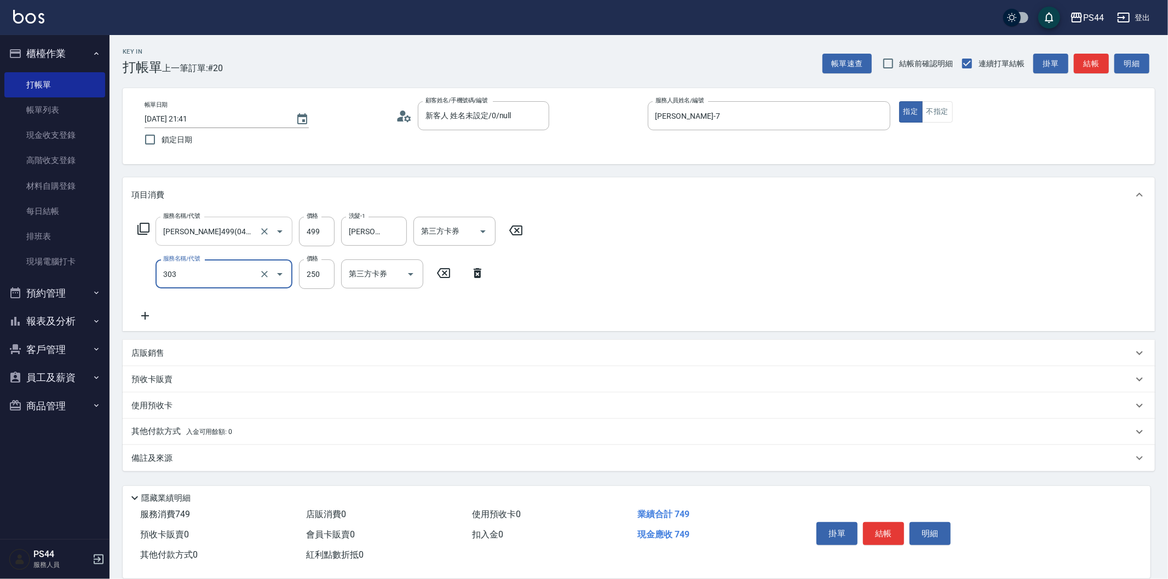
type input "剪髮(303)"
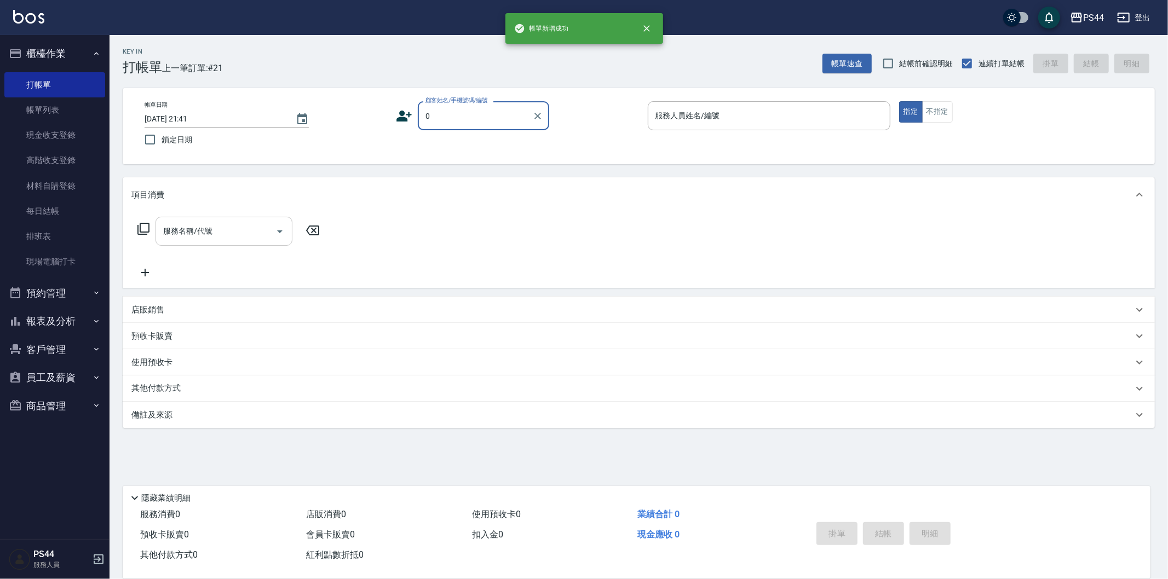
type input "新客人 姓名未設定/0/null"
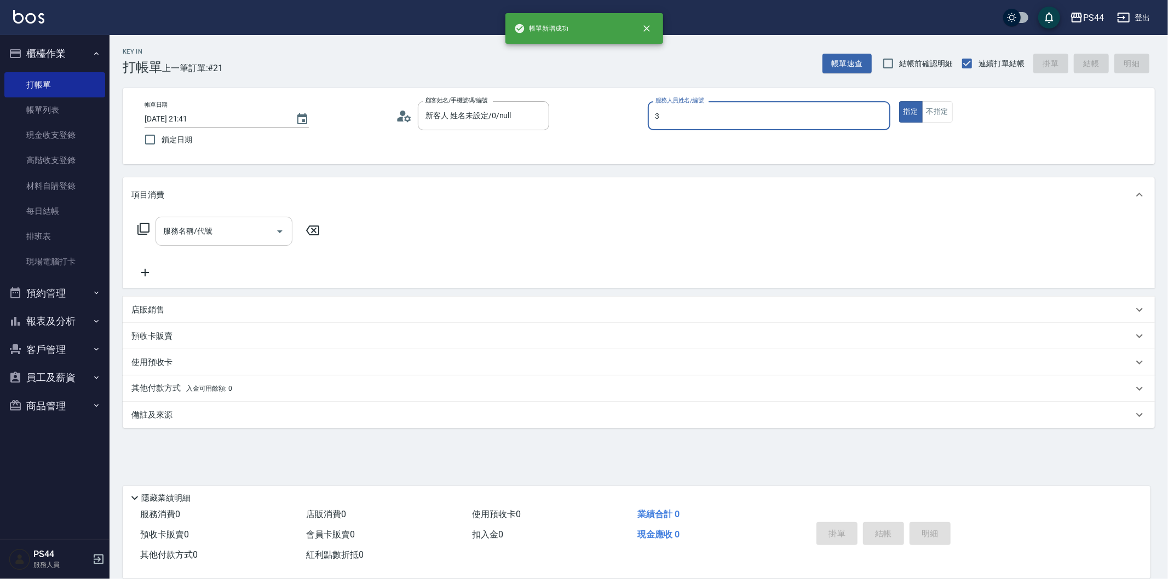
type input "[PERSON_NAME]-3"
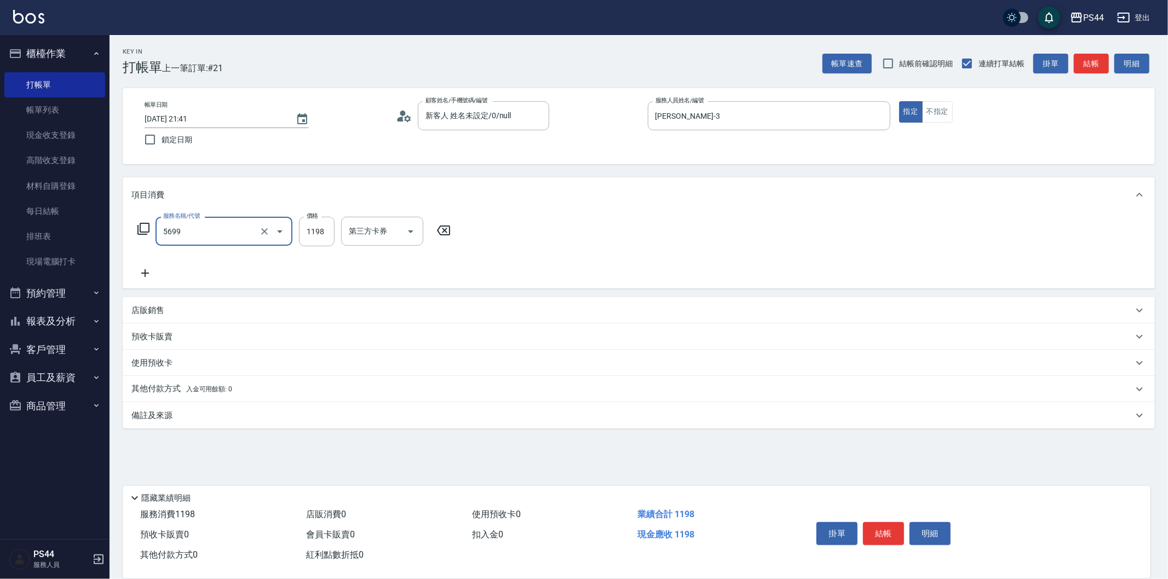
type input "水沁涼套餐(5699)"
type input "慧星-29"
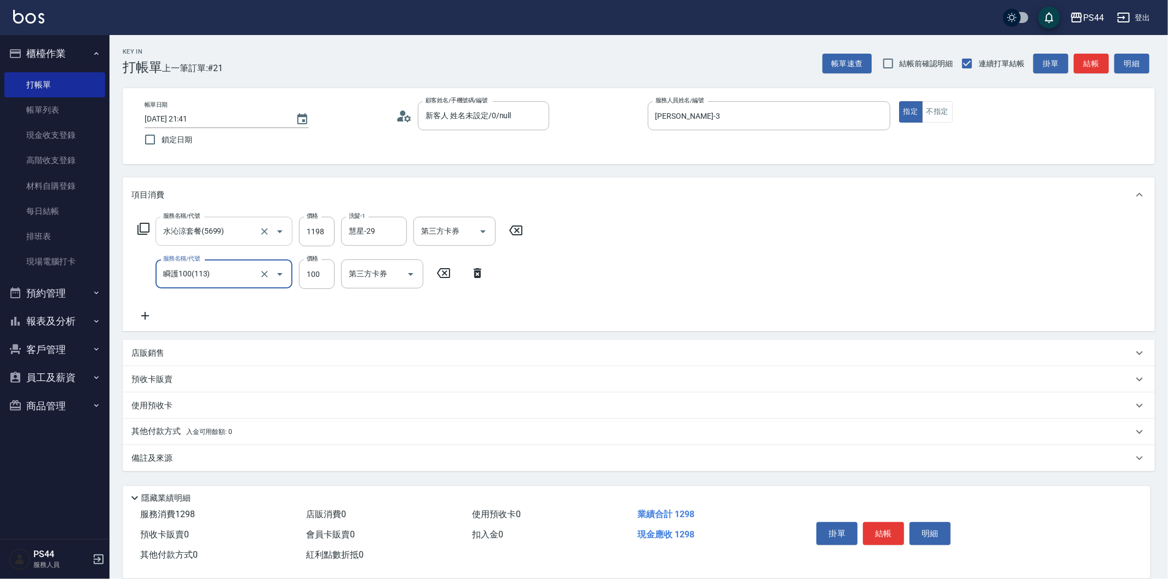
type input "瞬護100(113)"
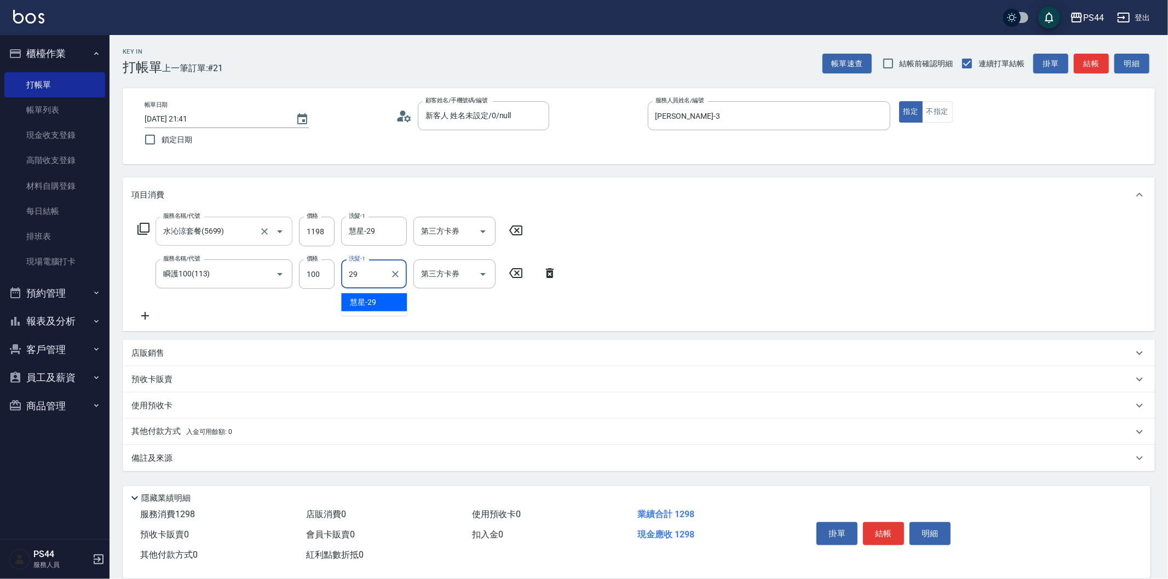
type input "慧星-29"
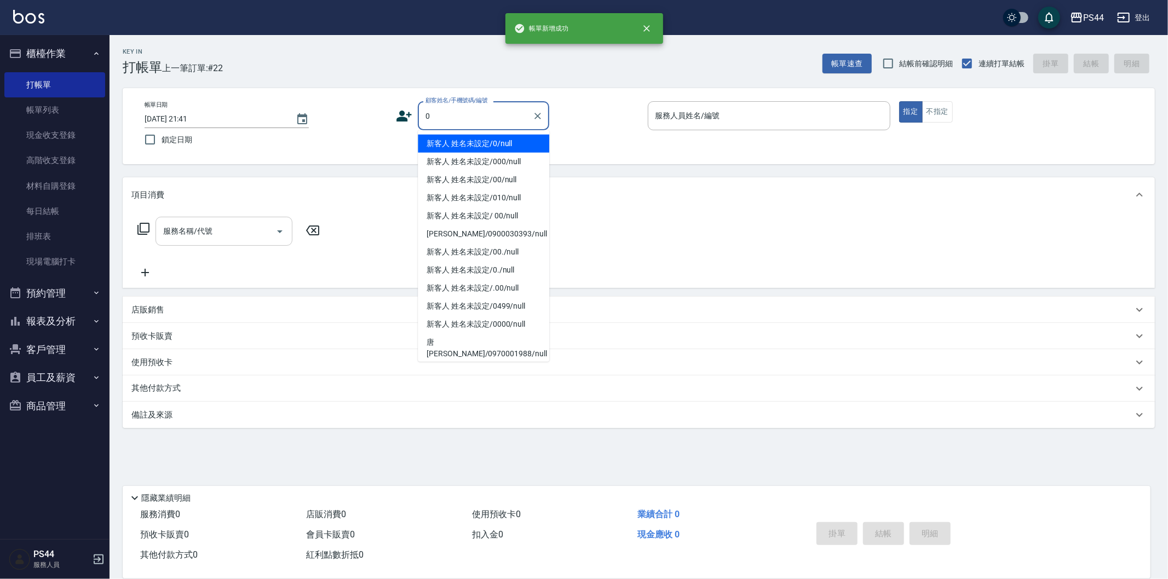
type input "新客人 姓名未設定/0/null"
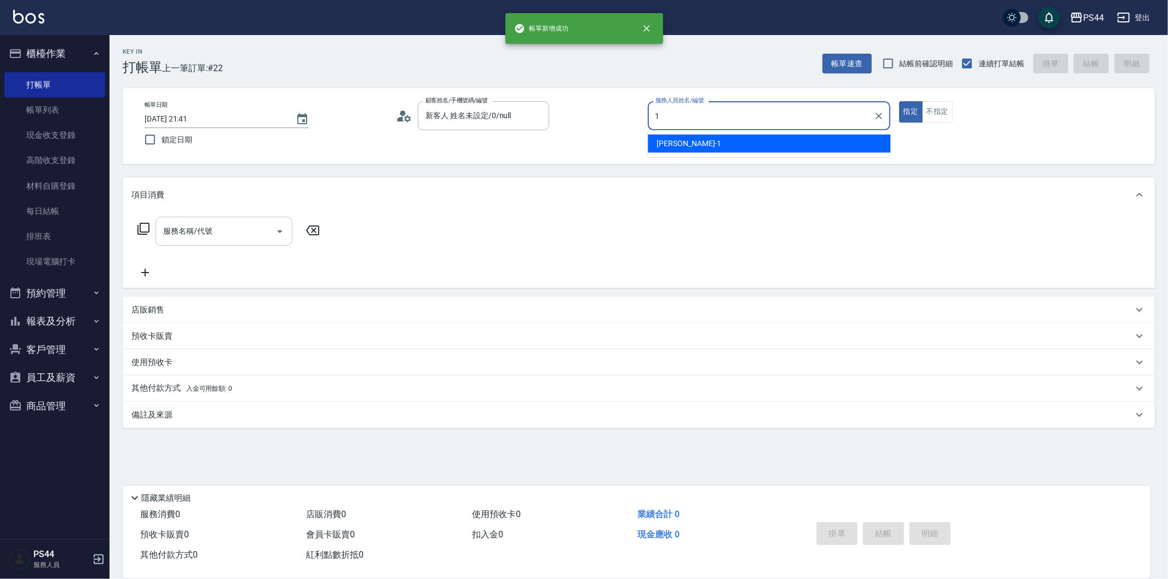
type input "[PERSON_NAME]-1"
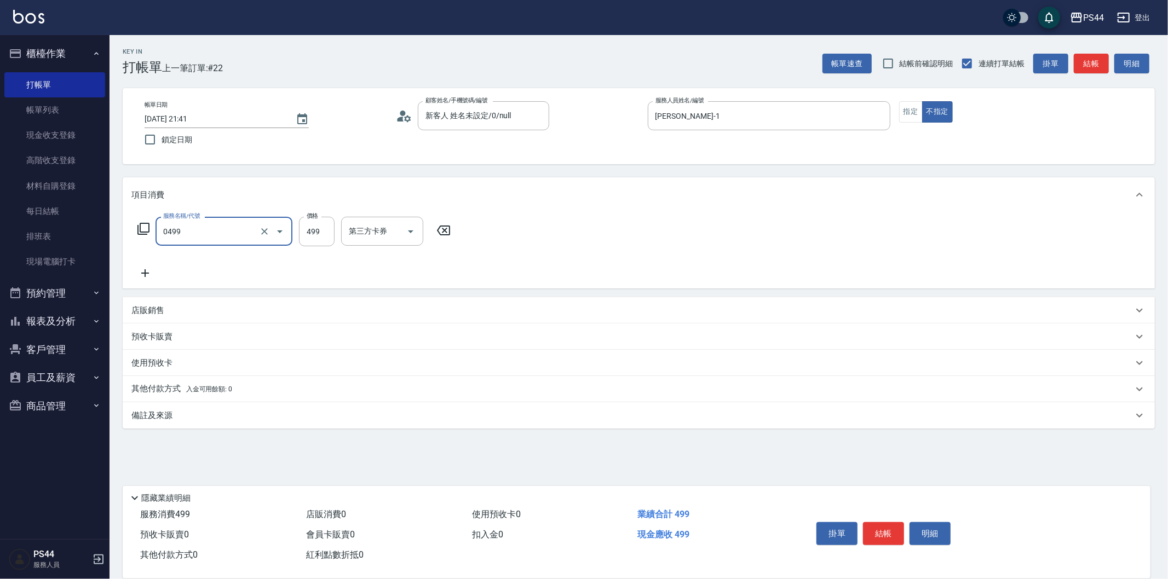
type input "[PERSON_NAME]499(0499)"
type input "王姵眙-37"
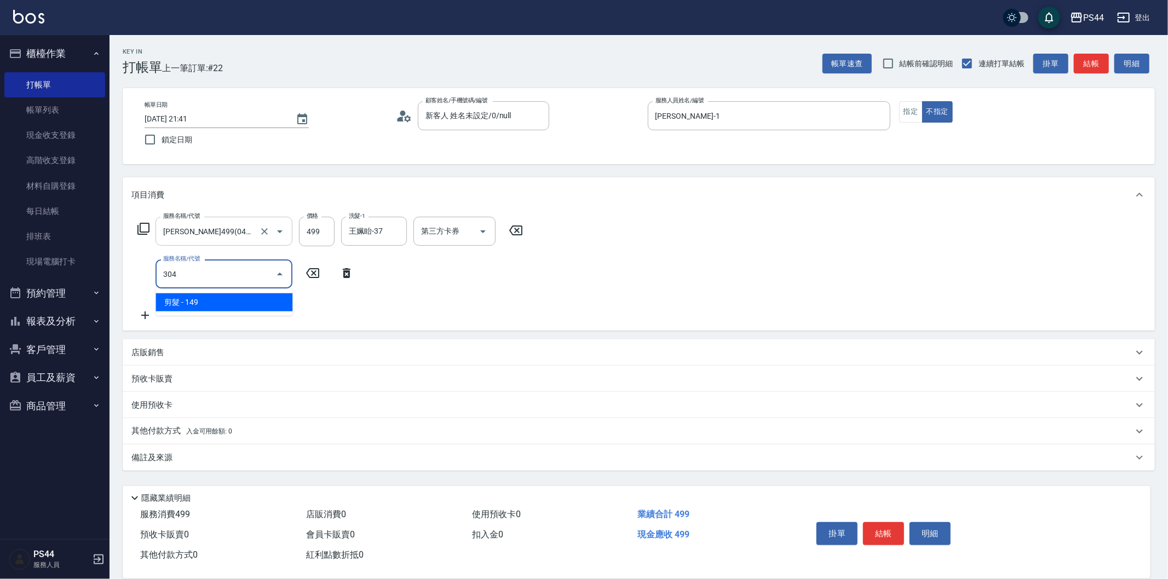
type input "剪髮(304)"
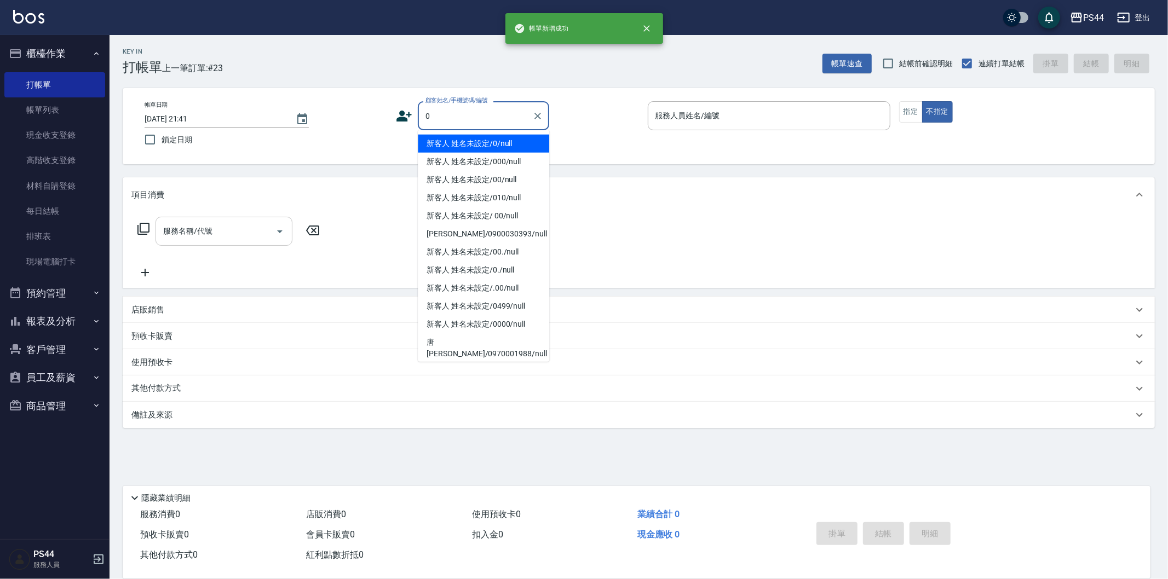
type input "新客人 姓名未設定/0/null"
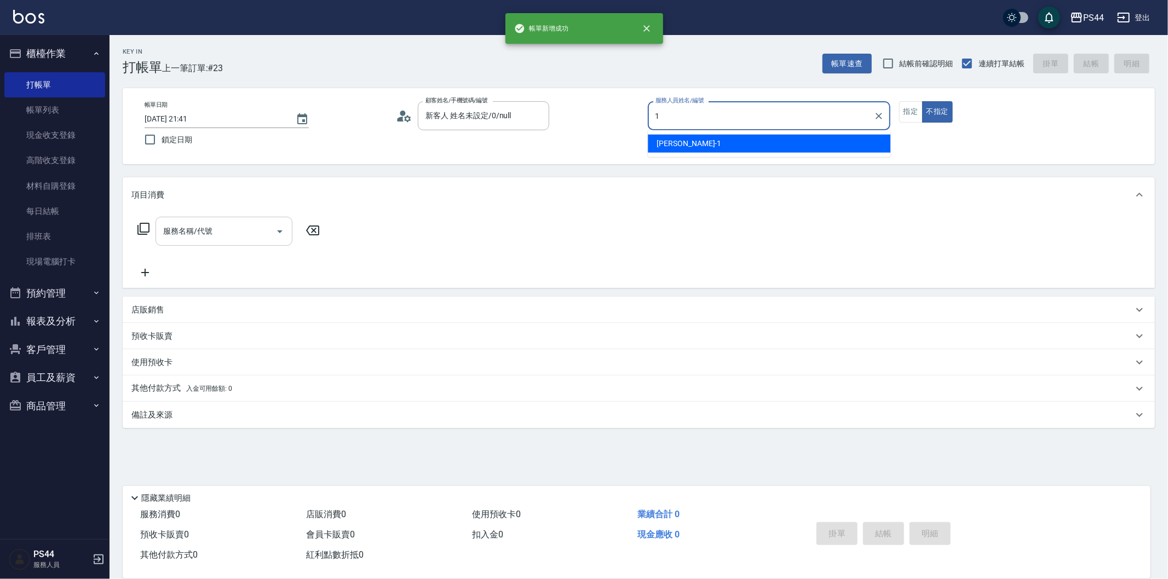
type input "[PERSON_NAME]-1"
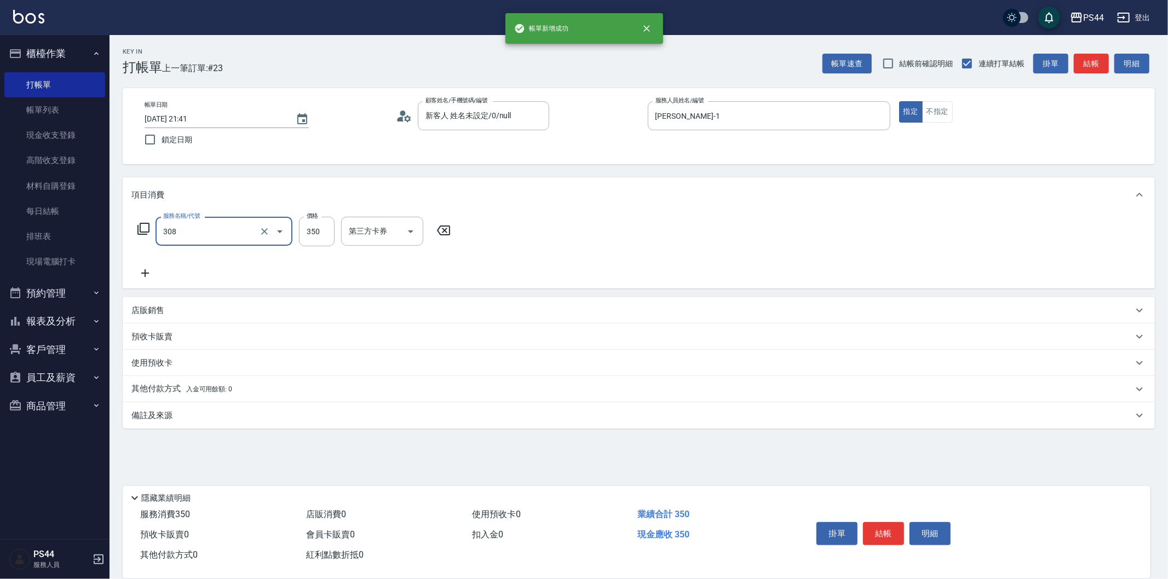
type input "洗+剪(308)"
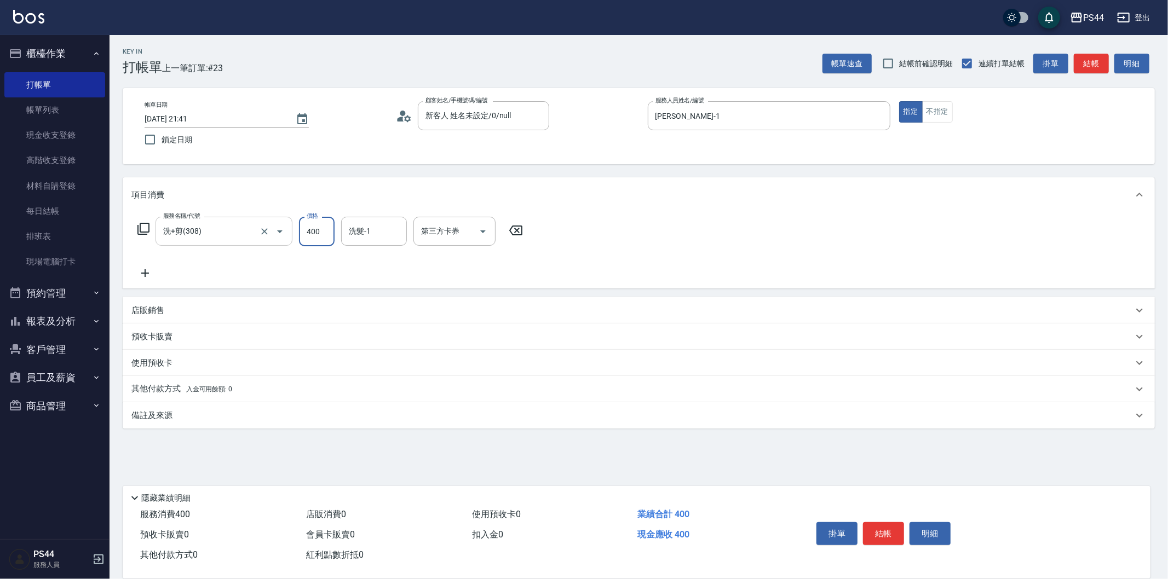
type input "400"
type input "柔柔-33"
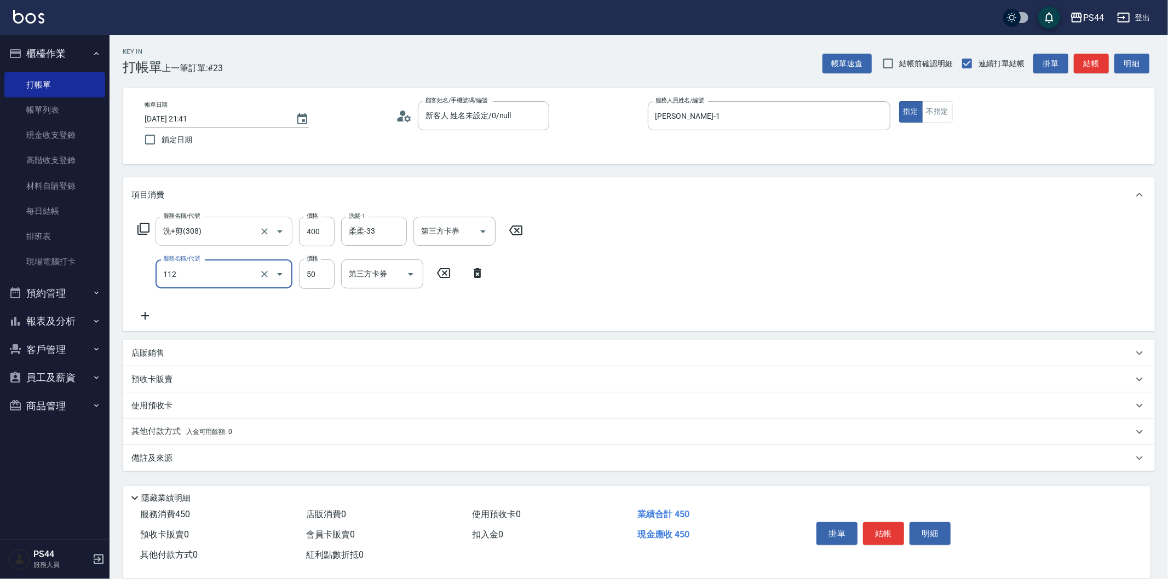
type input "精油50(112)"
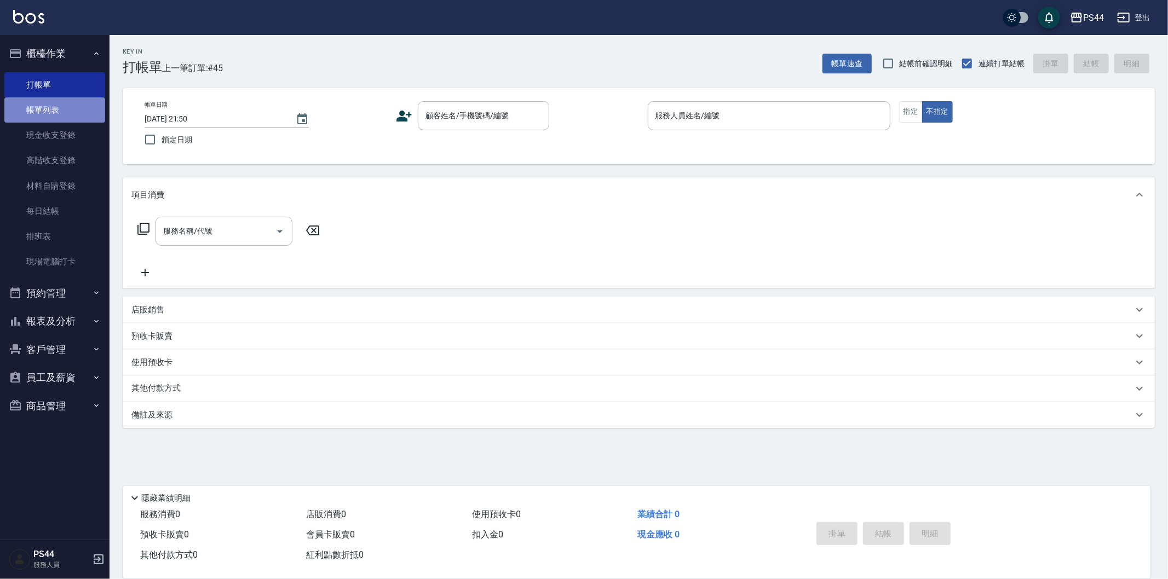
click at [31, 113] on link "帳單列表" at bounding box center [54, 109] width 101 height 25
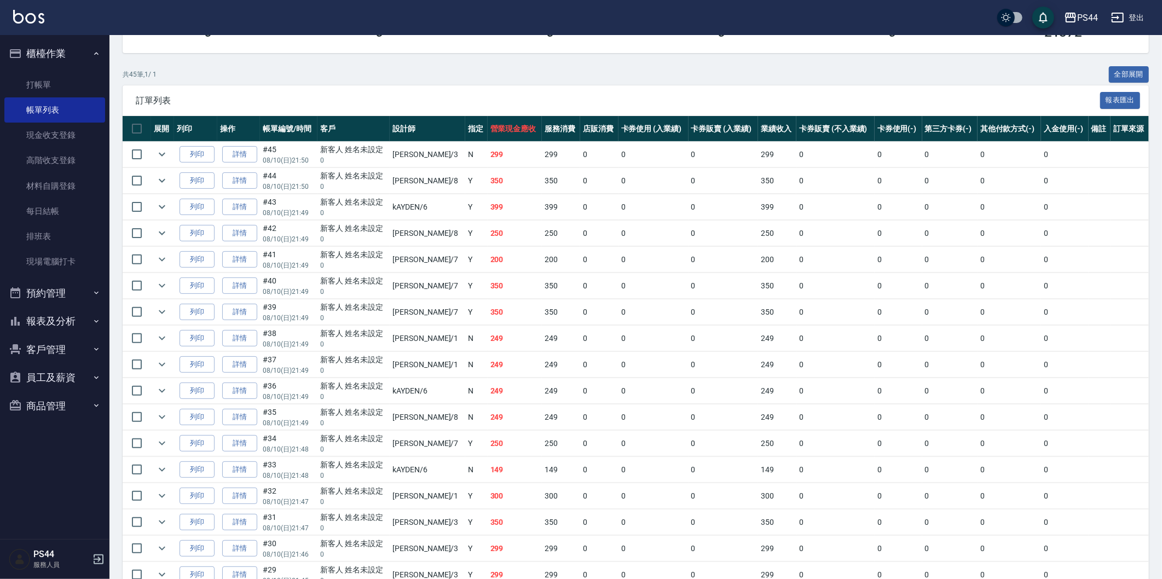
scroll to position [425, 0]
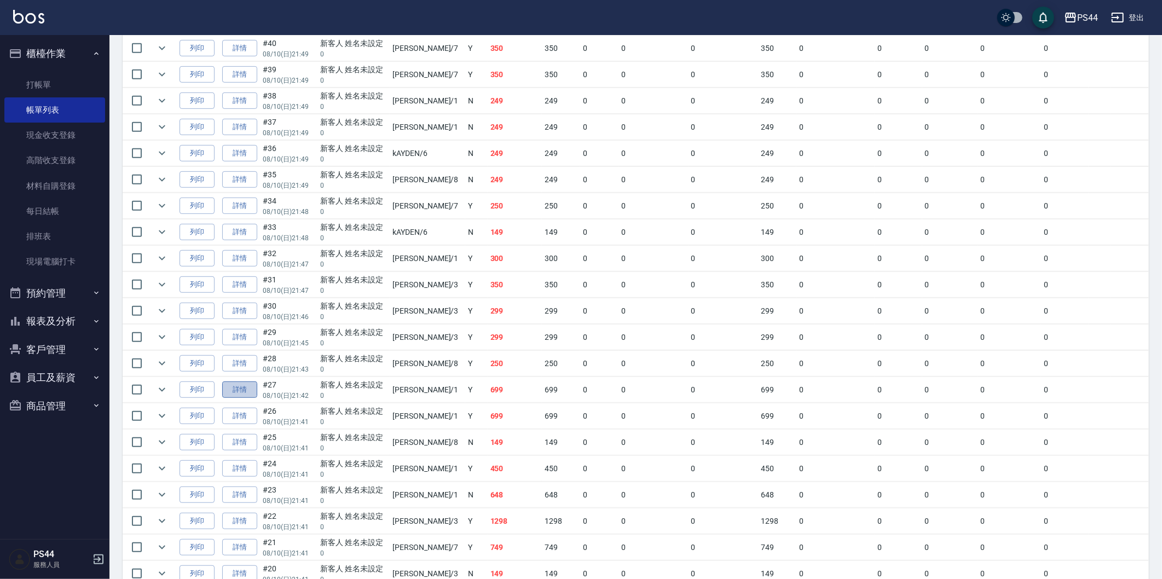
click at [250, 393] on link "詳情" at bounding box center [239, 390] width 35 height 17
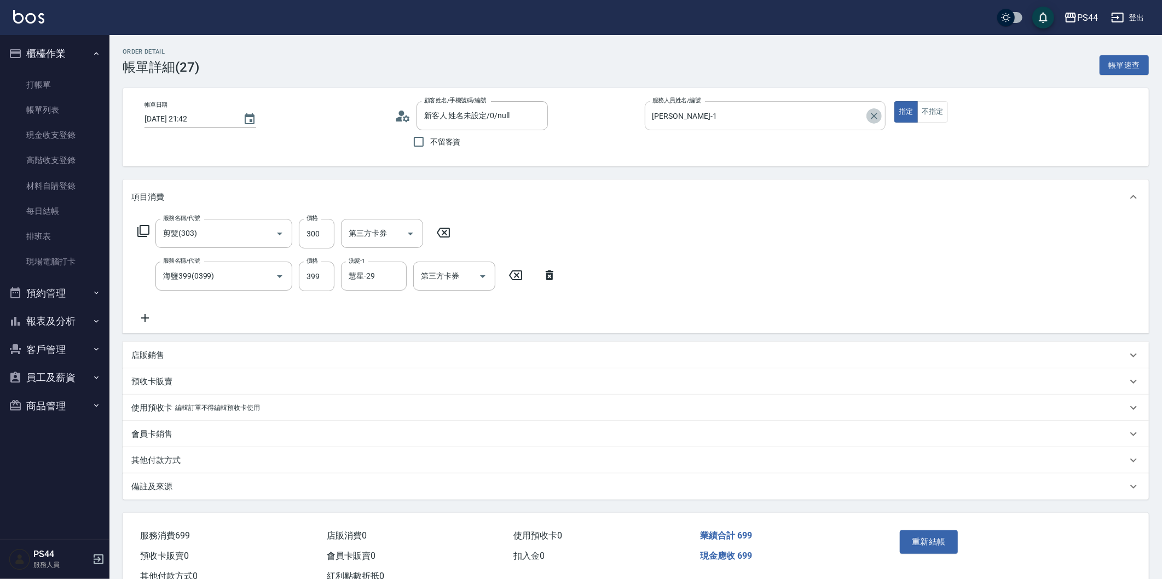
click at [869, 115] on icon "Clear" at bounding box center [874, 116] width 11 height 11
click at [809, 122] on input "服務人員姓名/編號" at bounding box center [766, 115] width 232 height 19
click at [546, 277] on icon at bounding box center [549, 275] width 27 height 13
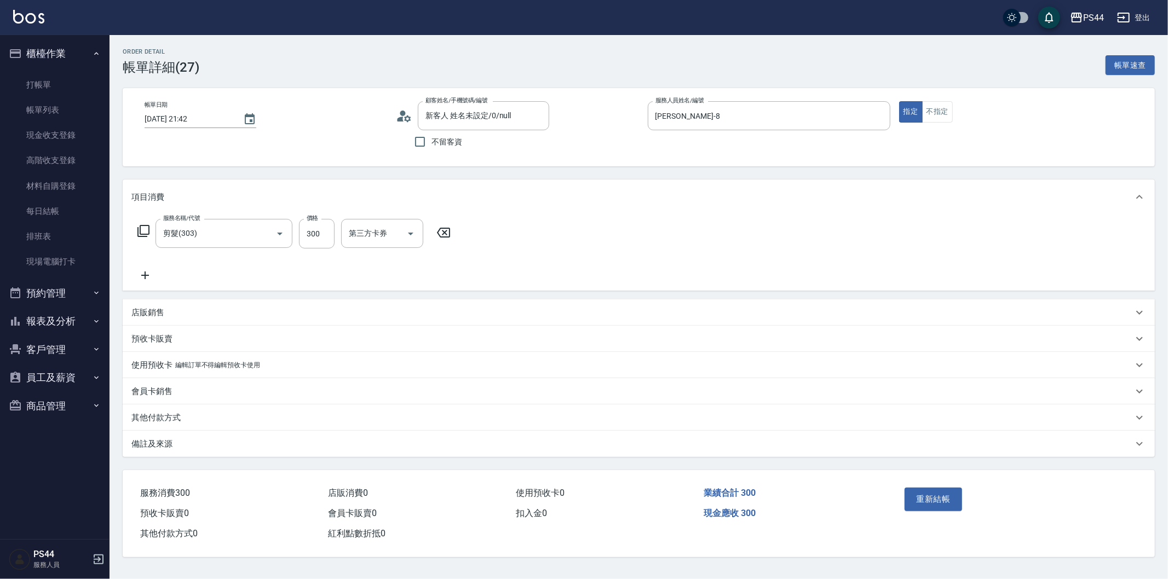
click at [440, 233] on icon at bounding box center [443, 232] width 27 height 13
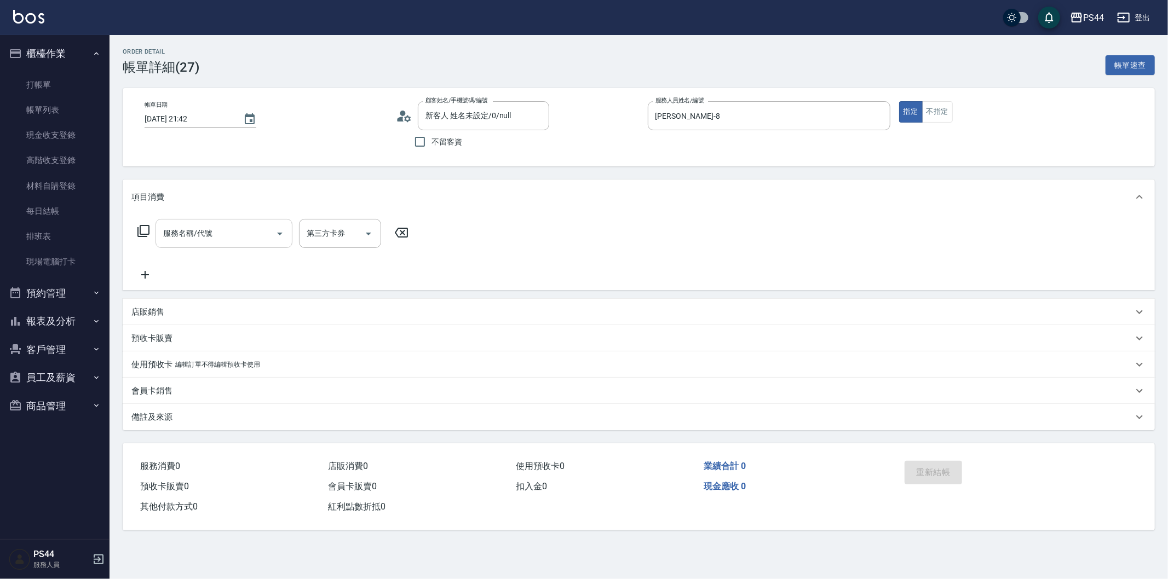
click at [231, 239] on input "服務名稱/代號" at bounding box center [215, 233] width 111 height 19
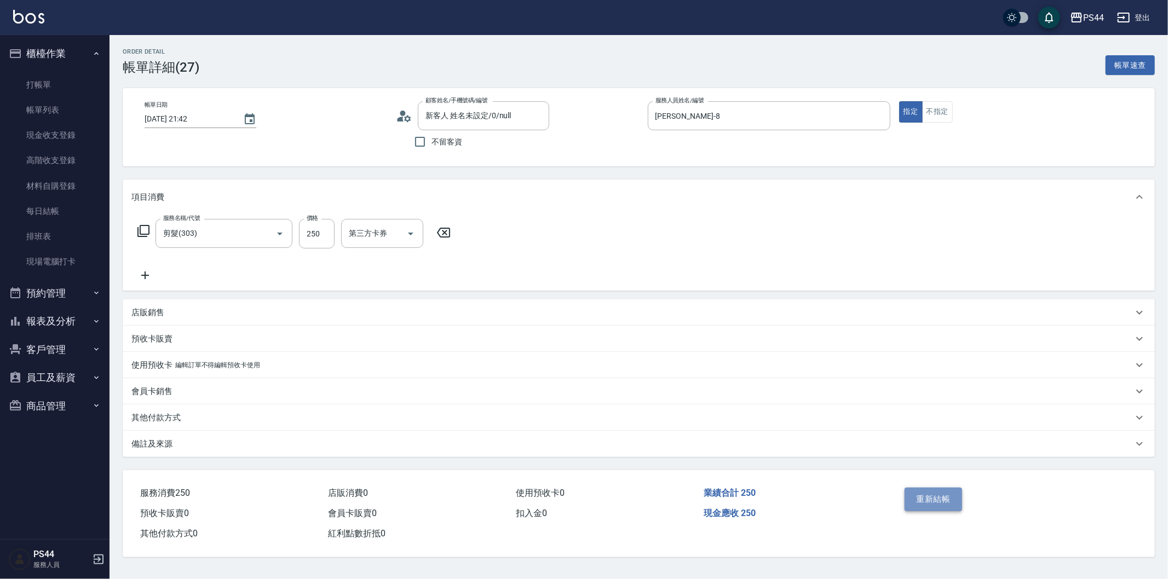
click at [938, 499] on button "重新結帳" at bounding box center [934, 499] width 58 height 23
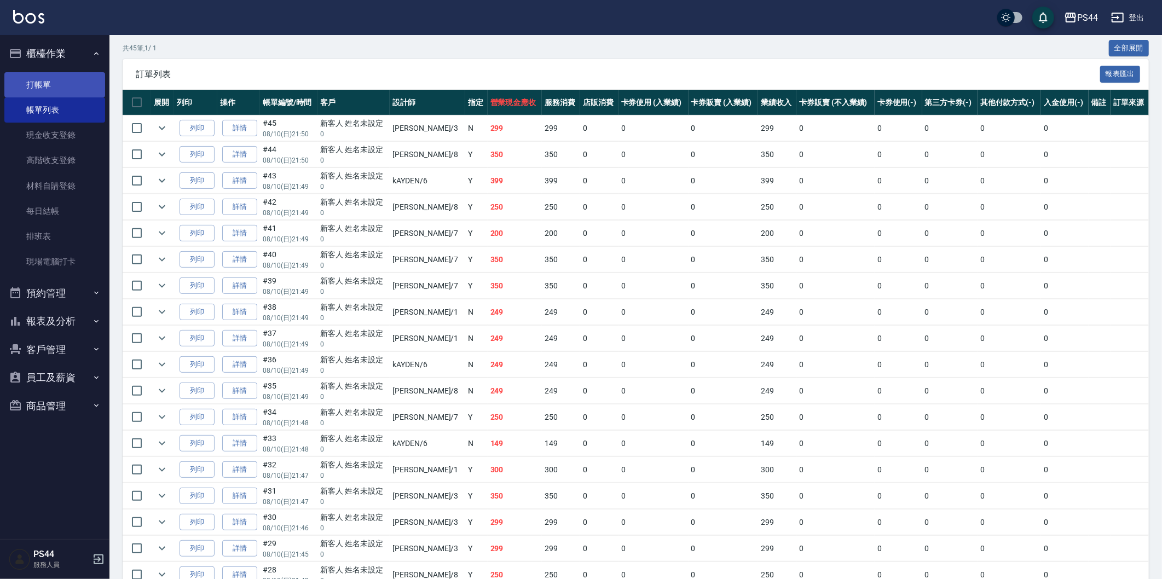
scroll to position [182, 0]
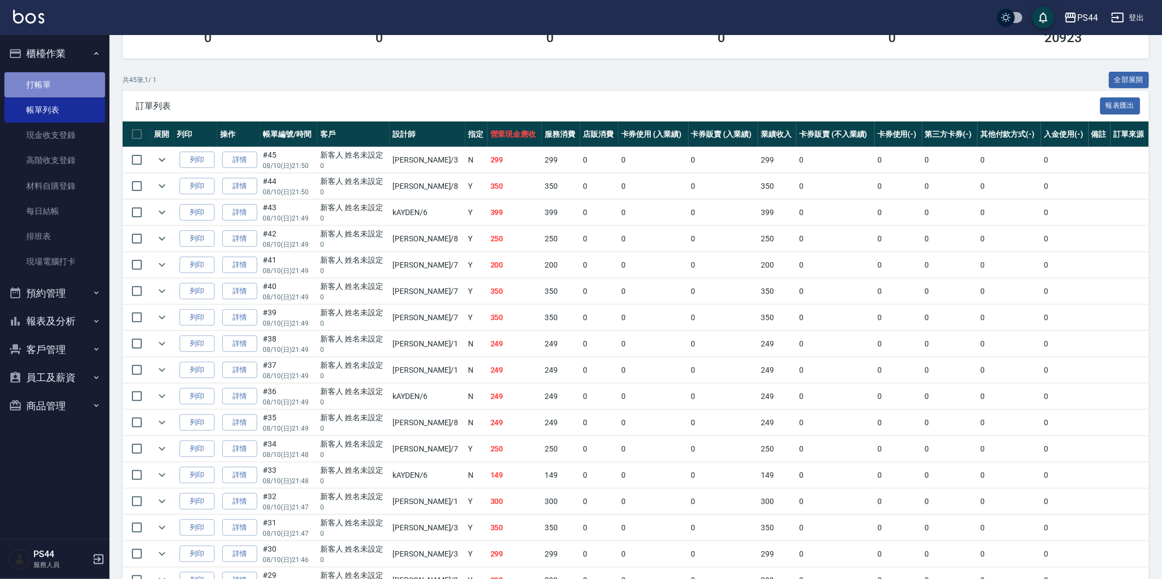
click at [26, 85] on link "打帳單" at bounding box center [54, 84] width 101 height 25
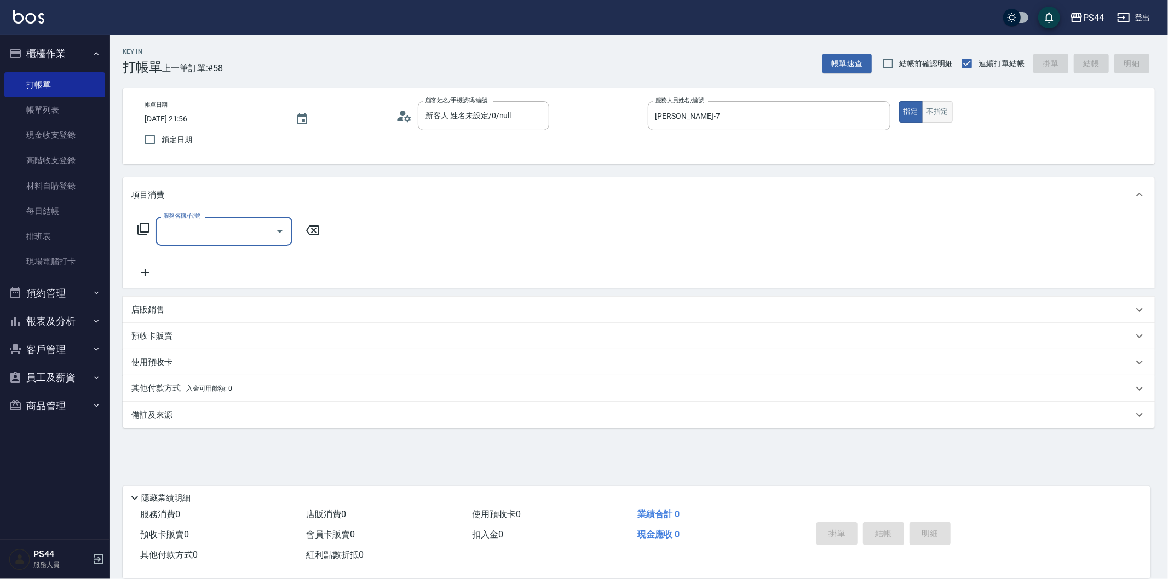
click at [946, 117] on button "不指定" at bounding box center [937, 111] width 31 height 21
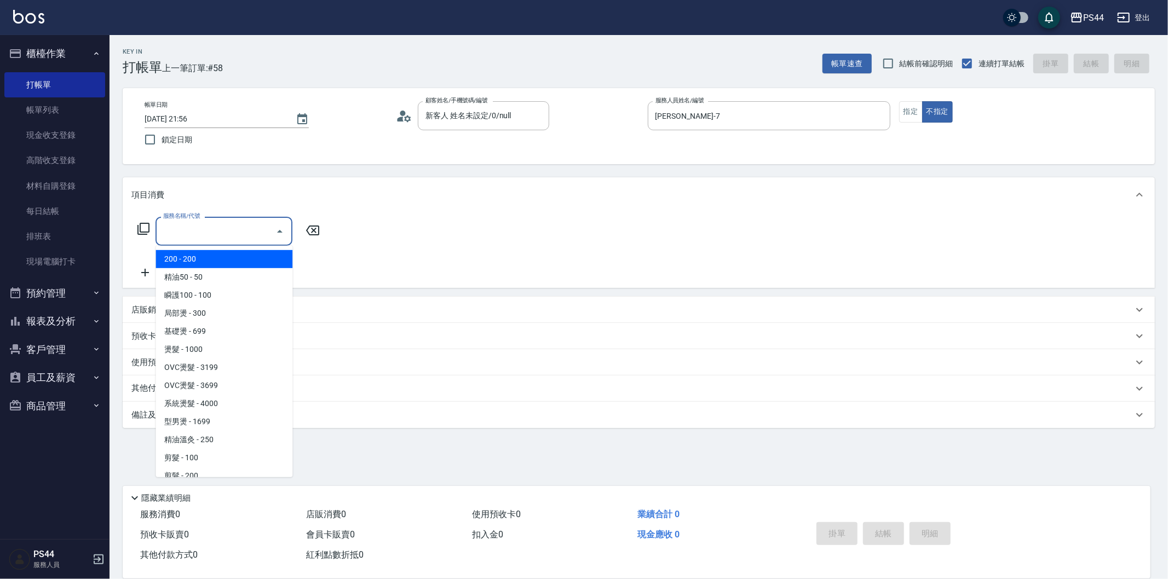
drag, startPoint x: 187, startPoint y: 235, endPoint x: 309, endPoint y: 239, distance: 121.6
click at [188, 231] on input "服務名稱/代號" at bounding box center [215, 231] width 111 height 19
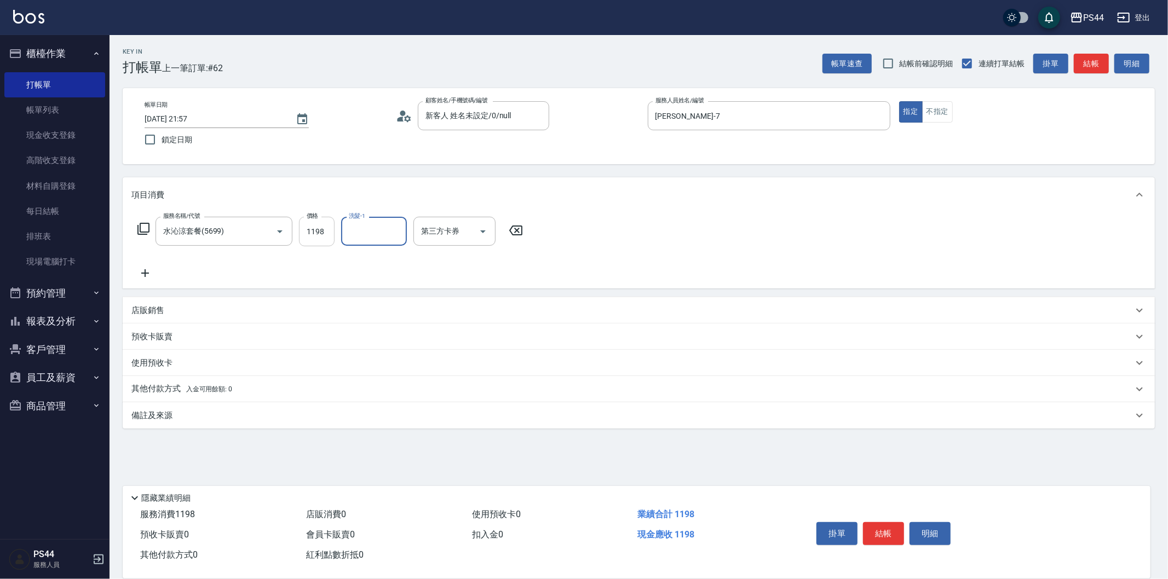
click at [310, 234] on input "1198" at bounding box center [317, 232] width 36 height 30
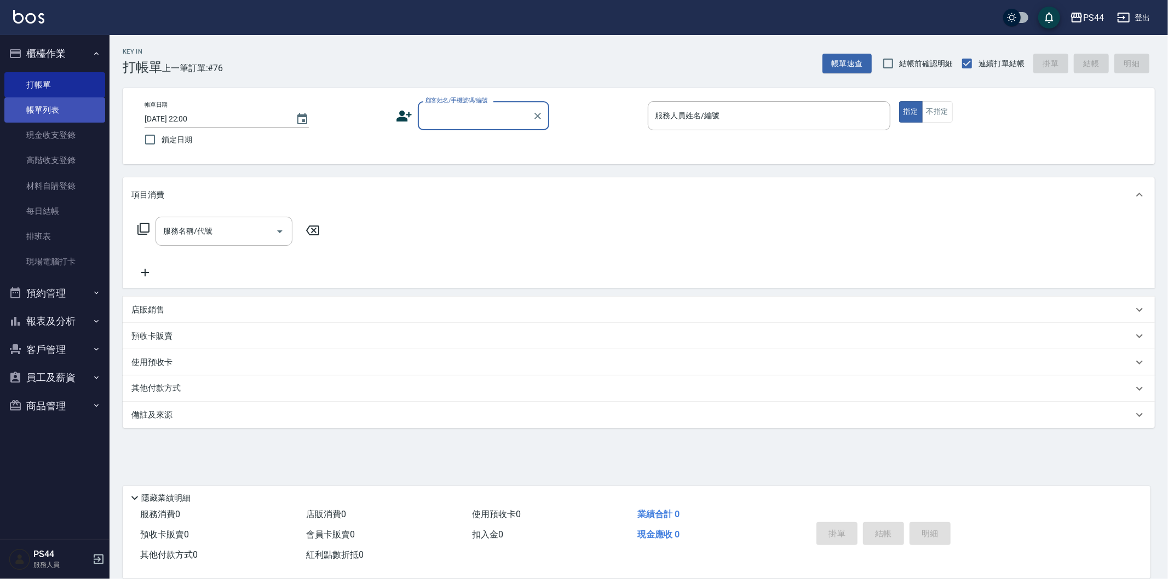
click at [37, 103] on link "帳單列表" at bounding box center [54, 109] width 101 height 25
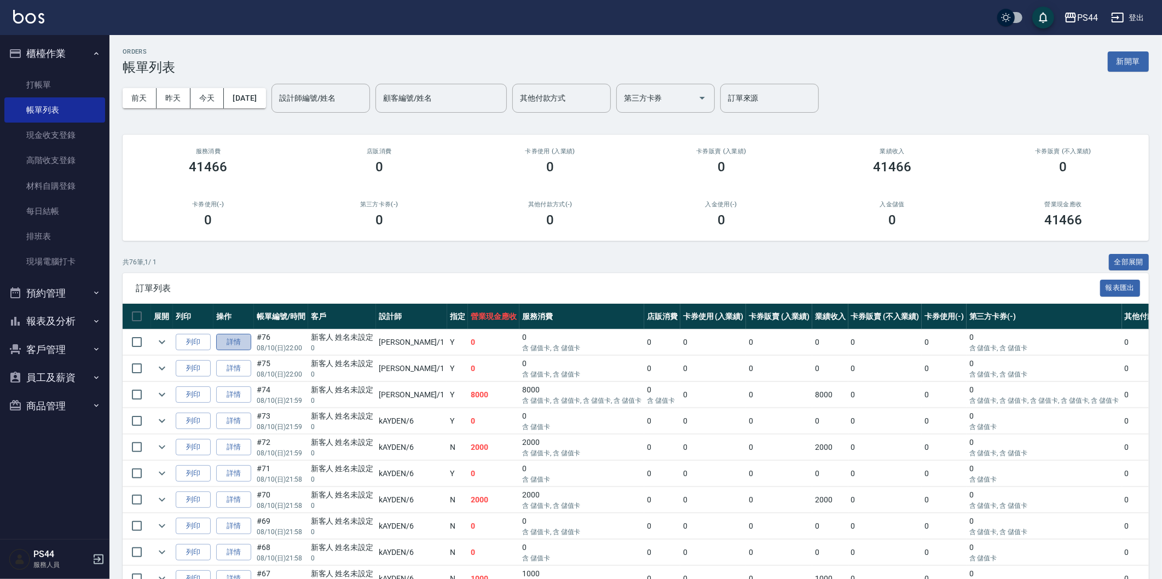
click at [240, 348] on link "詳情" at bounding box center [233, 342] width 35 height 17
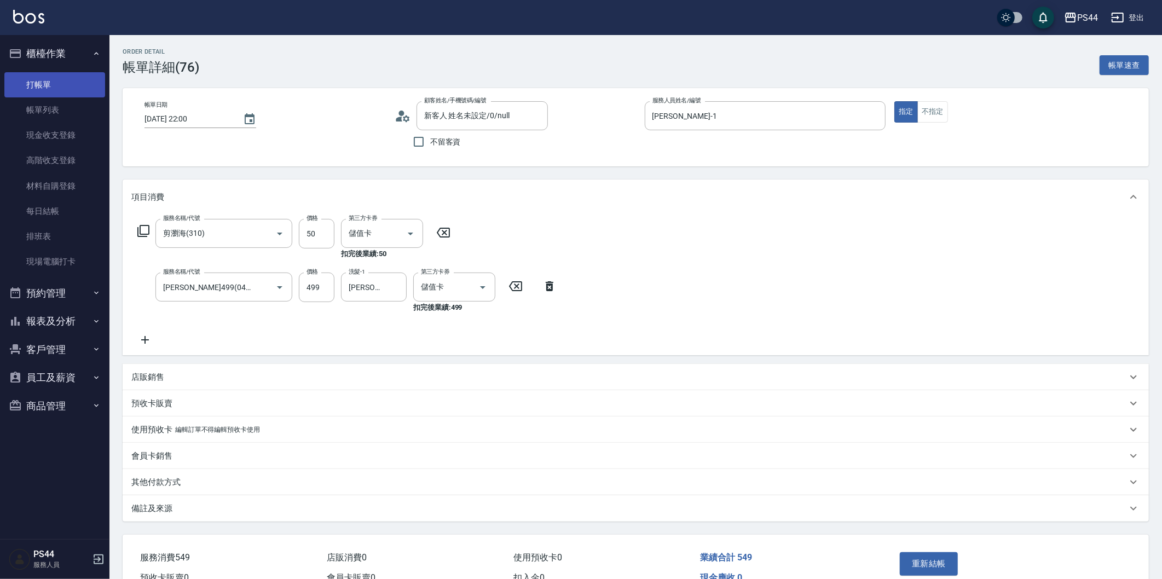
click at [34, 78] on link "打帳單" at bounding box center [54, 84] width 101 height 25
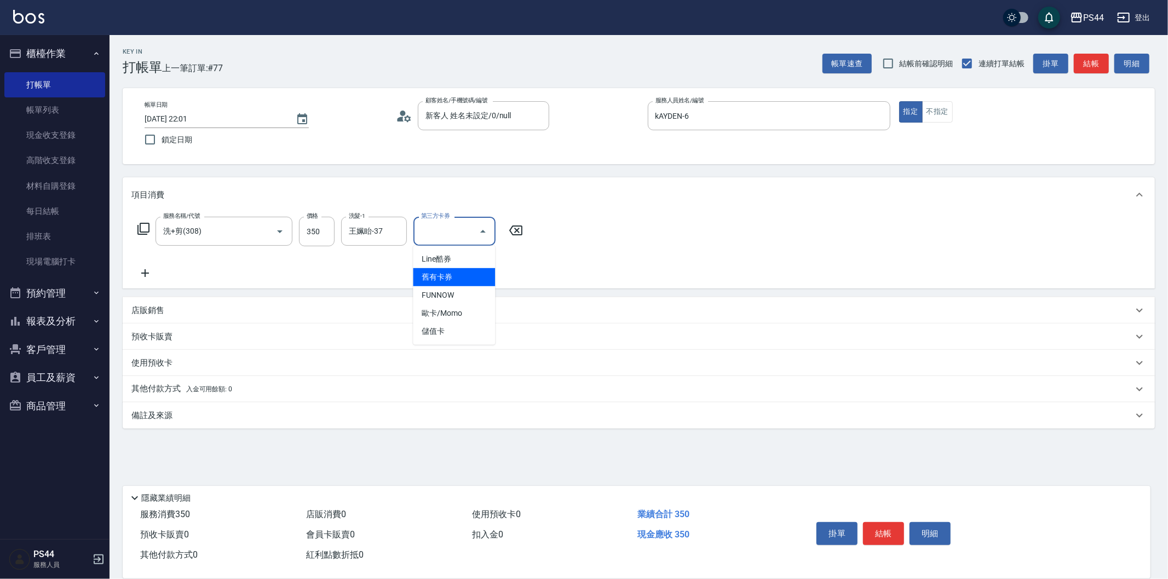
click at [647, 261] on div "服務名稱/代號 洗+剪(308) 服務名稱/代號 價格 350 價格 洗髮-1 王姵眙-37 洗髮-1 第三方卡券 第三方卡券" at bounding box center [639, 250] width 1032 height 76
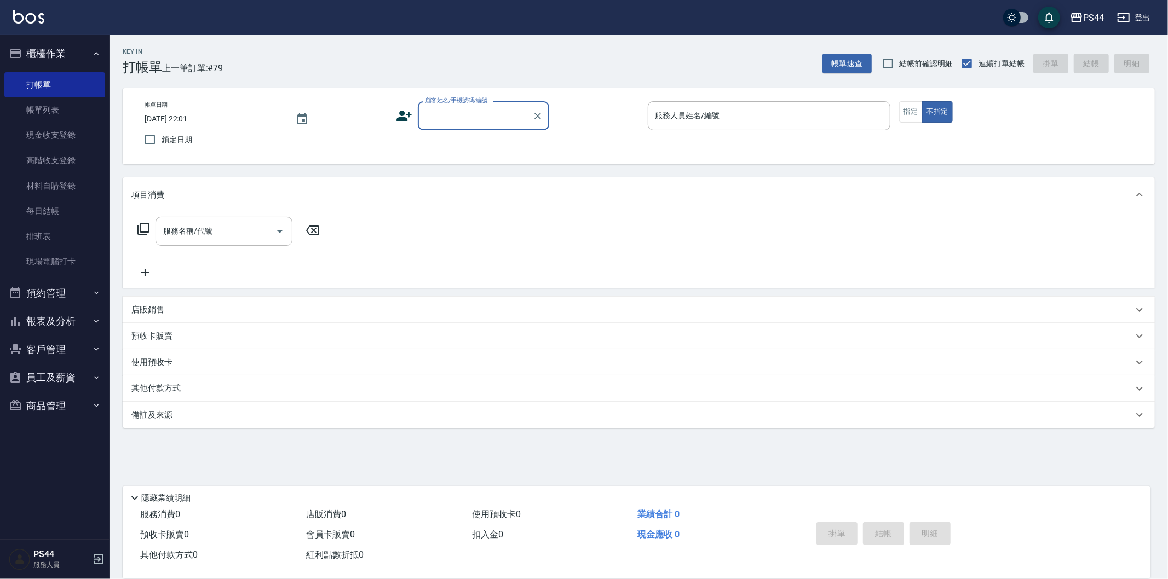
click at [48, 321] on button "報表及分析" at bounding box center [54, 321] width 101 height 28
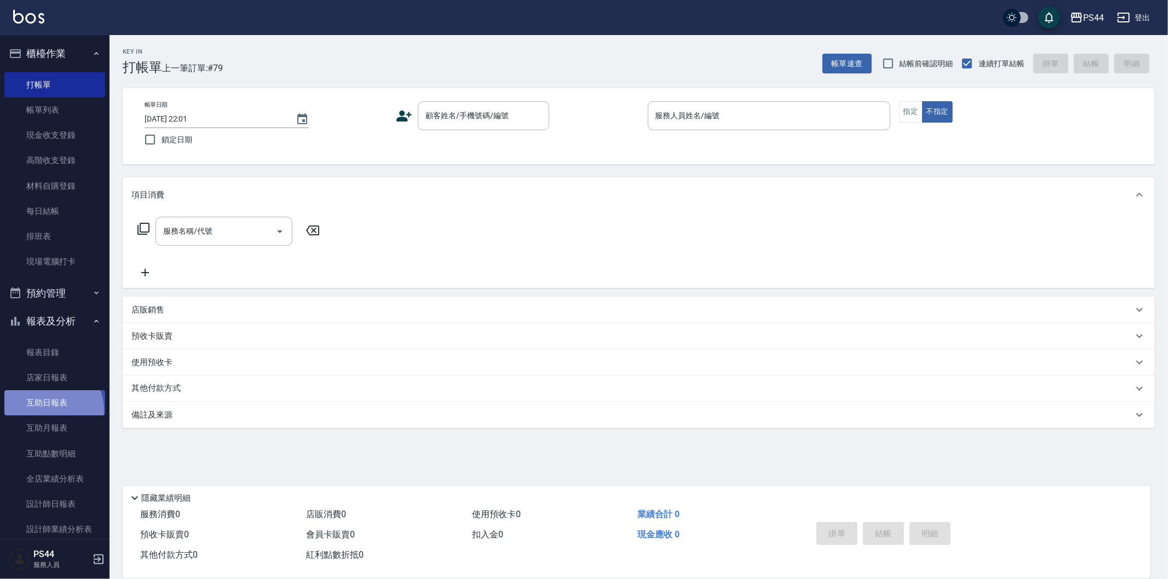
click at [51, 410] on link "互助日報表" at bounding box center [54, 402] width 101 height 25
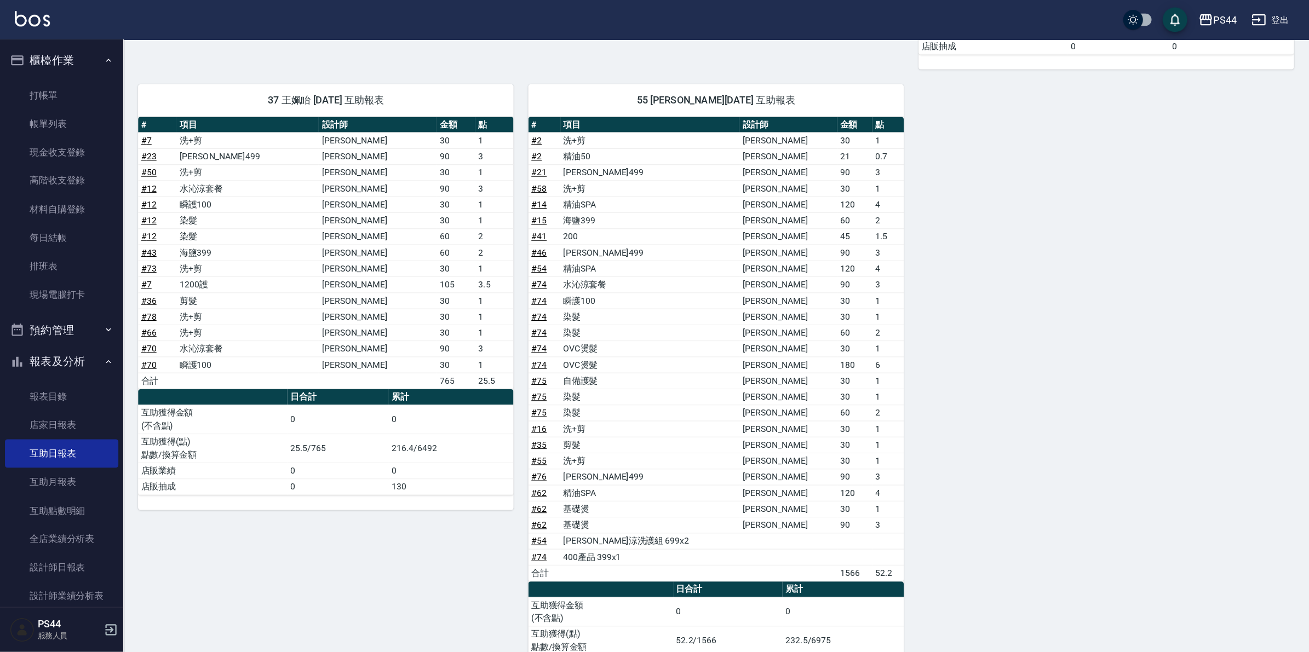
scroll to position [527, 0]
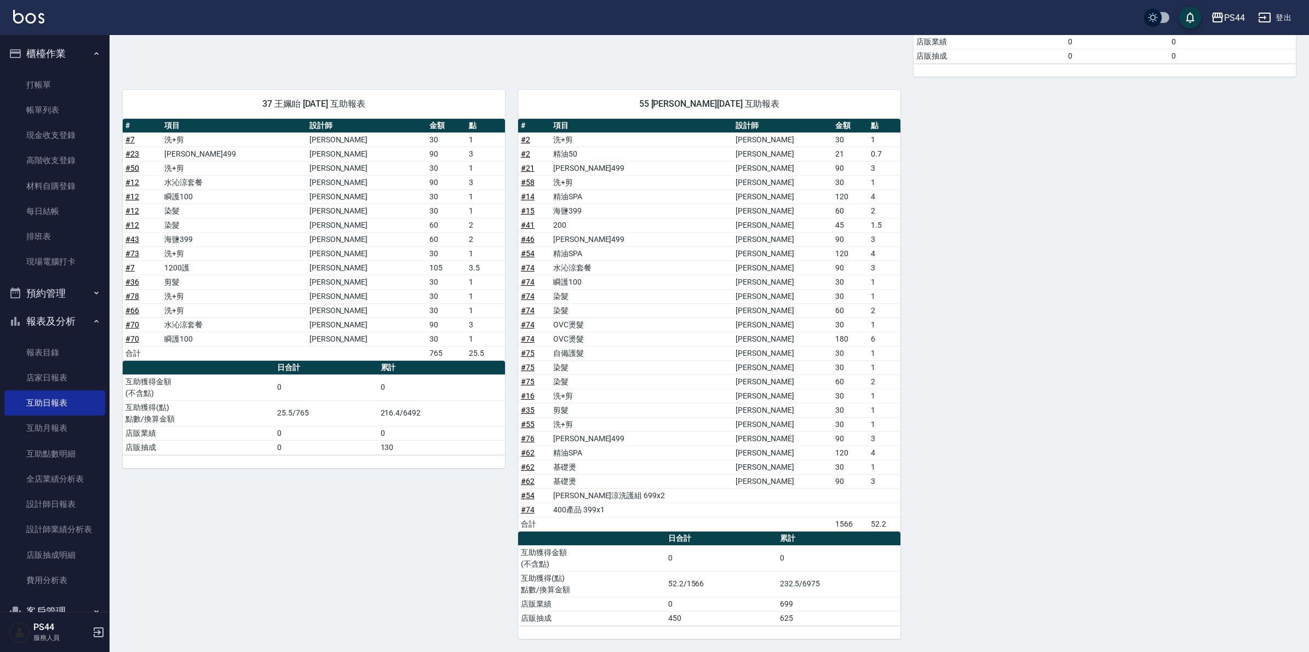
drag, startPoint x: 1153, startPoint y: 1, endPoint x: 988, endPoint y: 302, distance: 342.6
click at [987, 302] on div "12 [PERSON_NAME] [DATE] 互助報表 # 項目 設計師 金額 點 # 29 剪髮 [PERSON_NAME] 30 1 # 30 剪髮 […" at bounding box center [703, 133] width 1186 height 1011
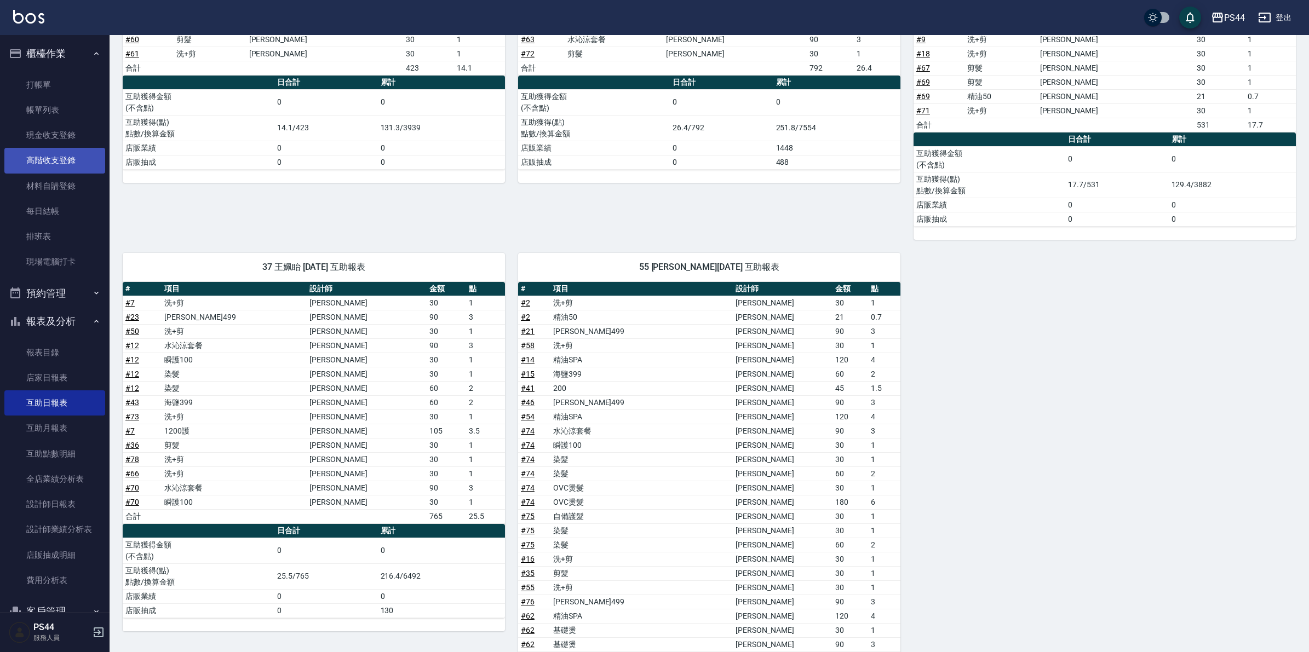
scroll to position [254, 0]
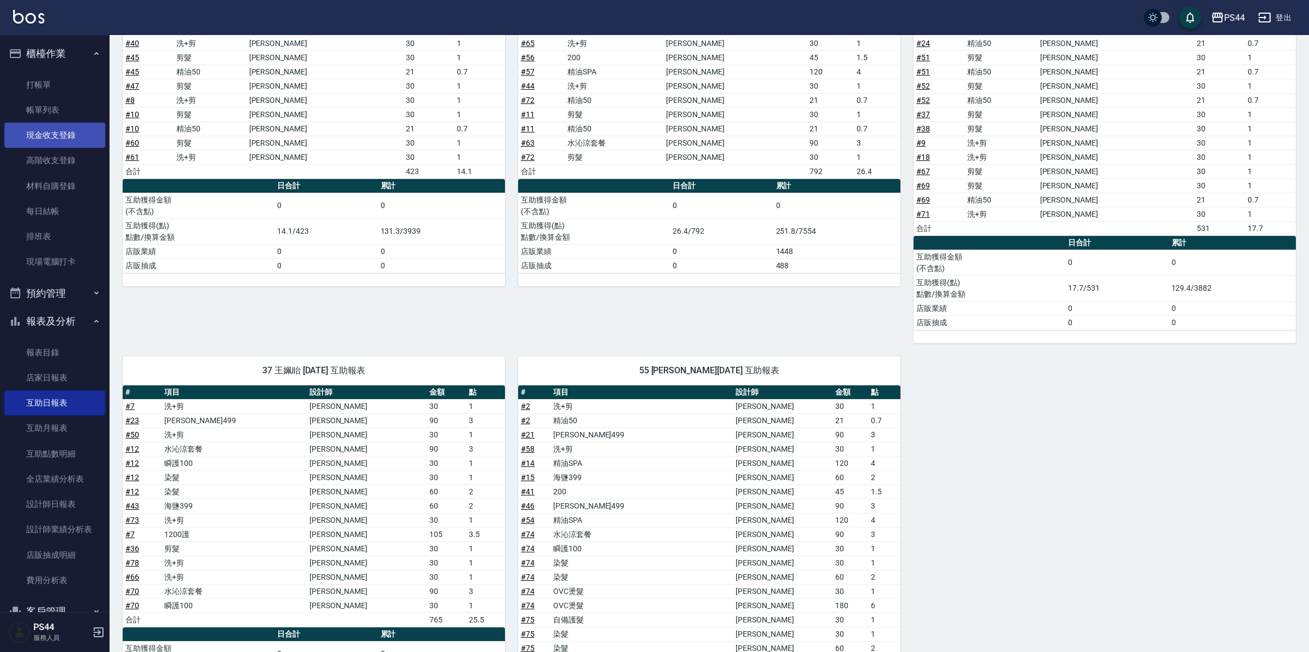
click at [59, 138] on link "現金收支登錄" at bounding box center [54, 135] width 101 height 25
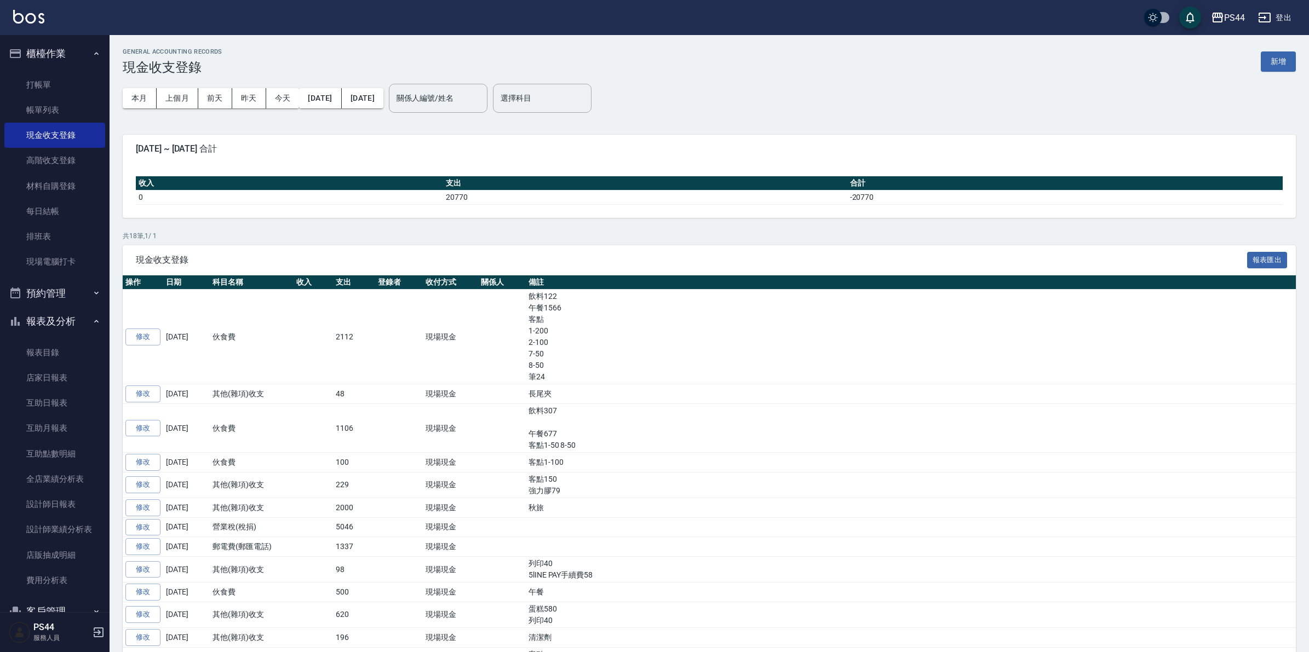
click at [1167, 55] on button "新增" at bounding box center [1277, 61] width 35 height 20
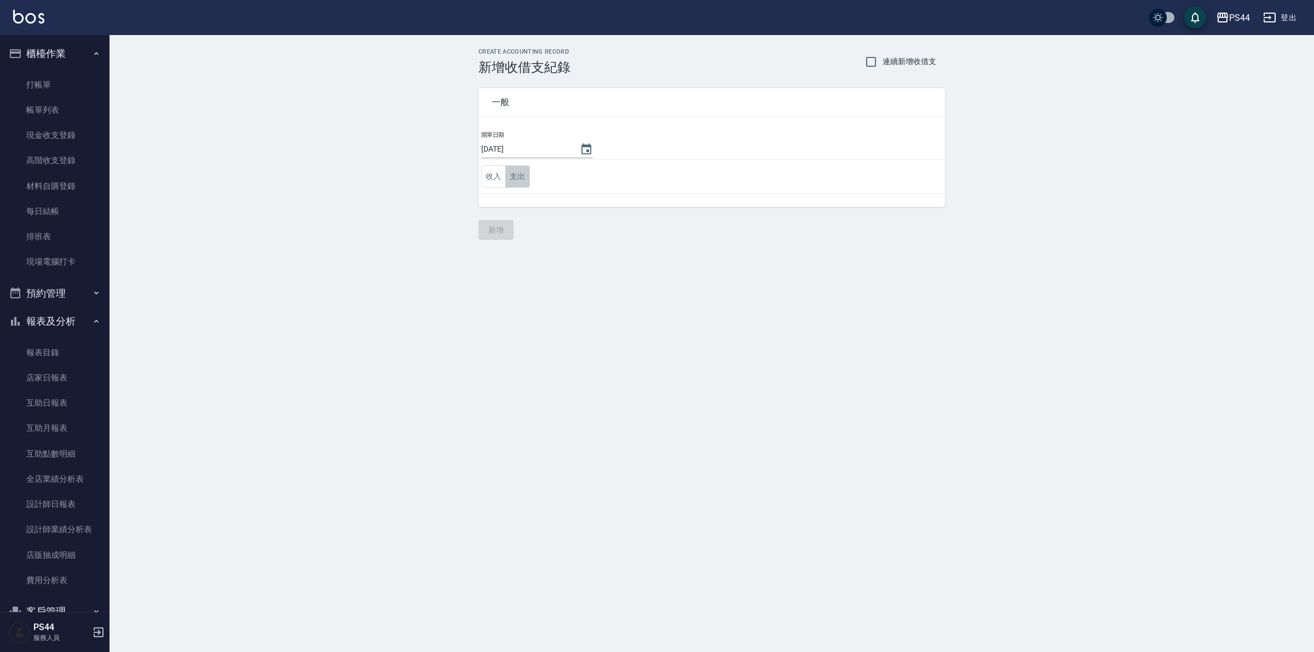
click at [509, 172] on button "支出" at bounding box center [517, 176] width 25 height 22
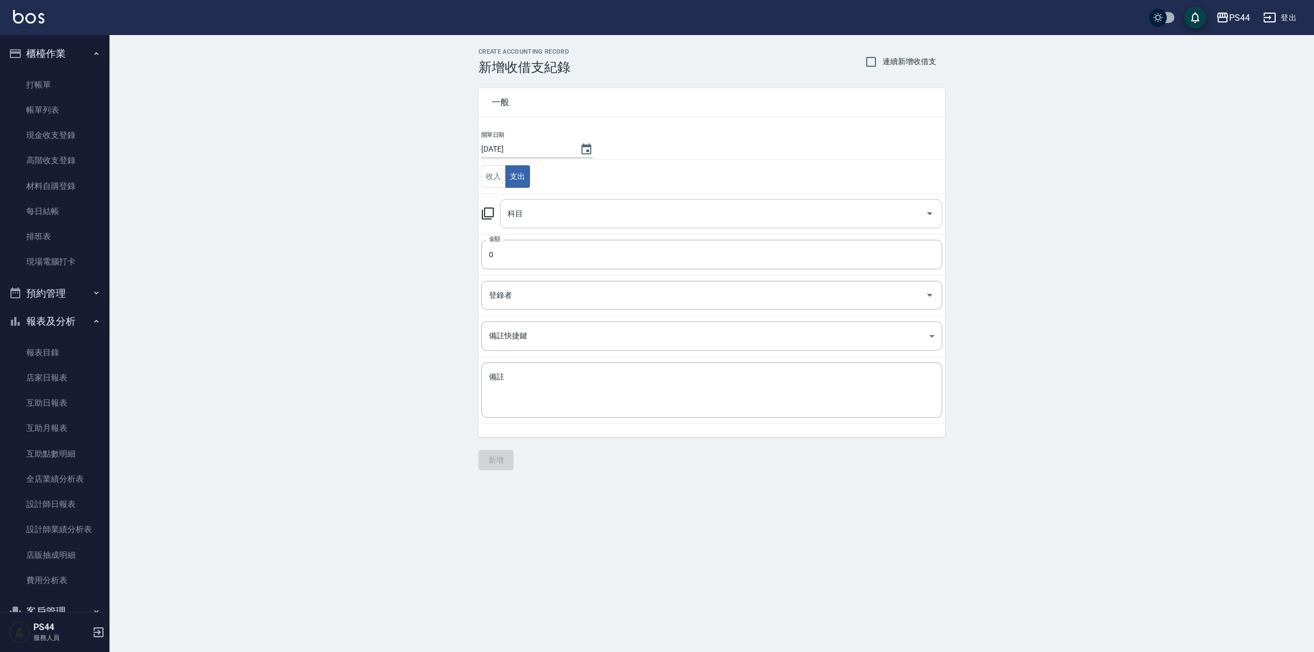
click at [560, 214] on input "科目" at bounding box center [713, 213] width 416 height 19
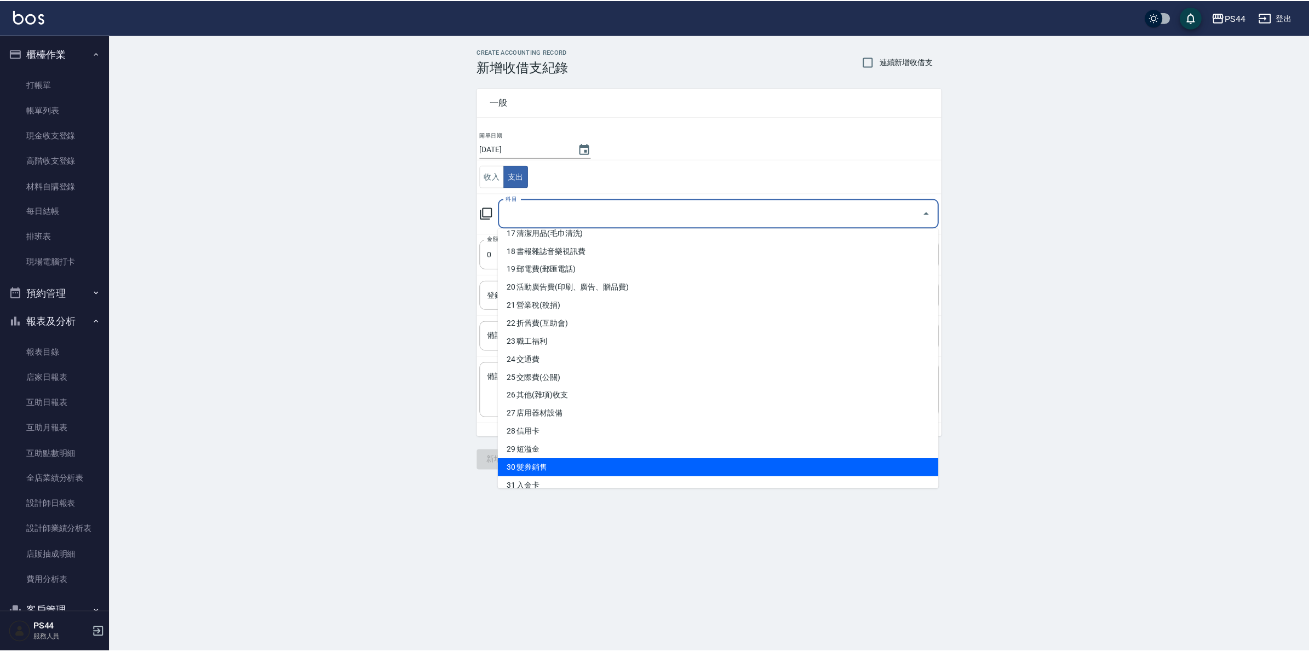
scroll to position [342, 0]
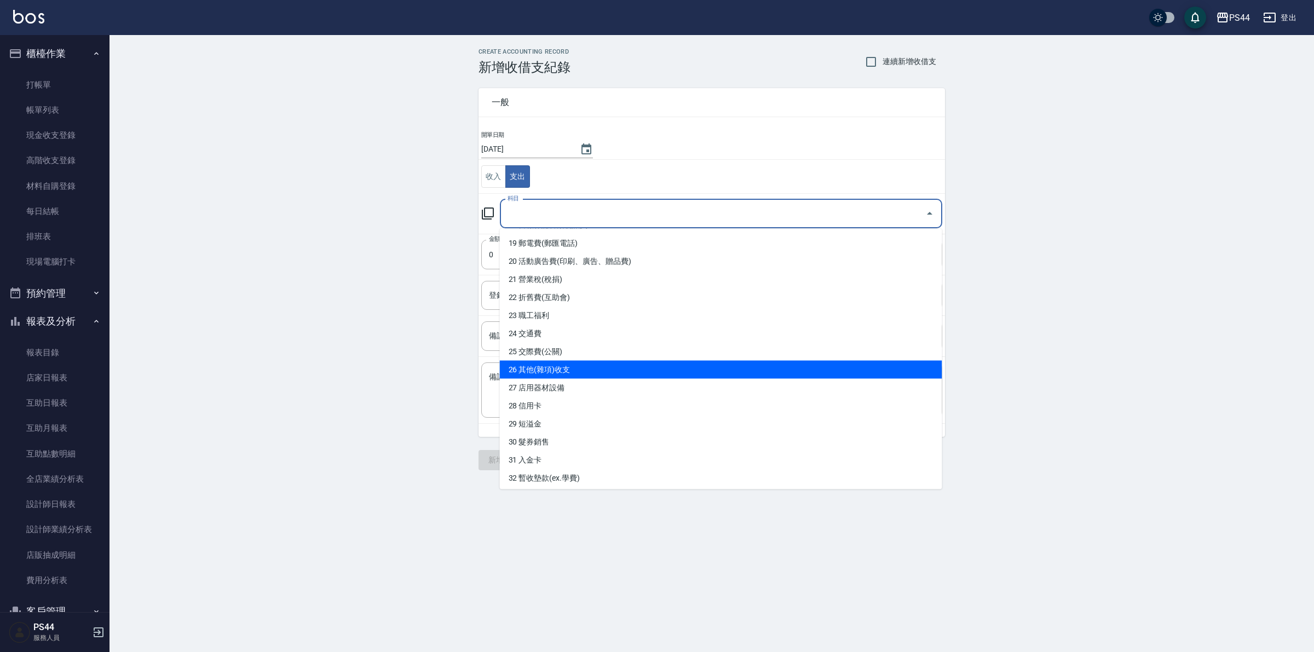
click at [589, 367] on li "26 其他(雜項)收支" at bounding box center [721, 370] width 442 height 18
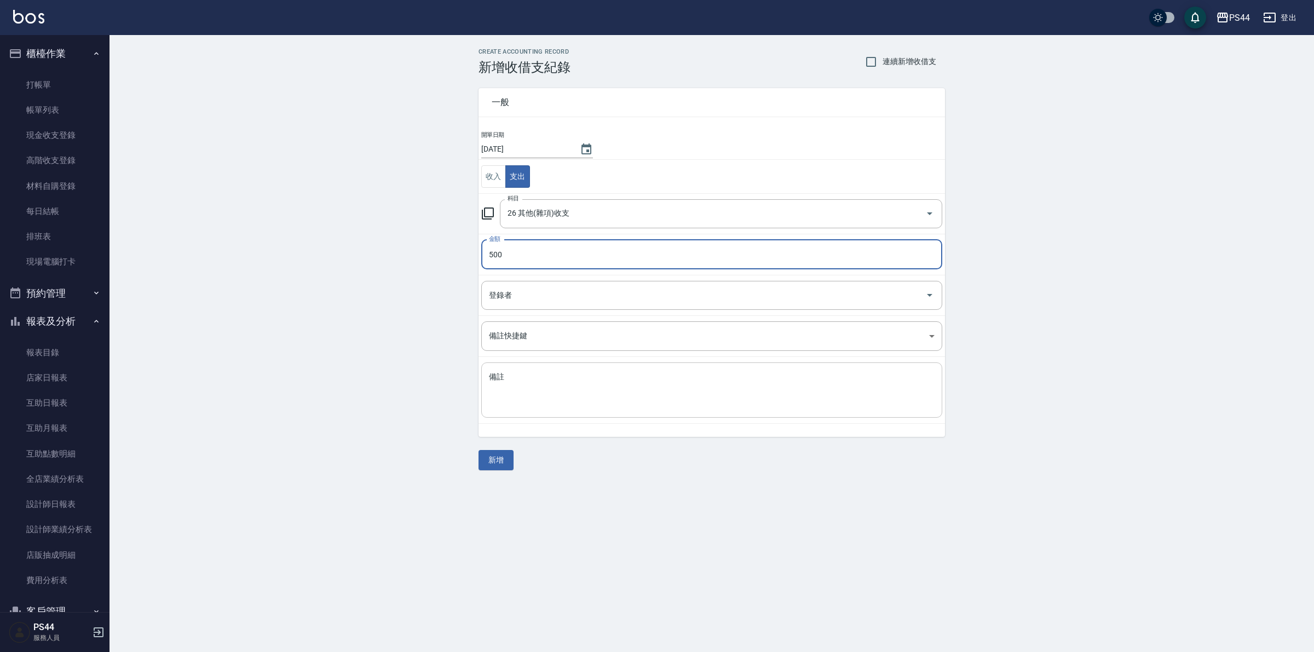
click at [710, 404] on textarea "備註" at bounding box center [712, 390] width 446 height 37
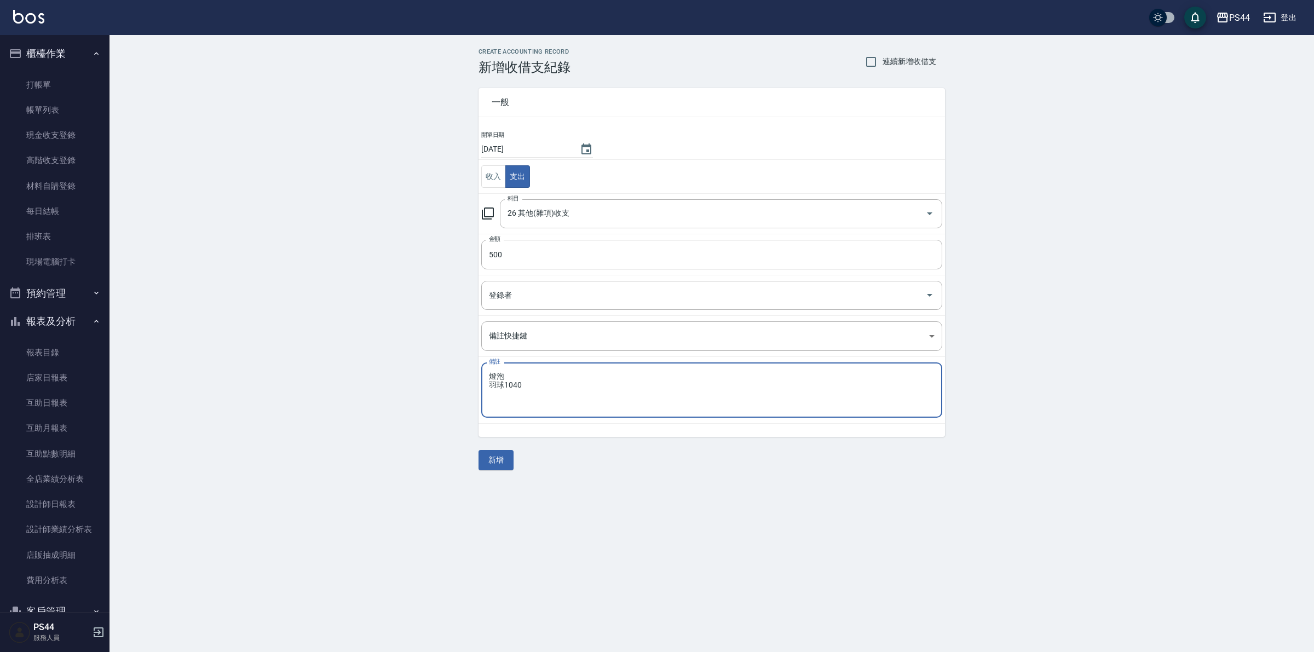
click at [513, 377] on textarea "燈泡 羽球1040" at bounding box center [712, 390] width 446 height 37
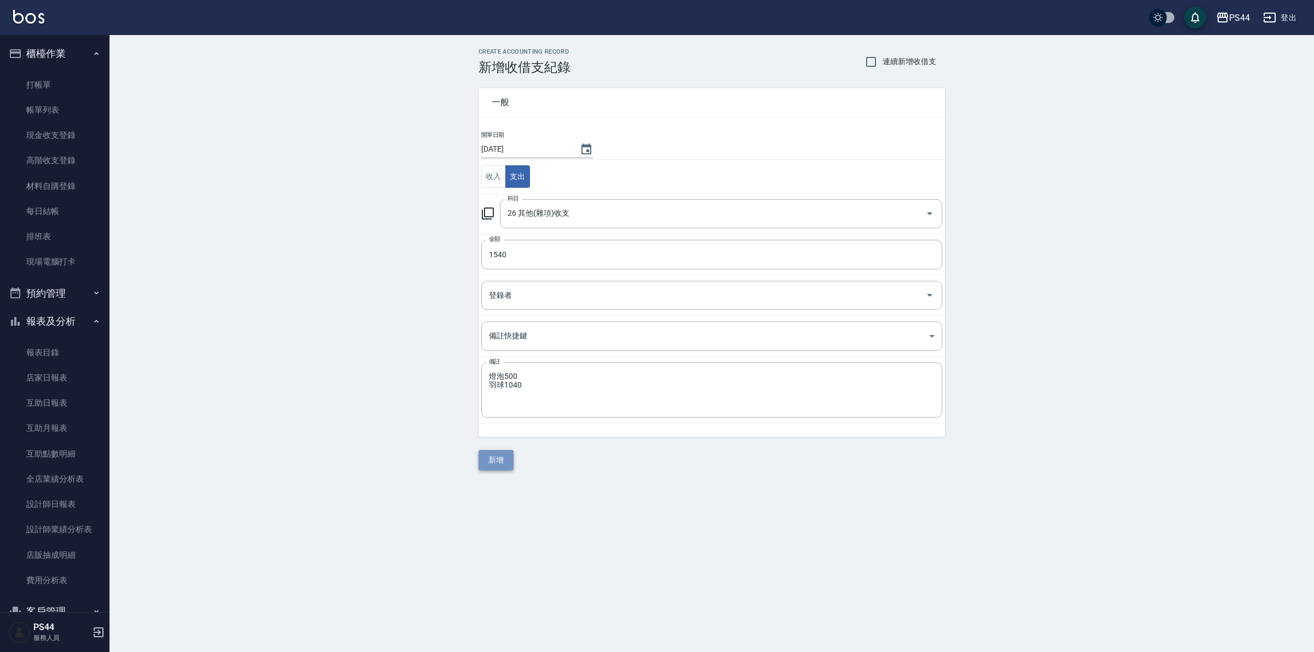
click at [503, 456] on button "新增" at bounding box center [496, 460] width 35 height 20
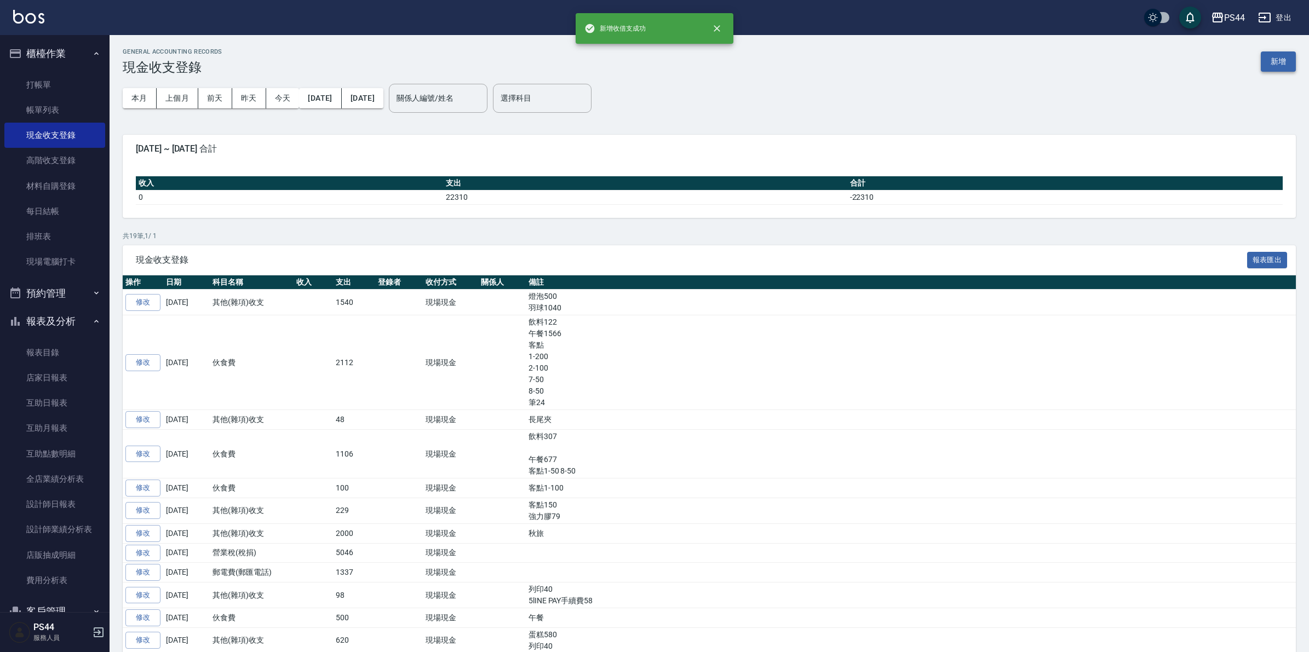
click at [1167, 60] on button "新增" at bounding box center [1277, 61] width 35 height 20
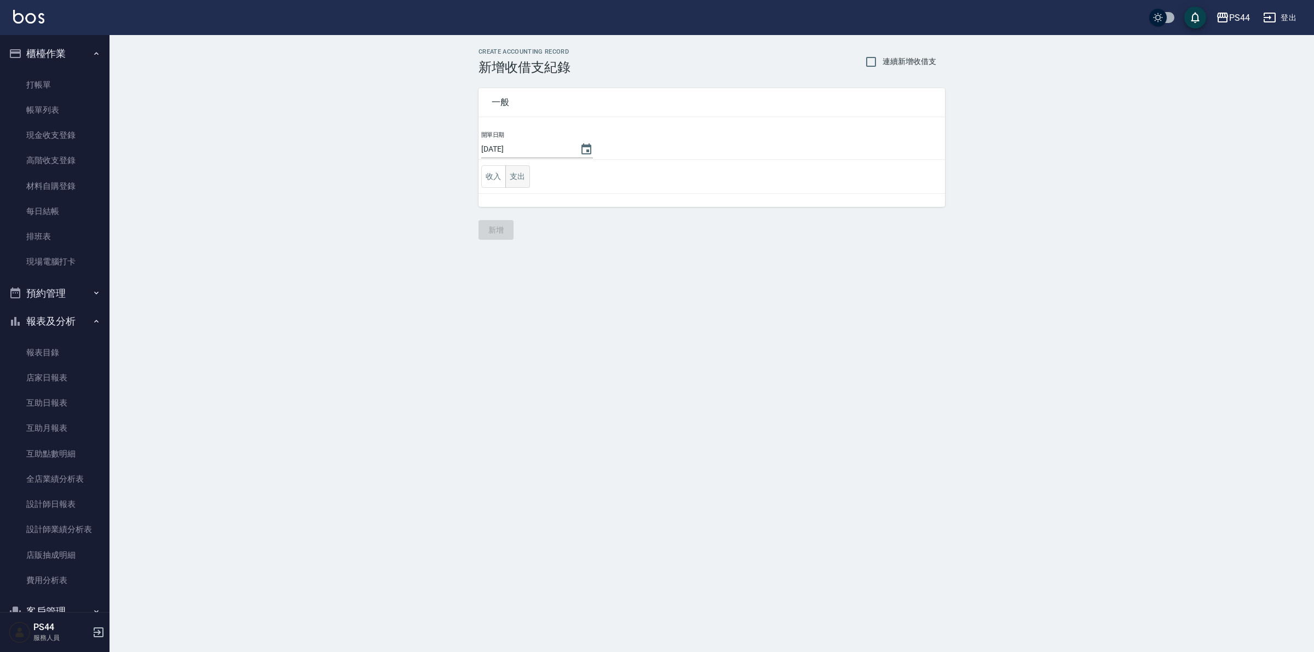
click at [523, 181] on button "支出" at bounding box center [517, 176] width 25 height 22
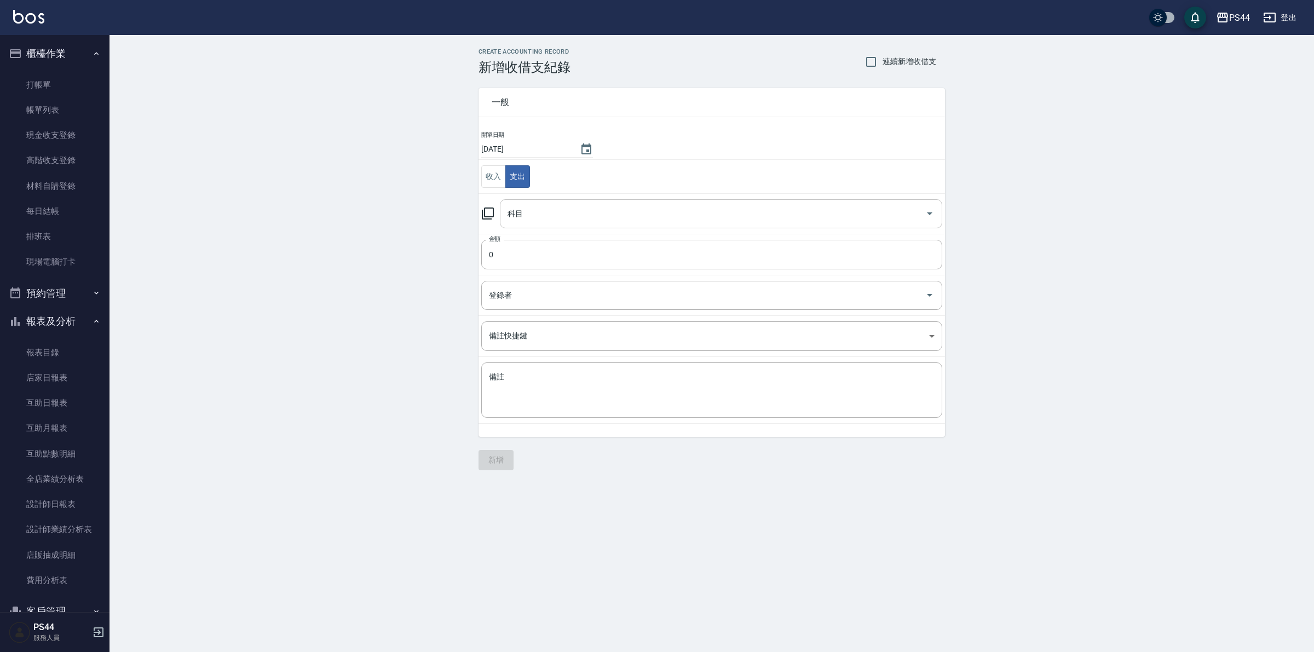
click at [554, 220] on input "科目" at bounding box center [713, 213] width 416 height 19
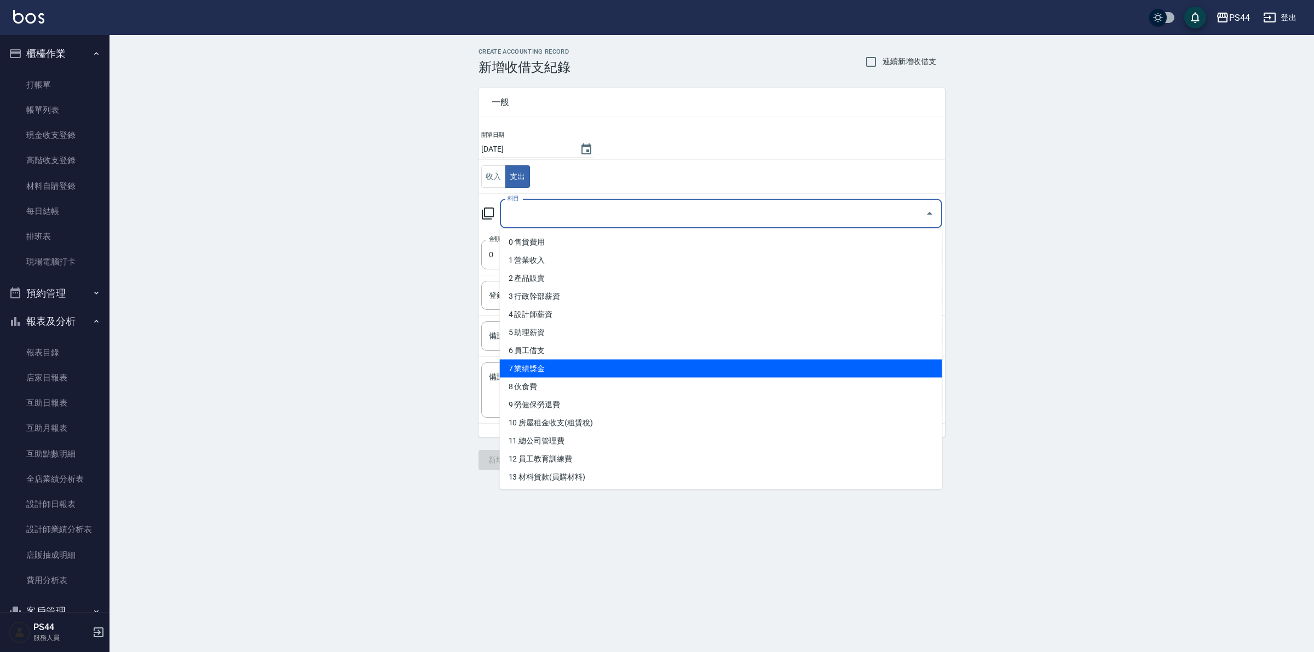
click at [554, 376] on li "7 業績獎金" at bounding box center [721, 369] width 442 height 18
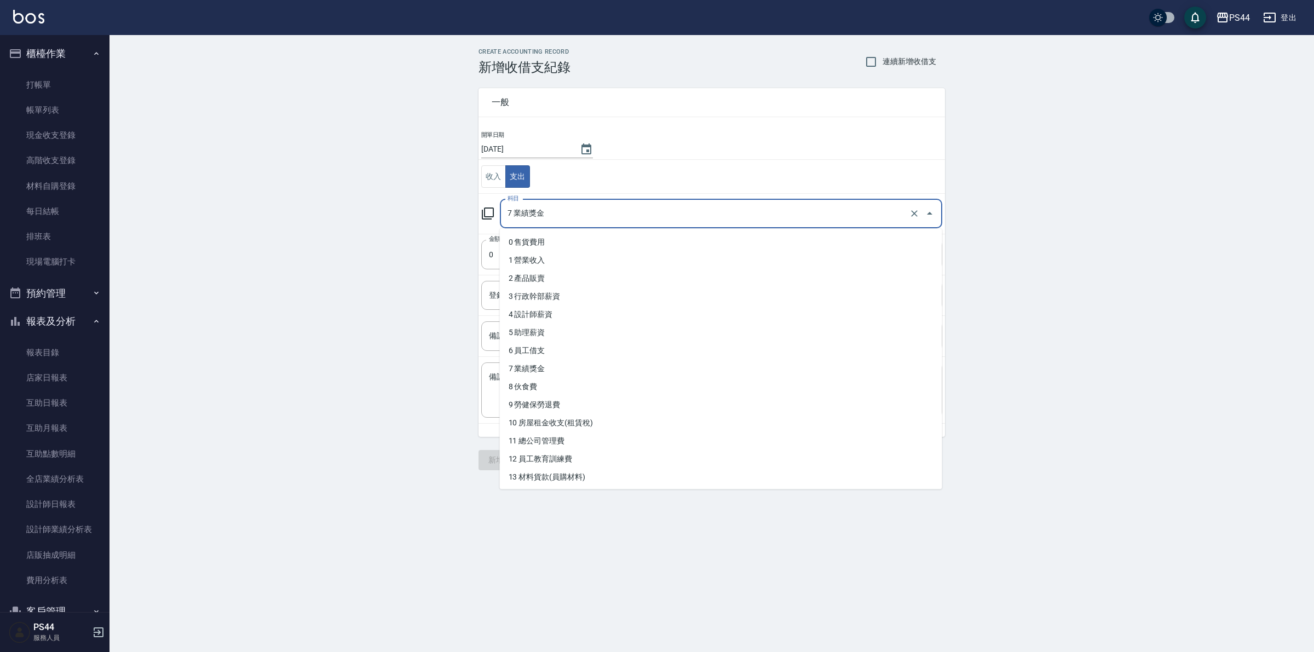
click at [568, 212] on input "7 業績獎金" at bounding box center [706, 213] width 402 height 19
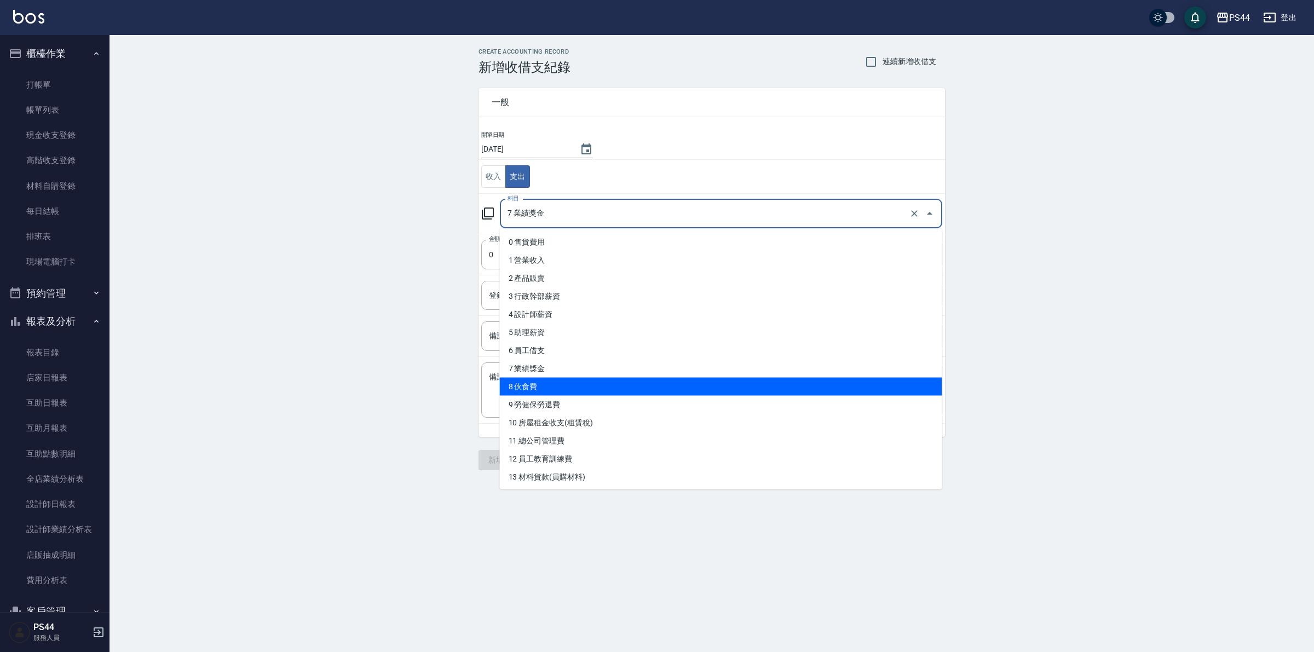
click at [540, 382] on li "8 伙食費" at bounding box center [721, 387] width 442 height 18
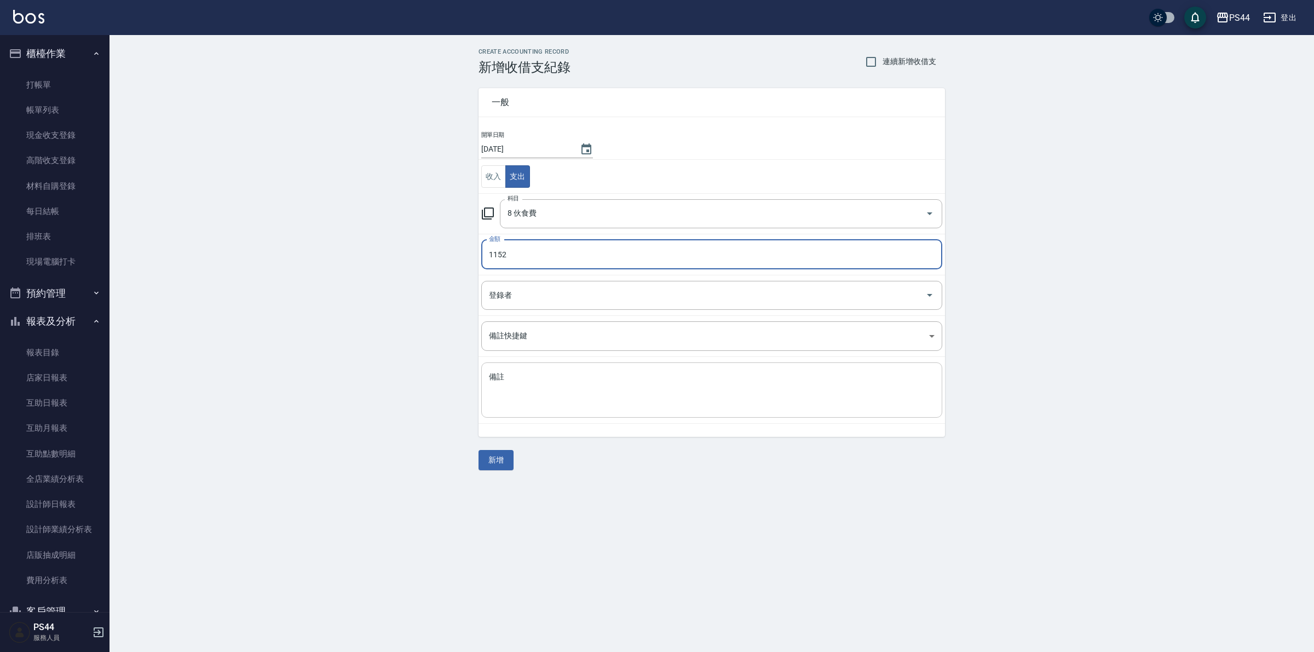
click at [564, 382] on textarea "備註" at bounding box center [712, 390] width 446 height 37
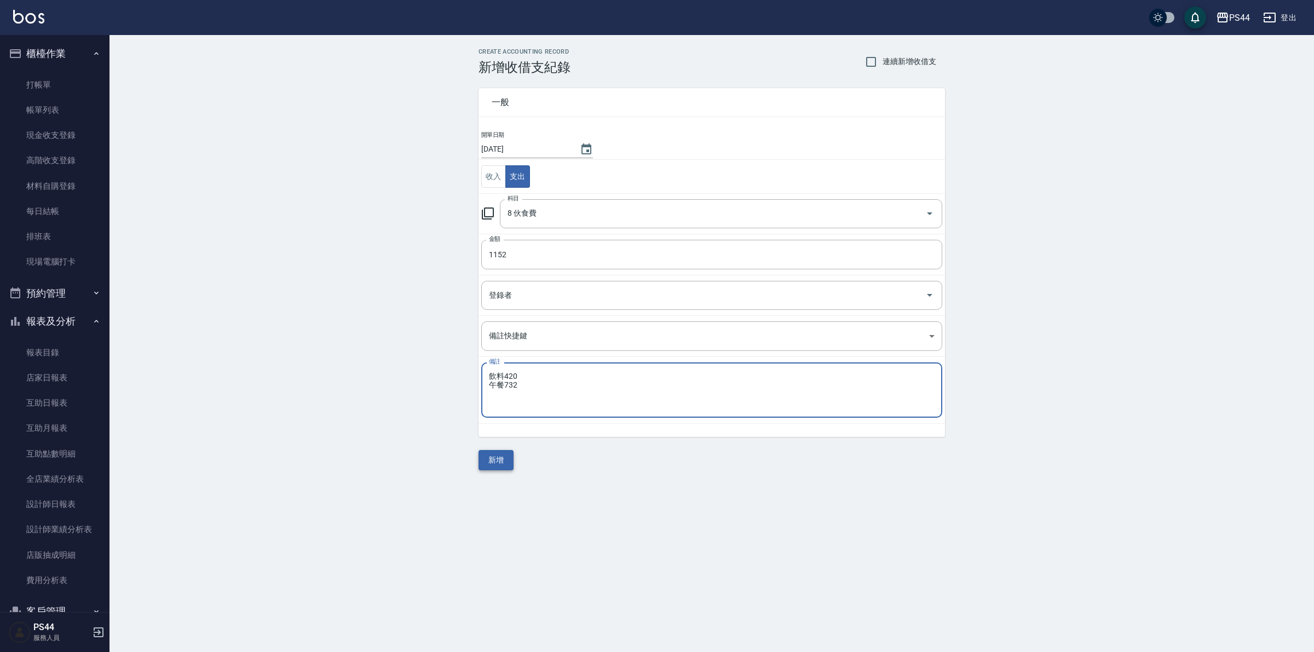
click at [496, 458] on button "新增" at bounding box center [496, 460] width 35 height 20
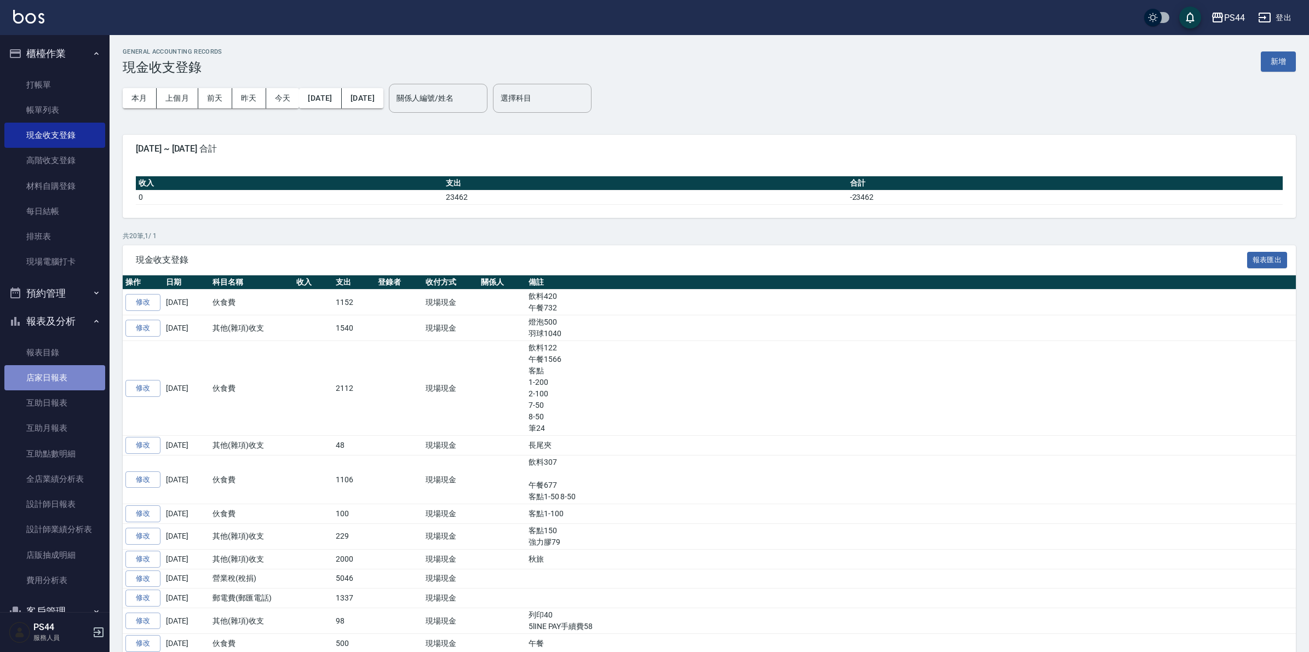
click at [63, 367] on link "店家日報表" at bounding box center [54, 377] width 101 height 25
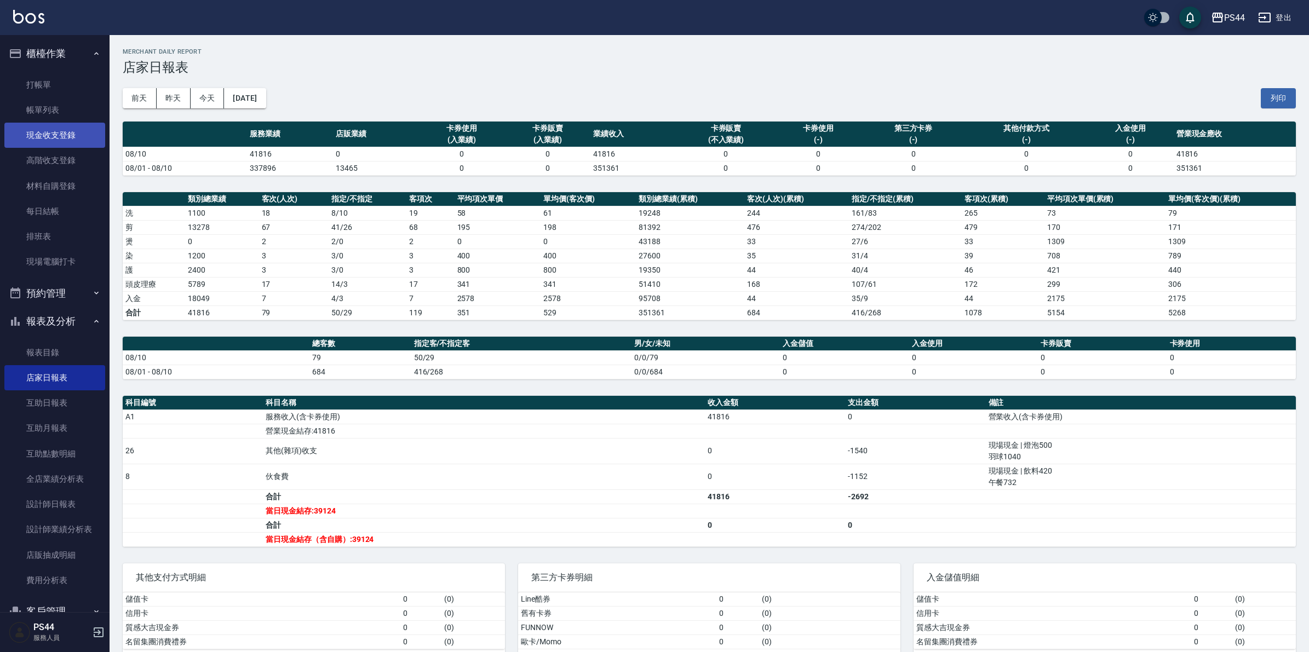
click at [59, 129] on link "現金收支登錄" at bounding box center [54, 135] width 101 height 25
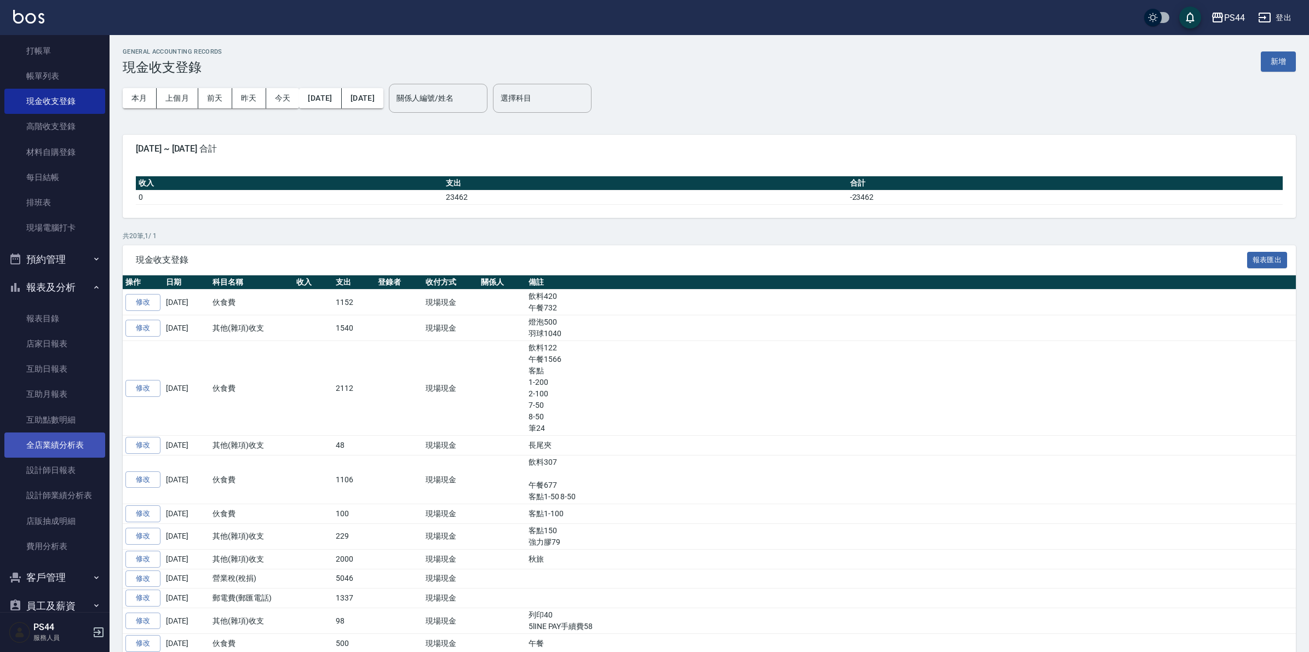
scroll to position [68, 0]
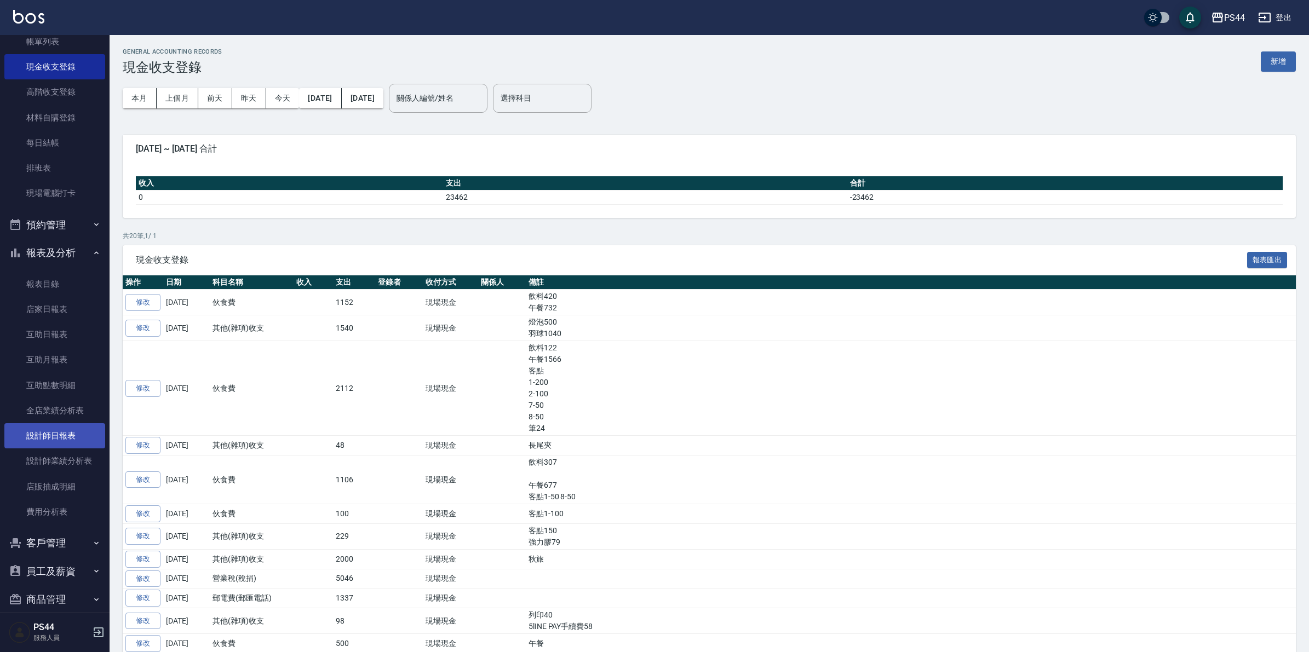
click at [65, 426] on link "設計師日報表" at bounding box center [54, 435] width 101 height 25
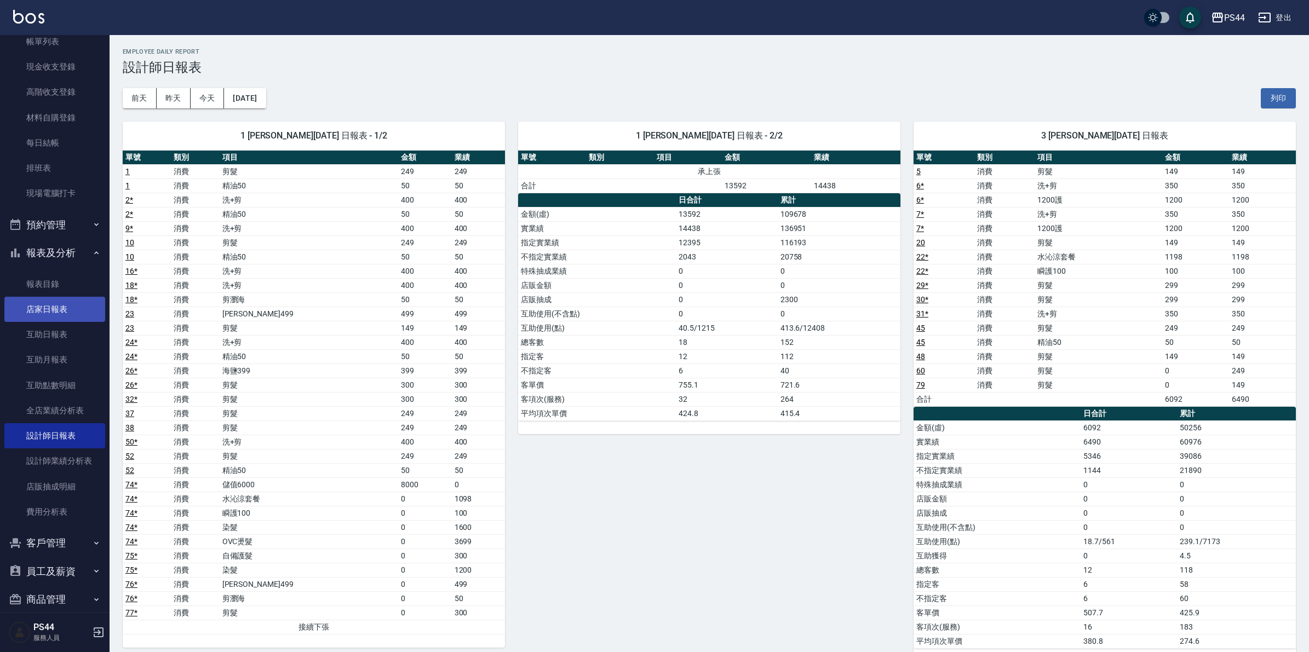
click at [52, 310] on link "店家日報表" at bounding box center [54, 309] width 101 height 25
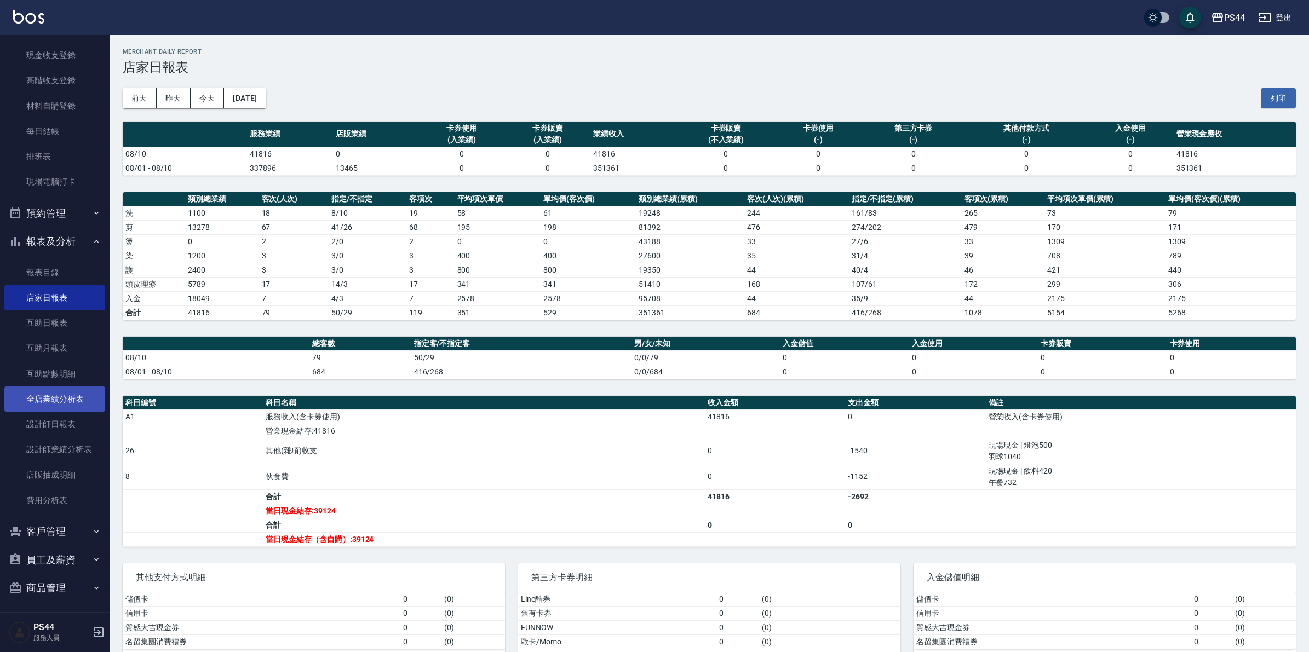
scroll to position [83, 0]
